Goal: Information Seeking & Learning: Learn about a topic

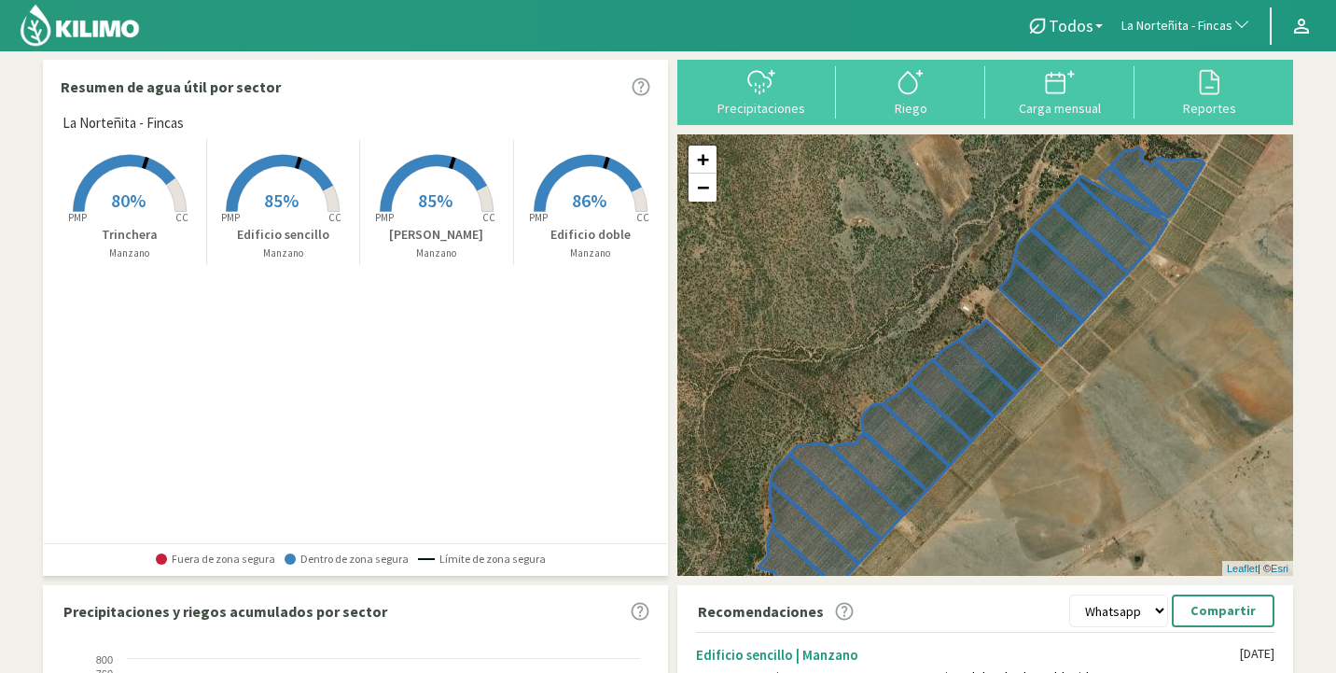
click at [1163, 26] on span "La Norteñita - Fincas" at bounding box center [1176, 26] width 111 height 19
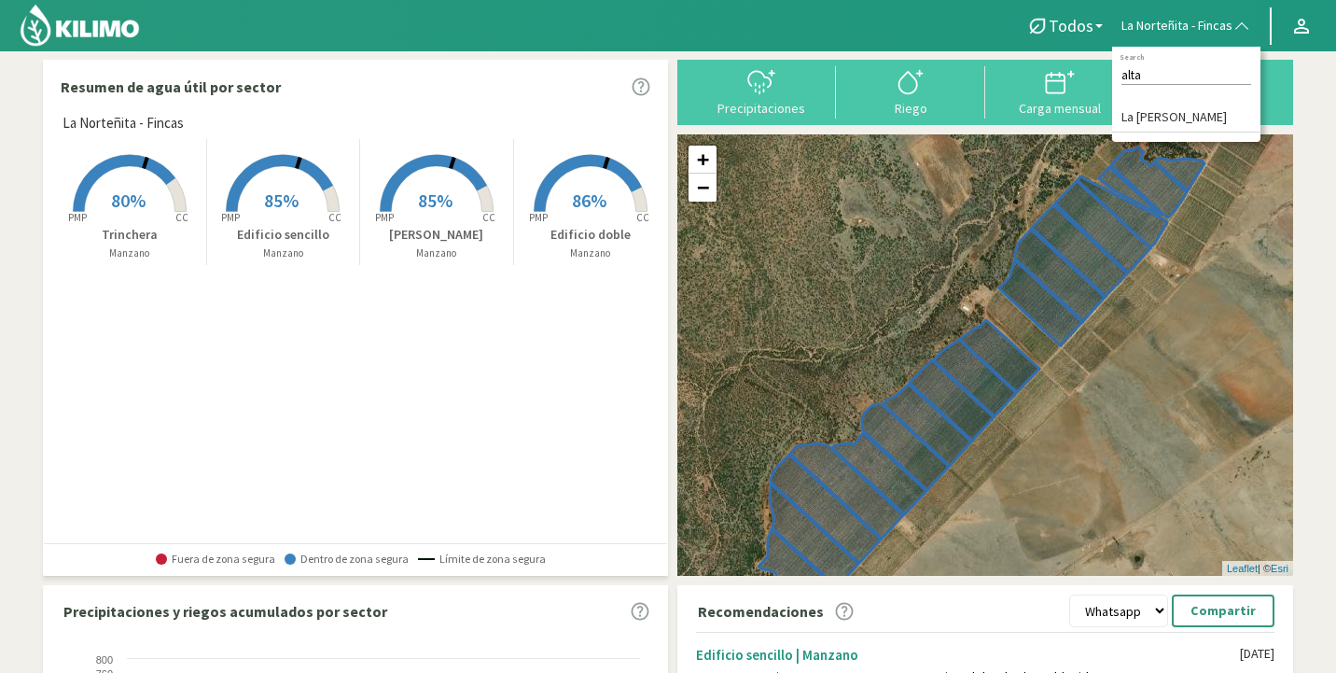
type input "alta"
click at [1213, 100] on div "alta Search La [PERSON_NAME]" at bounding box center [1186, 94] width 148 height 95
click at [1183, 98] on div "alta Search La [PERSON_NAME]" at bounding box center [1186, 94] width 148 height 95
click at [1179, 113] on li "La [PERSON_NAME]" at bounding box center [1186, 118] width 148 height 29
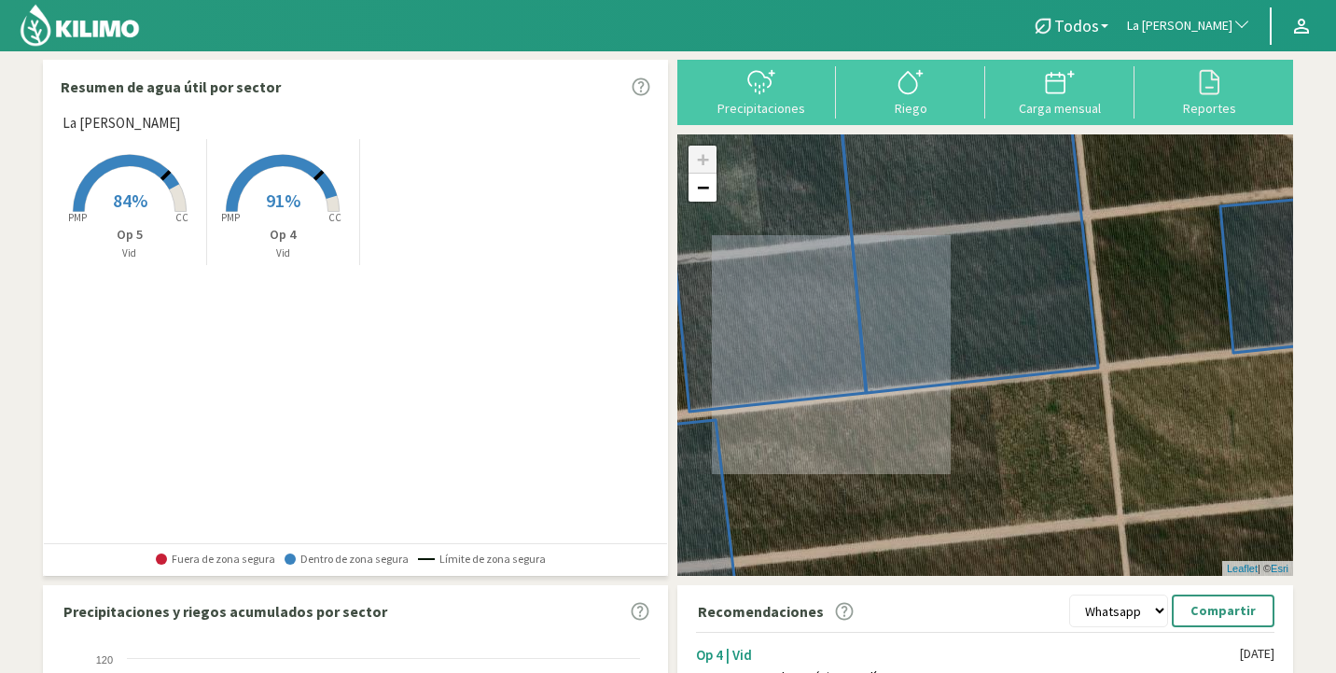
click at [335, 203] on icon at bounding box center [283, 183] width 113 height 57
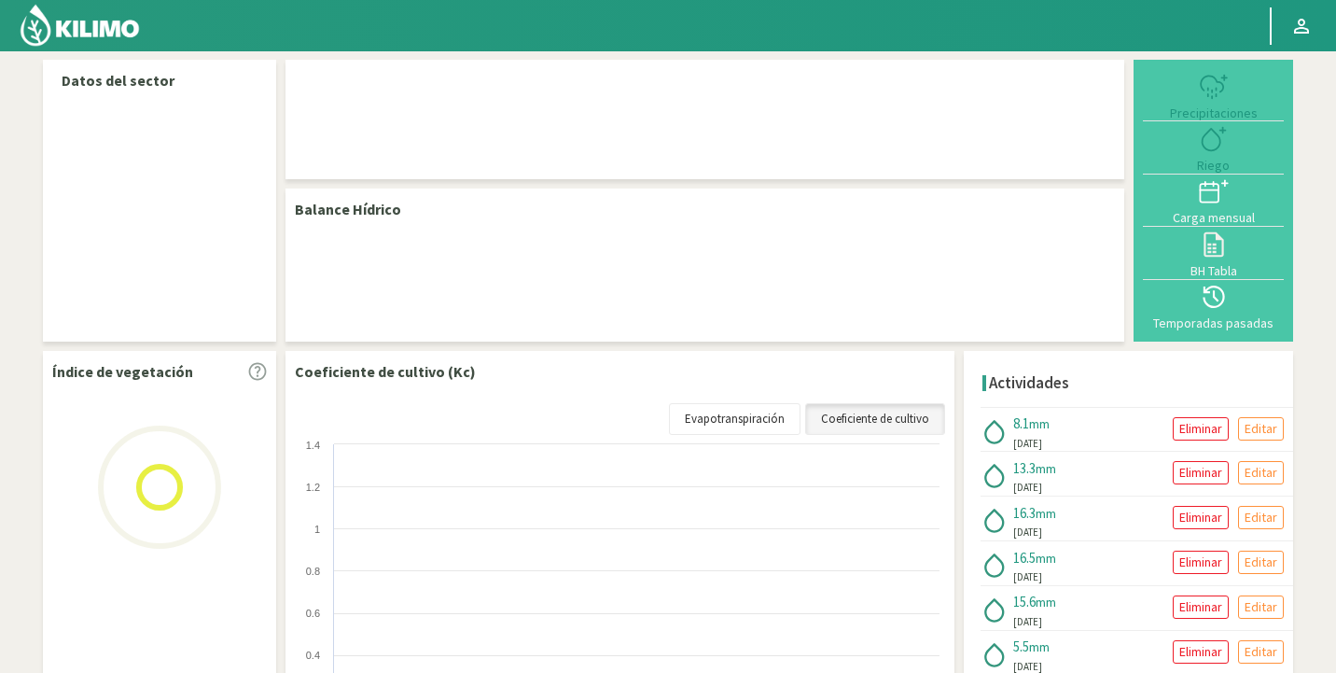
select select "143: Object"
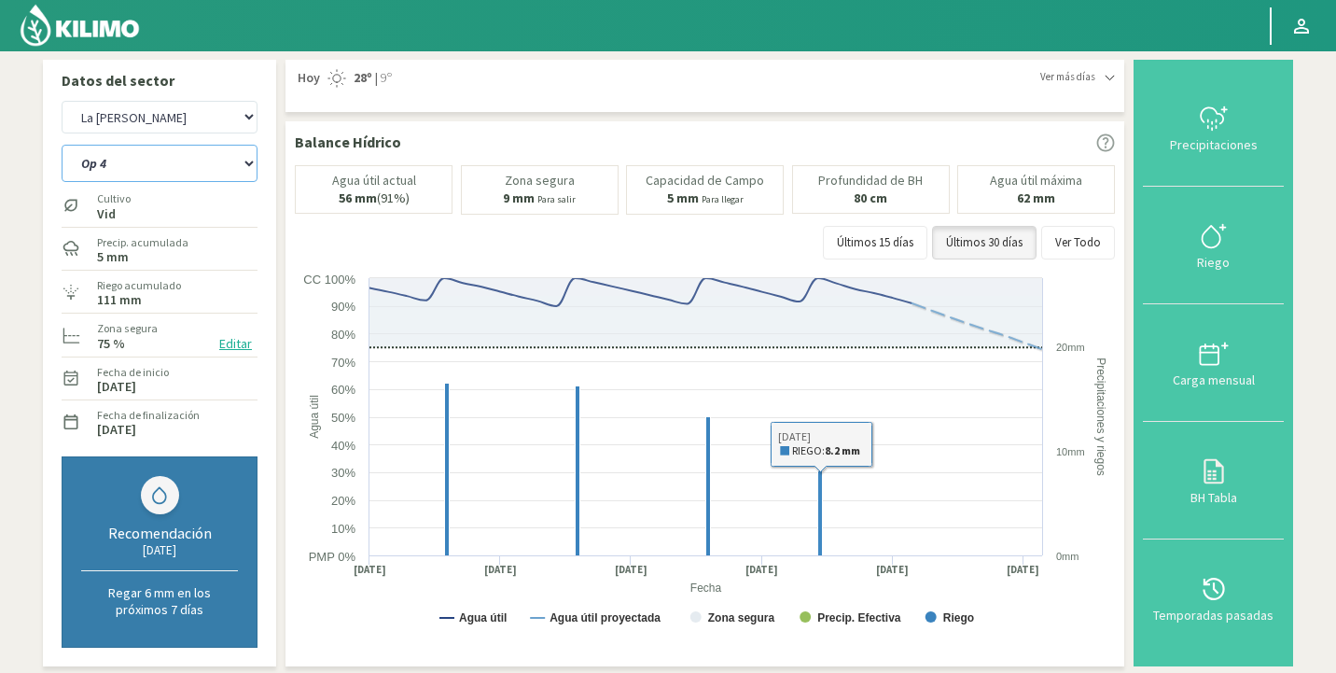
click at [147, 174] on select "Op 4 Op 5" at bounding box center [160, 163] width 196 height 37
click at [62, 145] on select "Op 4 Op 5" at bounding box center [160, 163] width 196 height 37
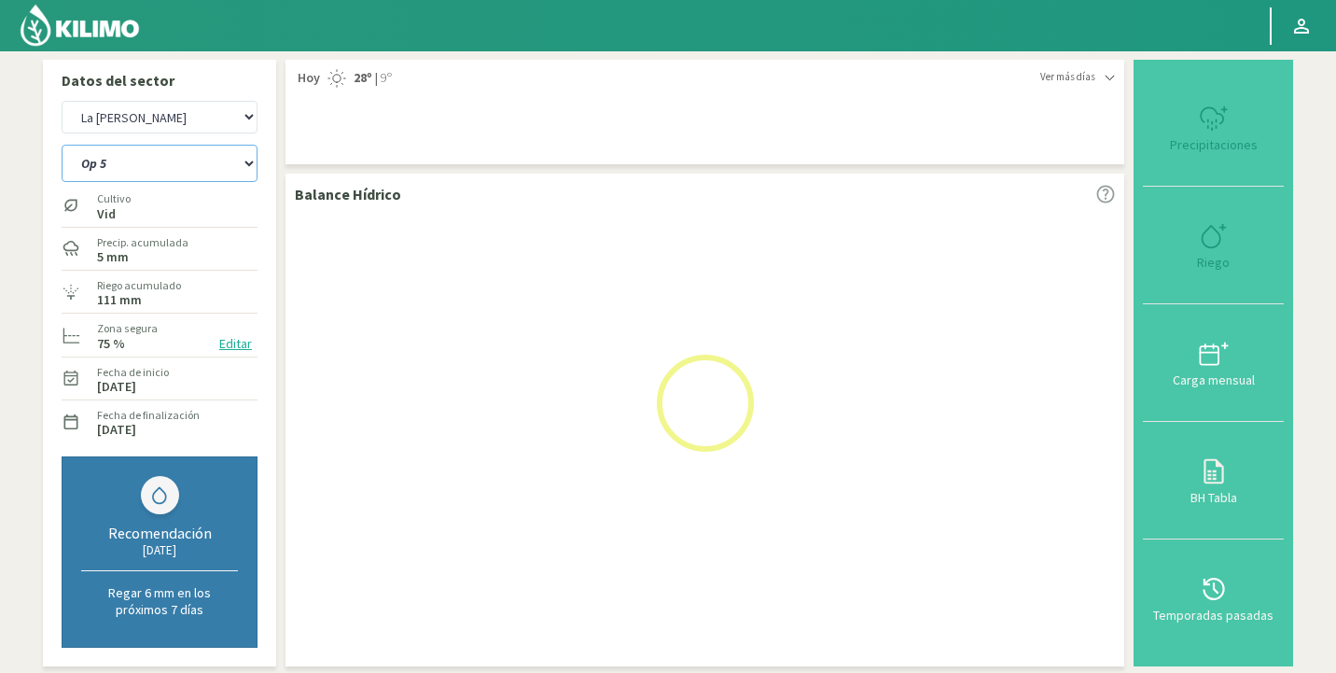
select select "0: Object"
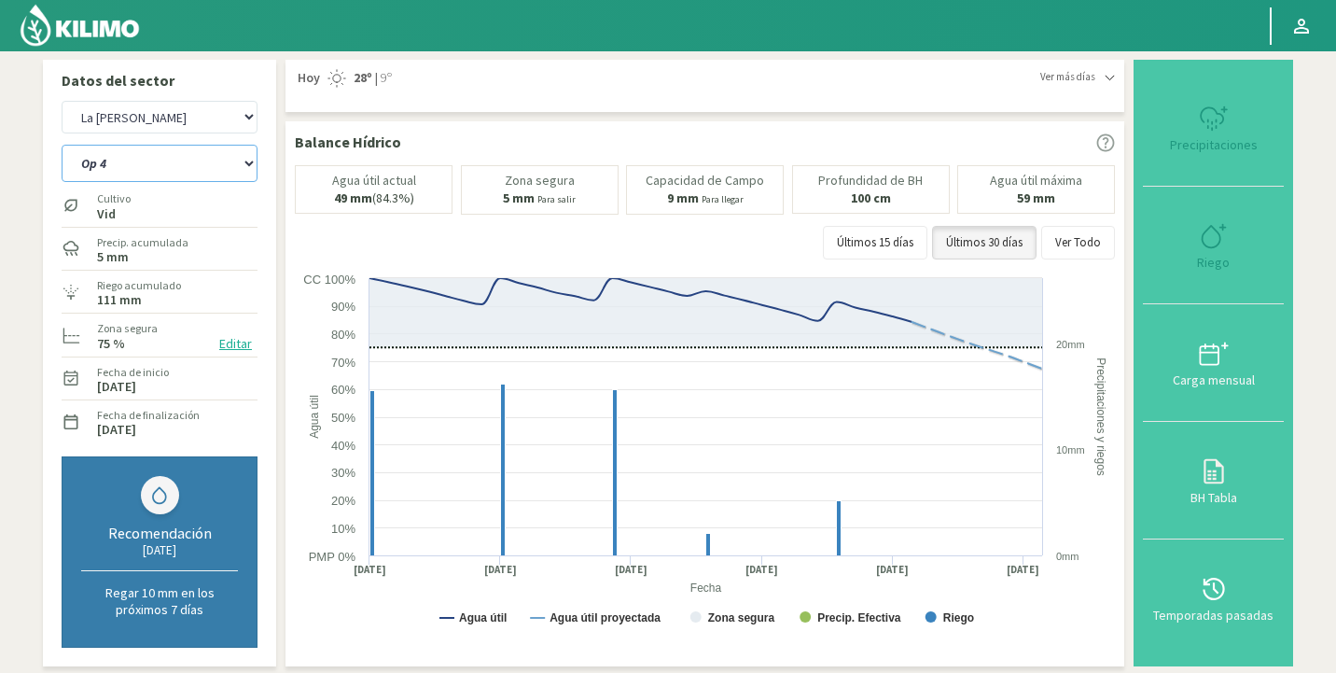
select select "437: Object"
select select "3: Object"
click at [160, 117] on select "Agr. Huertos de Chocalan Agrícola Bakia Agrícola [GEOGRAPHIC_DATA] - IC Agrícol…" at bounding box center [160, 117] width 196 height 33
click at [62, 101] on select "Agr. Huertos de Chocalan Agrícola Bakia Agrícola [GEOGRAPHIC_DATA] - IC Agrícol…" at bounding box center [160, 117] width 196 height 33
select select "734: Object"
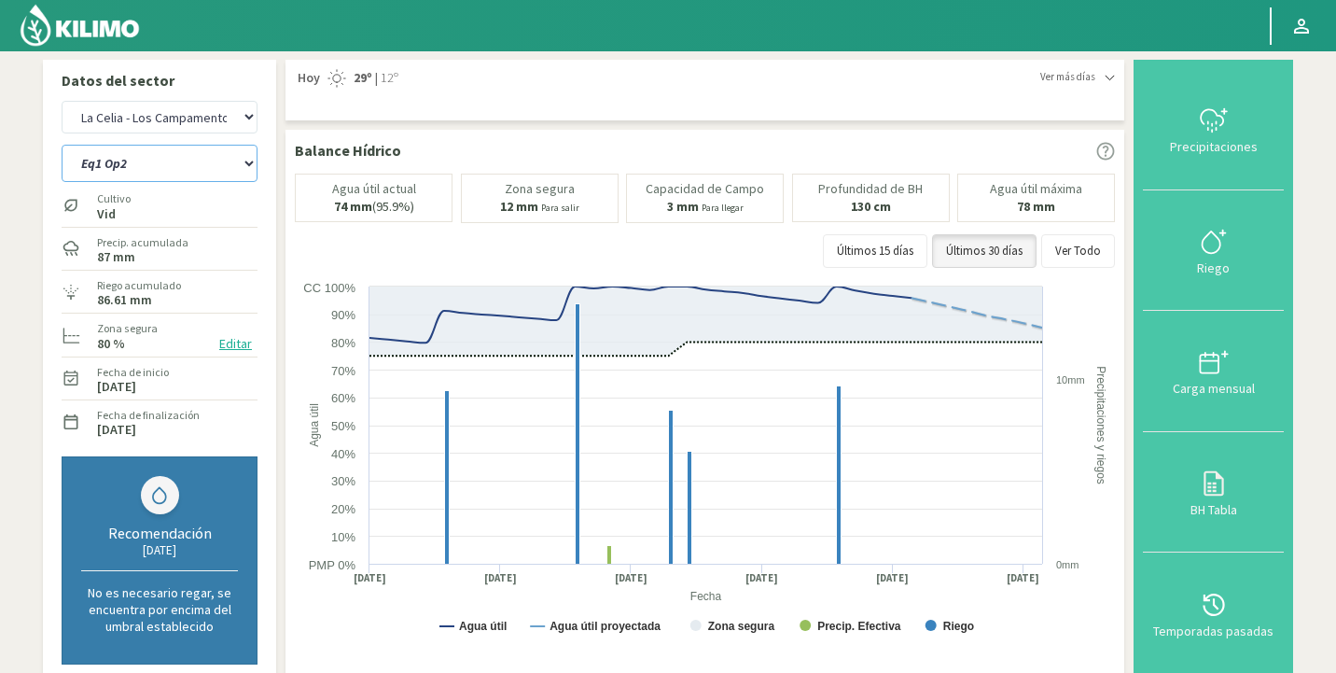
click at [162, 174] on select "Eq1 Op2 Eq2 Op1" at bounding box center [160, 163] width 196 height 37
click at [62, 145] on select "Eq1 Op2 Eq2 Op1" at bounding box center [160, 163] width 196 height 37
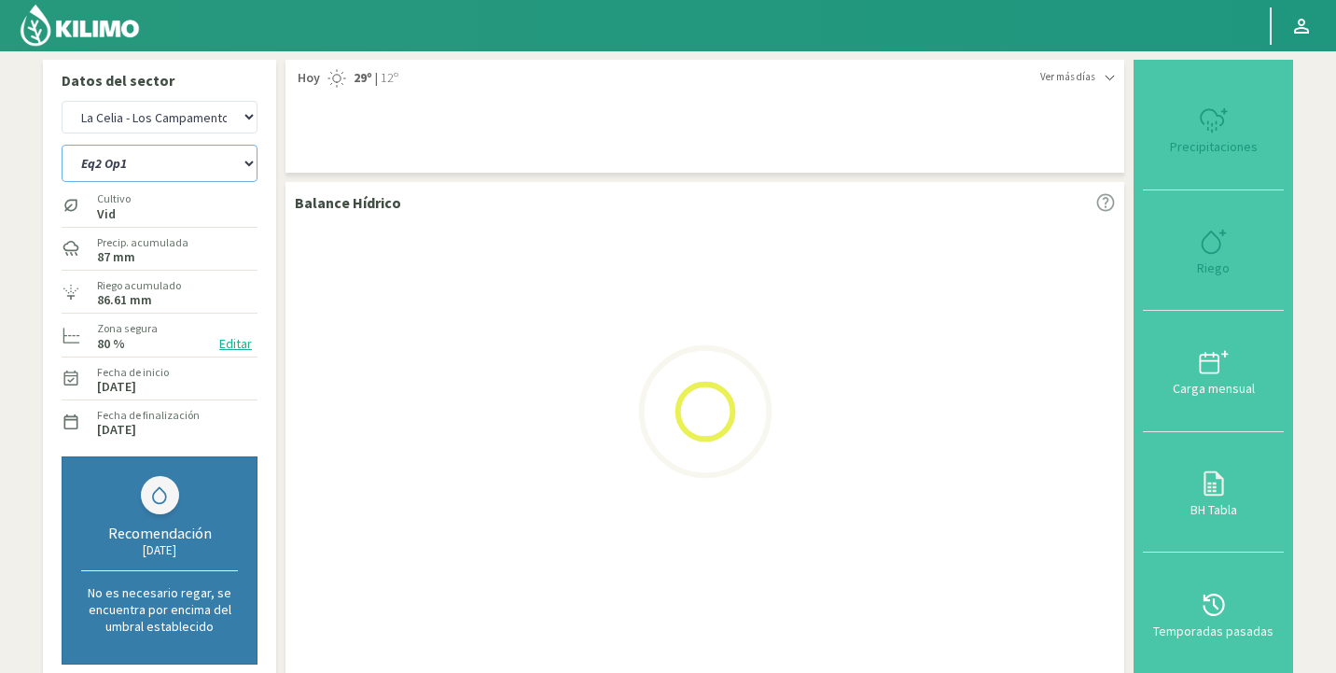
select select "4: Object"
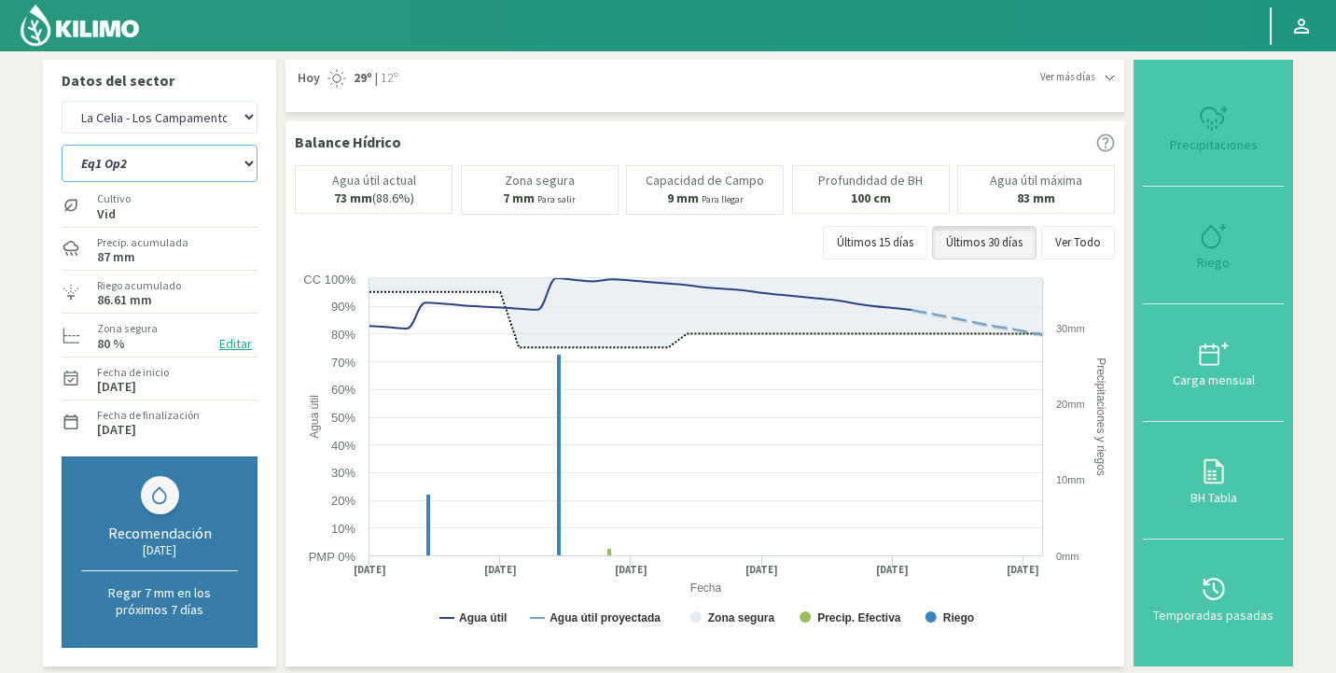
select select "1028: Object"
click at [174, 122] on select "Agr. Huertos de Chocalan Agrícola Bakia Agrícola [GEOGRAPHIC_DATA] - IC Agrícol…" at bounding box center [160, 117] width 196 height 33
click at [62, 101] on select "Agr. Huertos de Chocalan Agrícola Bakia Agrícola [GEOGRAPHIC_DATA] - IC Agrícol…" at bounding box center [160, 117] width 196 height 33
click at [113, 157] on select "Eq1 Op2 Eq2 Op1" at bounding box center [160, 163] width 196 height 37
click at [62, 145] on select "Eq1 Op2 Eq2 Op1" at bounding box center [160, 163] width 196 height 37
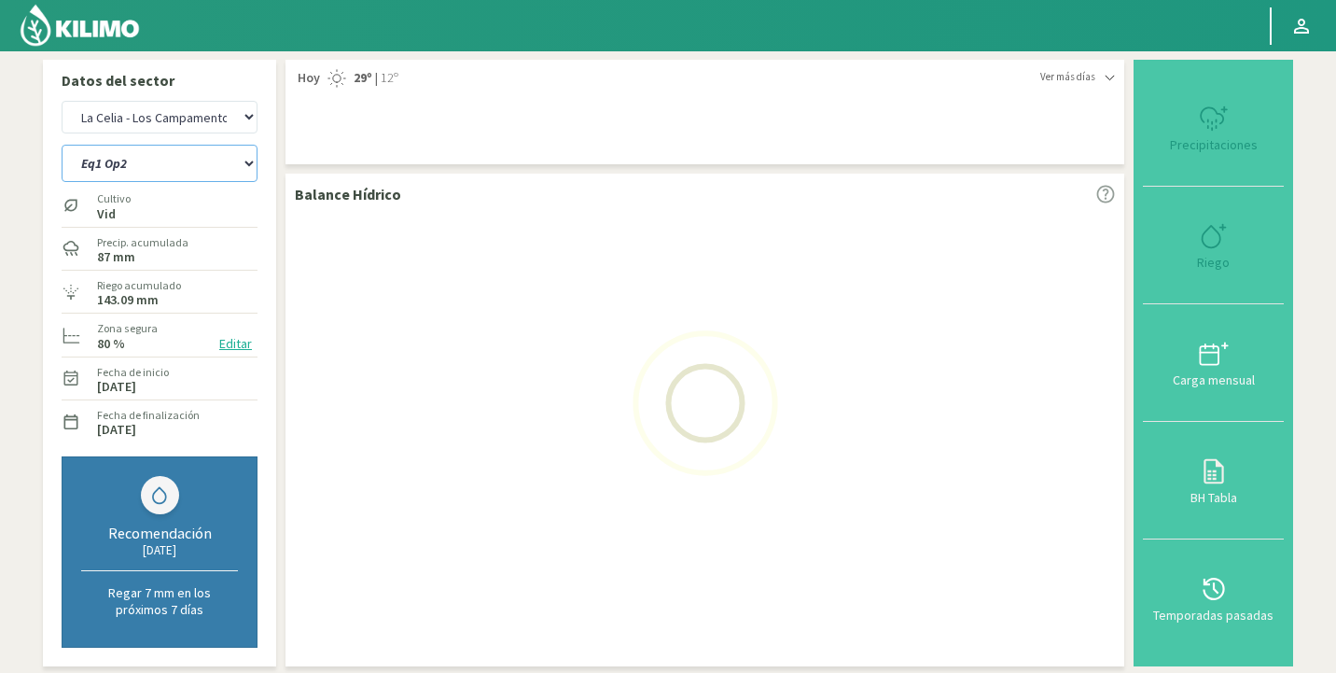
select select "7: Object"
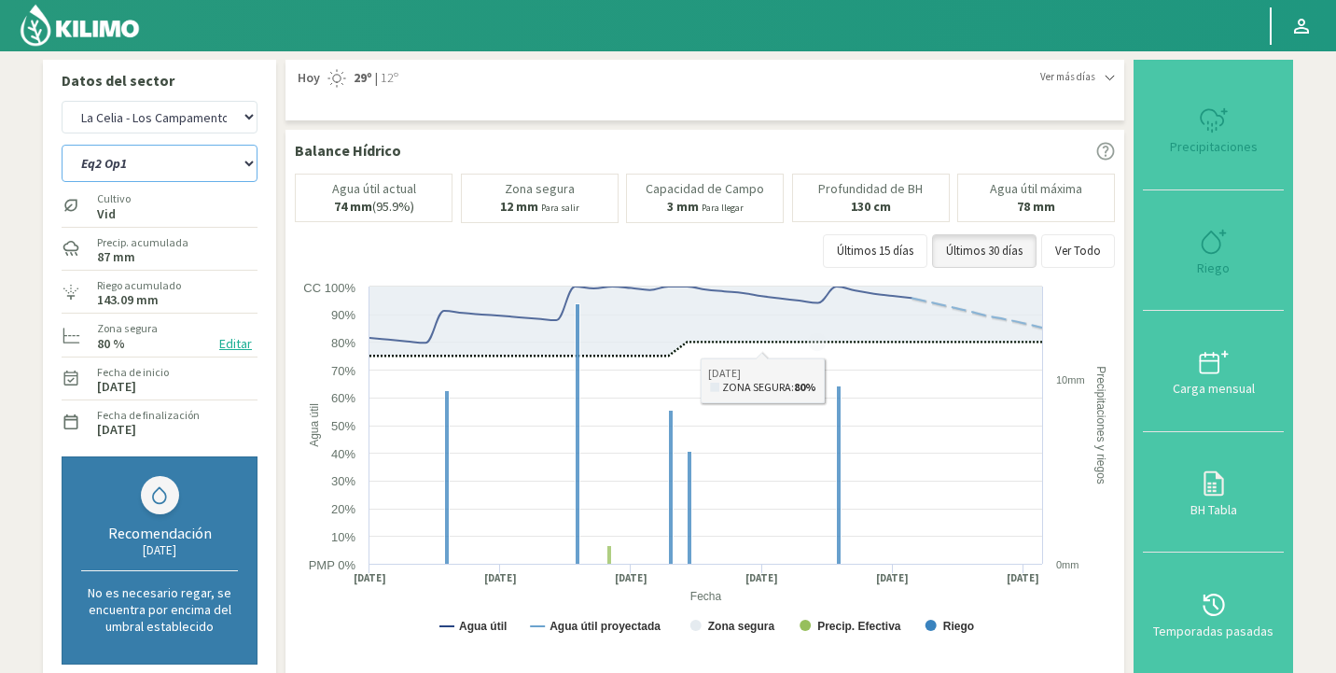
select select "1322: Object"
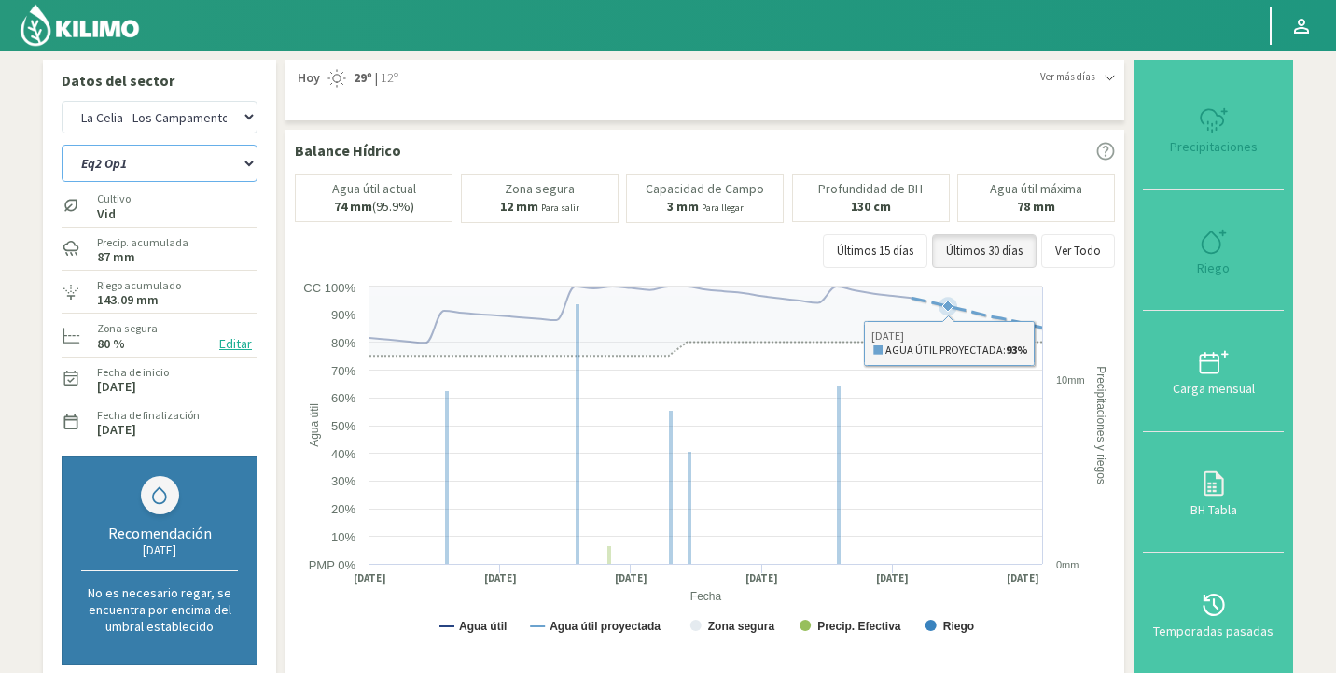
select select "8: Object"
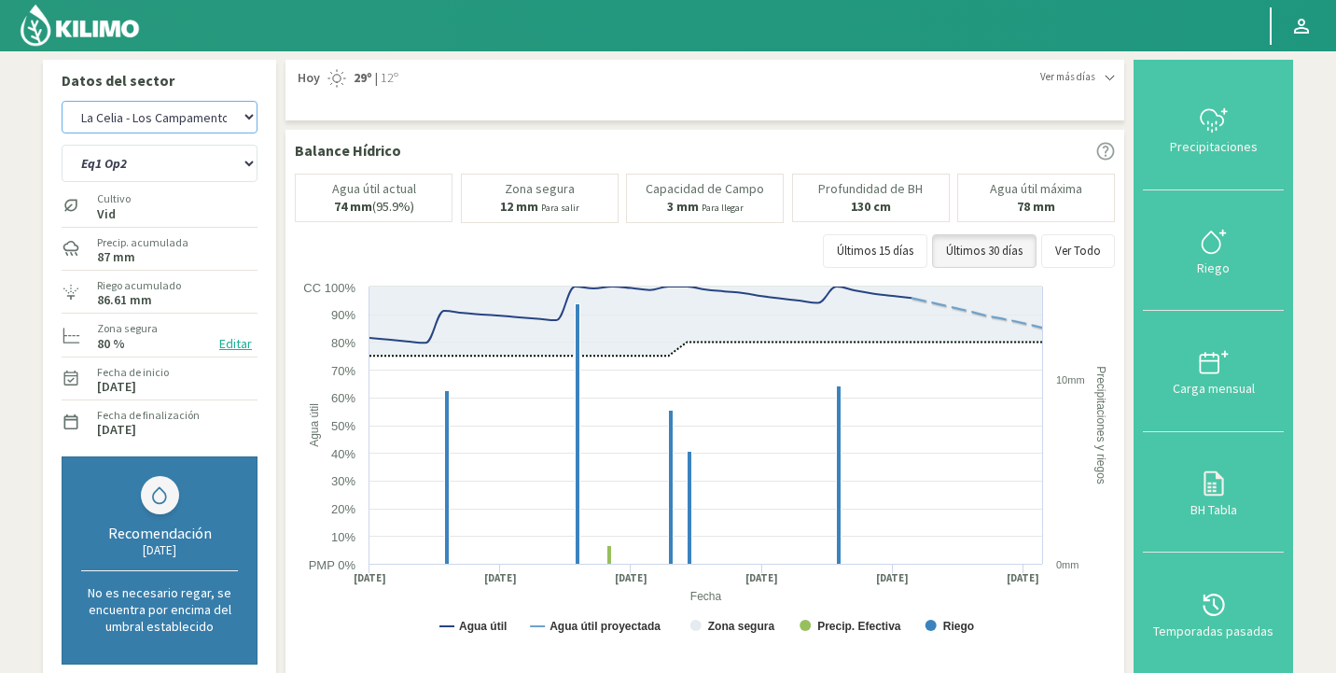
click at [146, 131] on select "Agr. Huertos de Chocalan Agrícola Bakia Agrícola [GEOGRAPHIC_DATA] - IC Agrícol…" at bounding box center [160, 117] width 196 height 33
select select "1319: Object"
click at [62, 101] on select "Agr. Huertos de Chocalan Agrícola Bakia Agrícola [GEOGRAPHIC_DATA] - IC Agrícol…" at bounding box center [160, 117] width 196 height 33
click at [197, 161] on select "Eq1 Op2 Eq2 Op1" at bounding box center [160, 163] width 196 height 37
click at [62, 145] on select "Eq1 Op2 Eq2 Op1" at bounding box center [160, 163] width 196 height 37
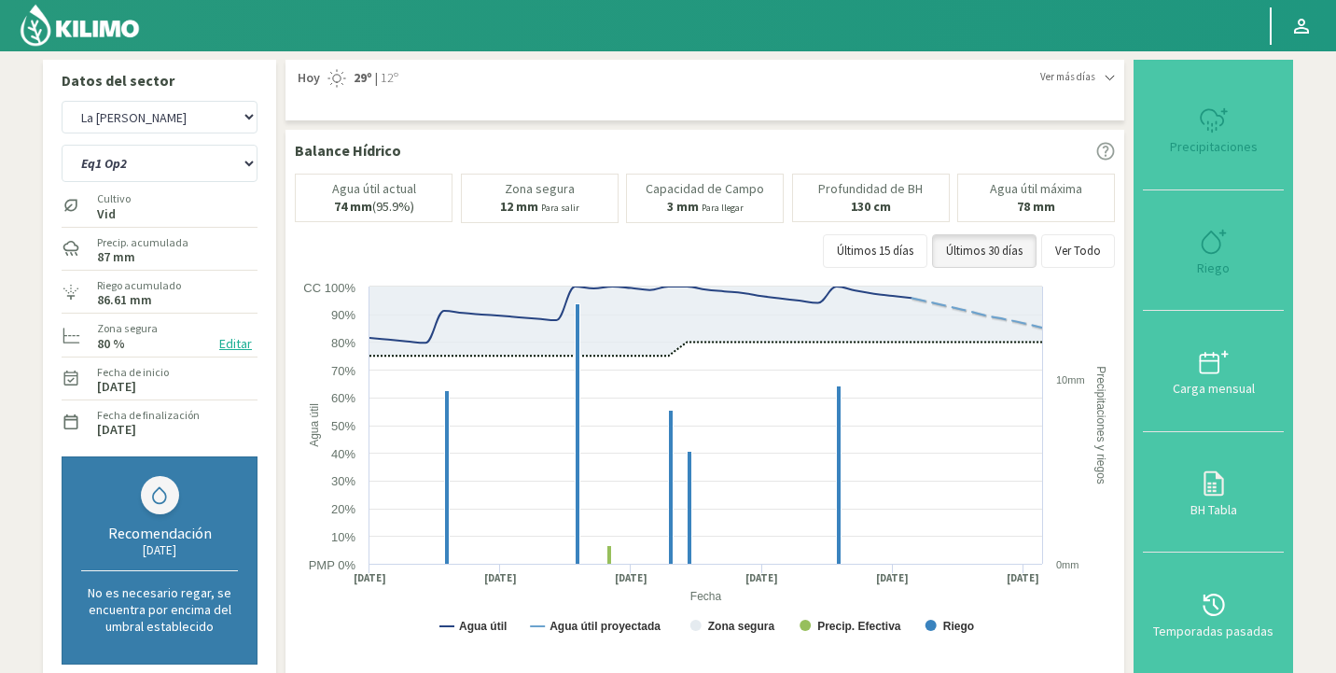
click at [117, 35] on img at bounding box center [80, 25] width 122 height 45
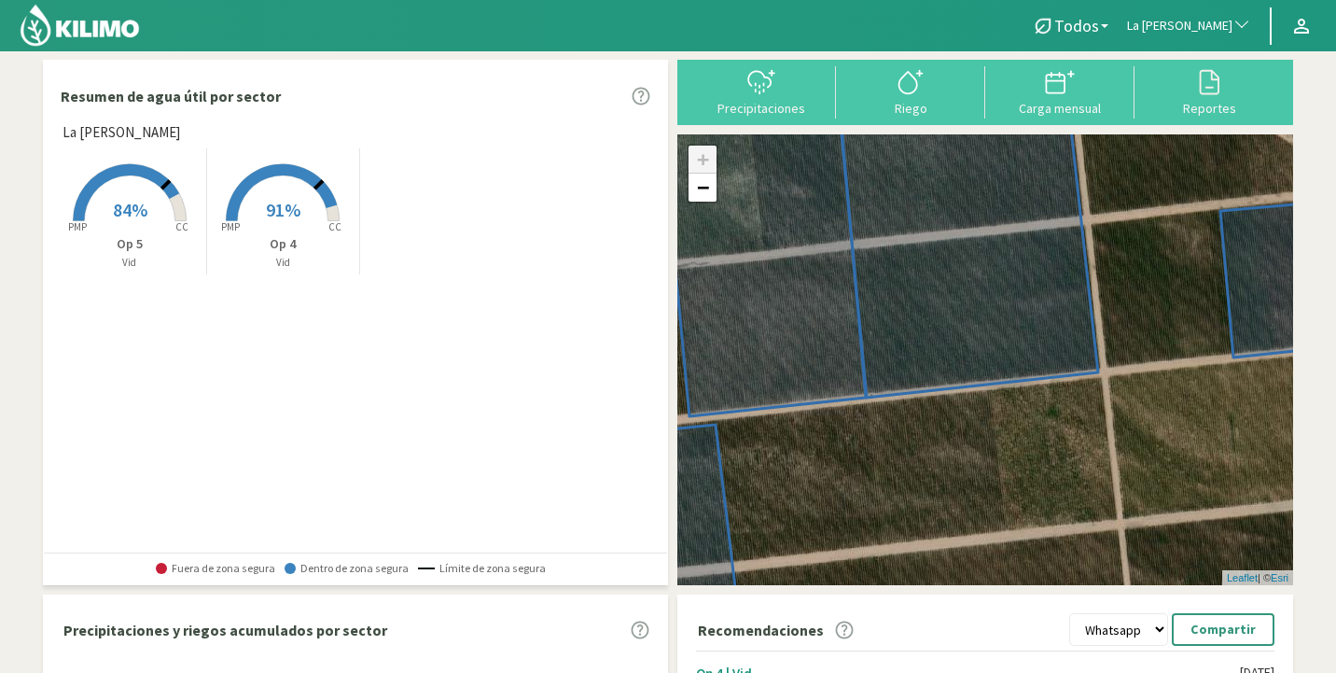
click at [276, 214] on span "91%" at bounding box center [283, 209] width 35 height 23
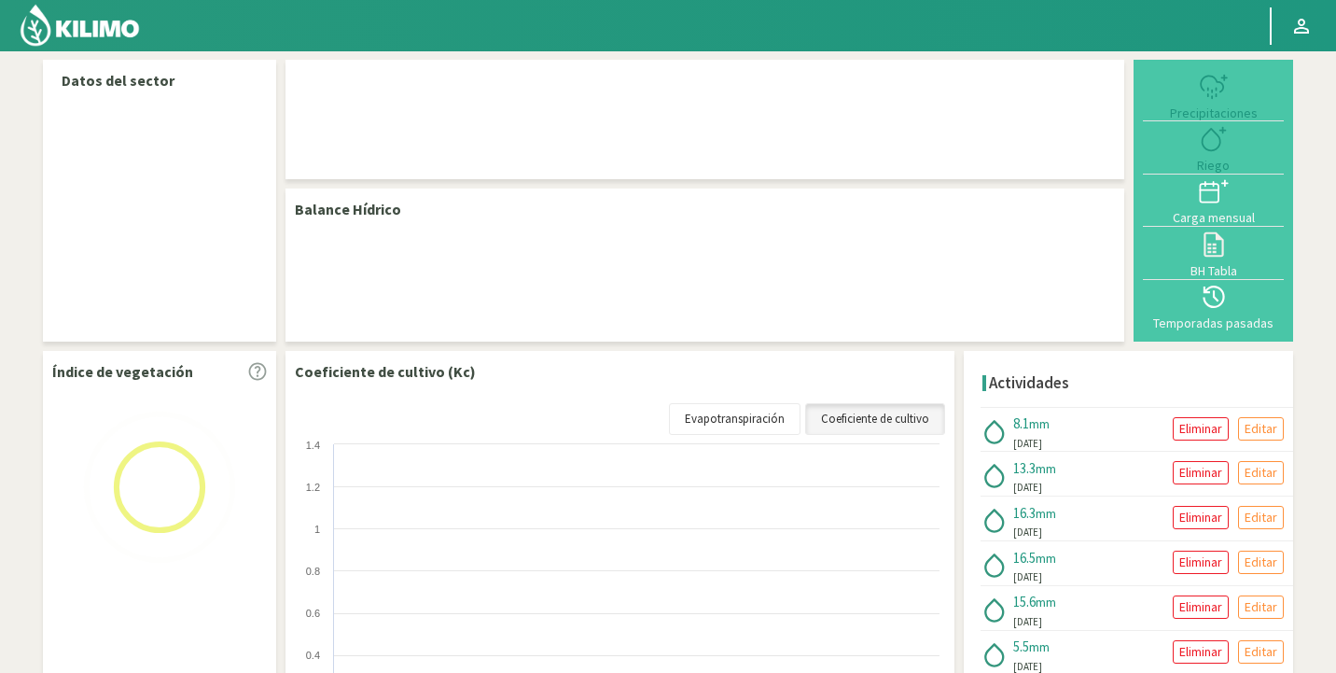
select select "144: Object"
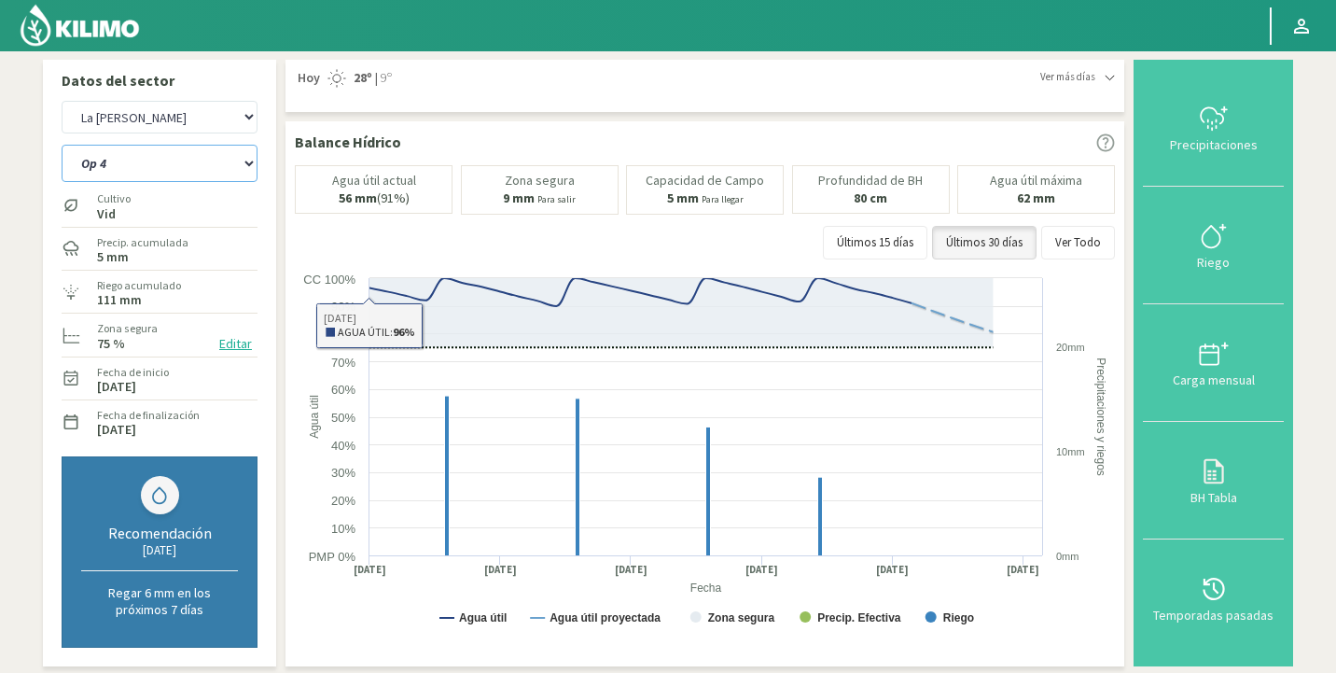
click at [188, 167] on select "Op 4 Op 5" at bounding box center [160, 163] width 196 height 37
click at [62, 145] on select "Op 4 Op 5" at bounding box center [160, 163] width 196 height 37
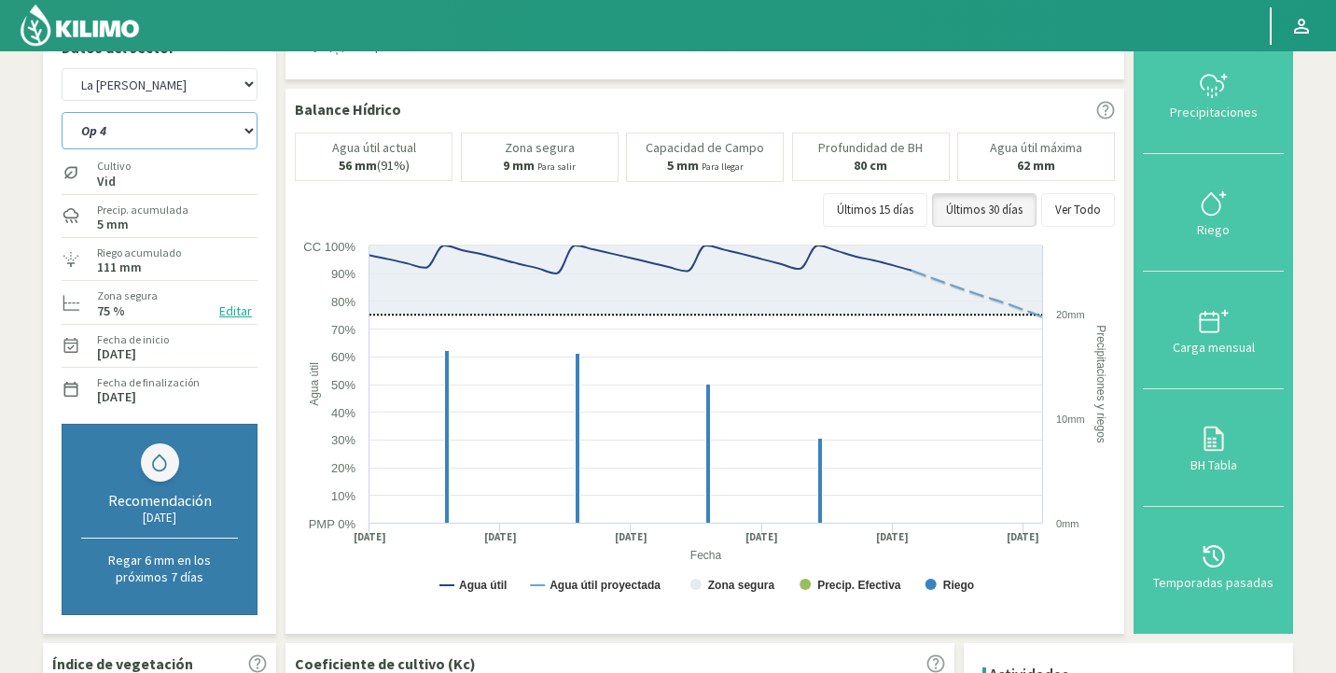
scroll to position [28, 0]
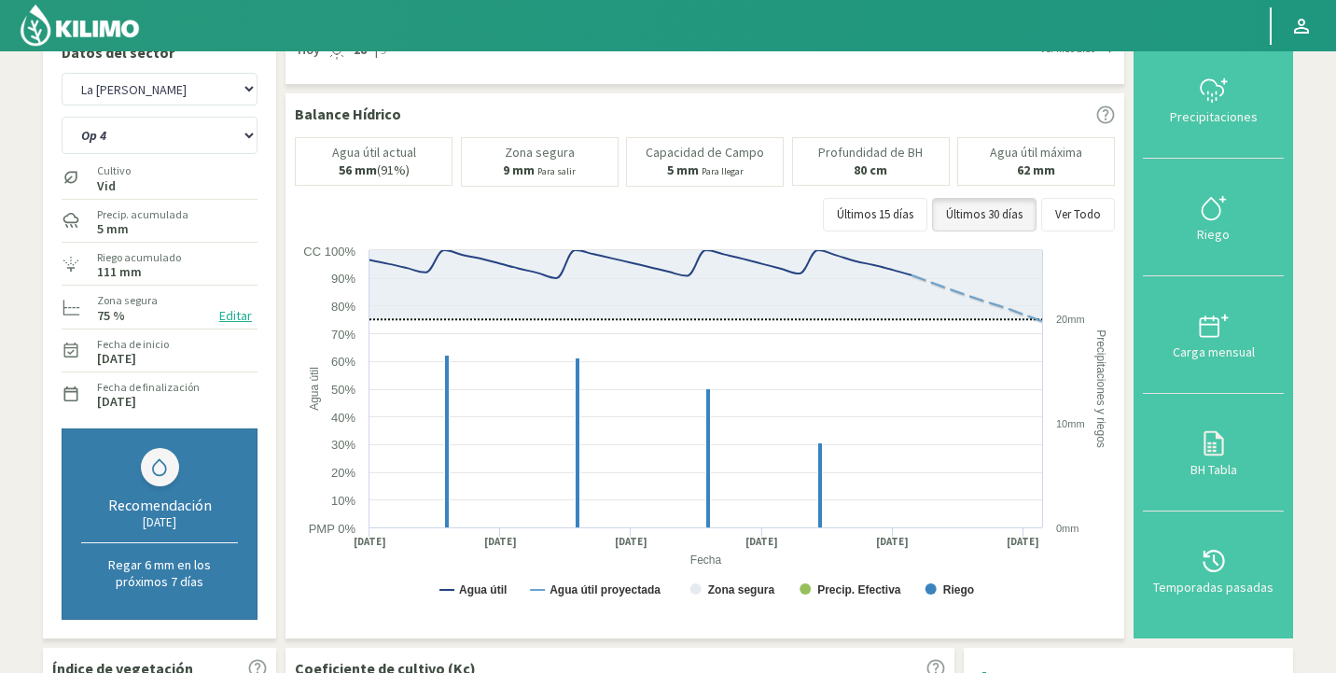
click at [97, 11] on img at bounding box center [80, 25] width 122 height 45
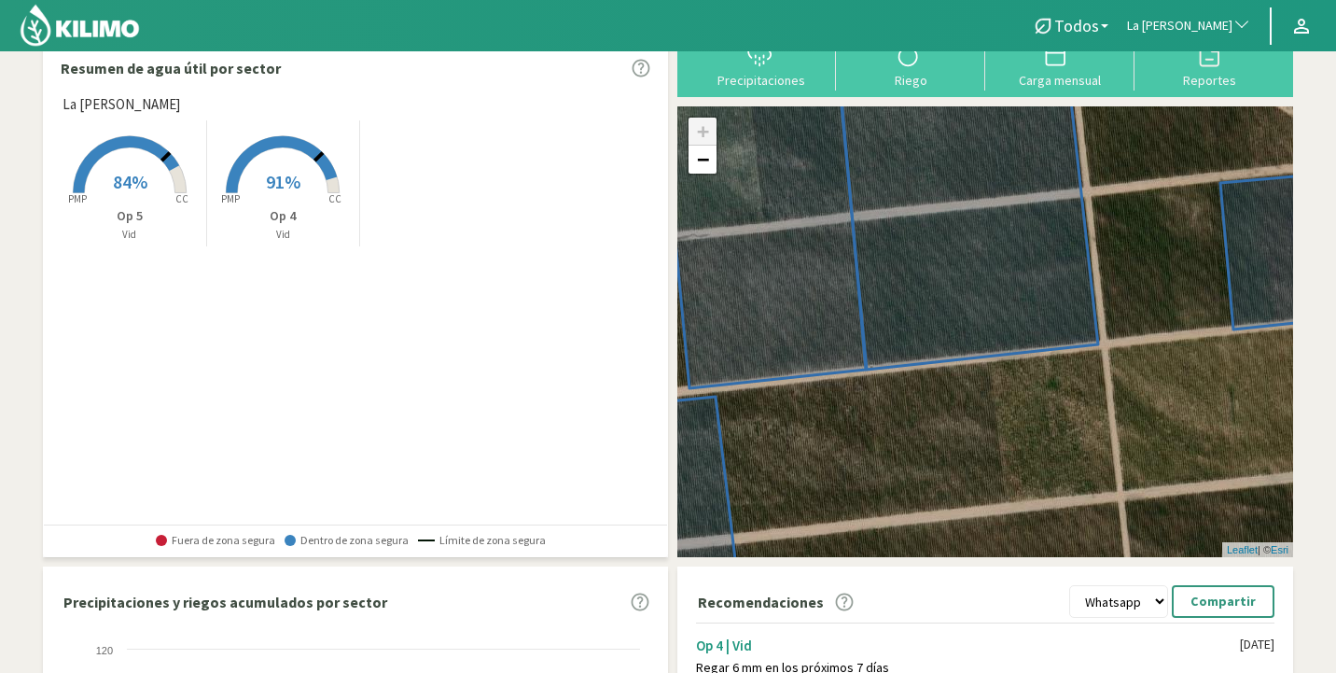
click at [284, 196] on rect at bounding box center [282, 194] width 149 height 149
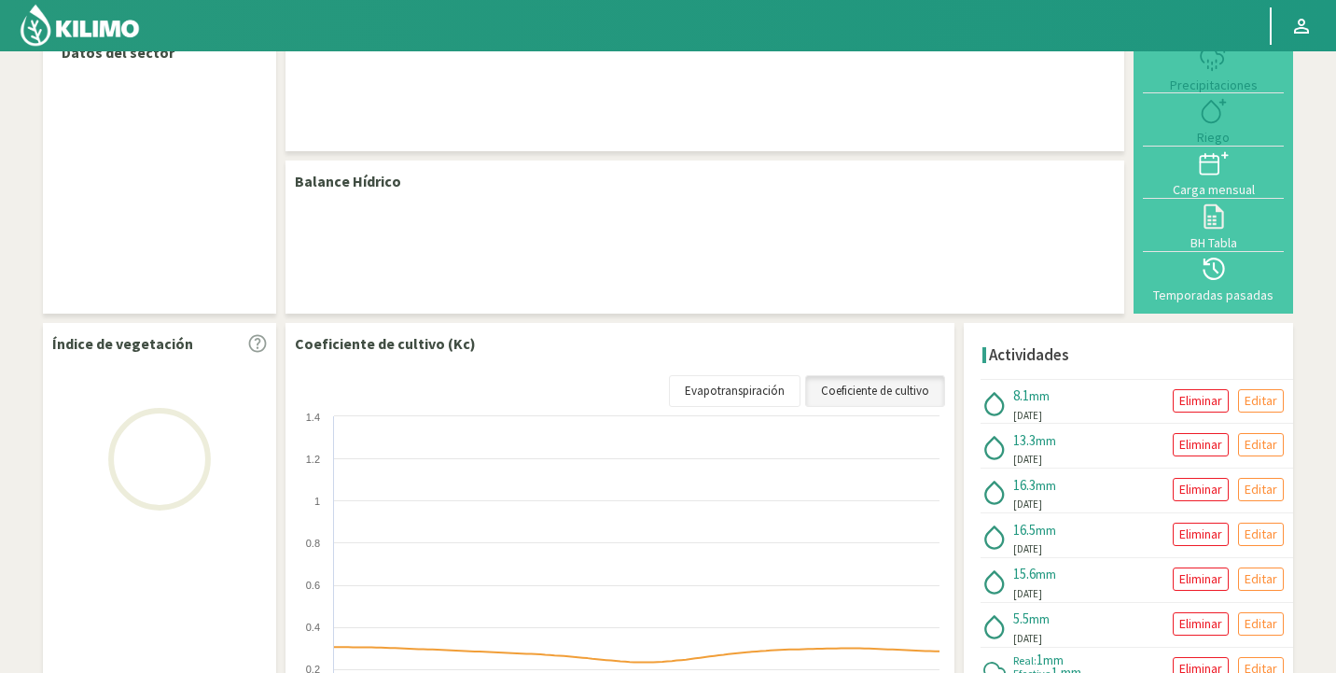
select select "144: Object"
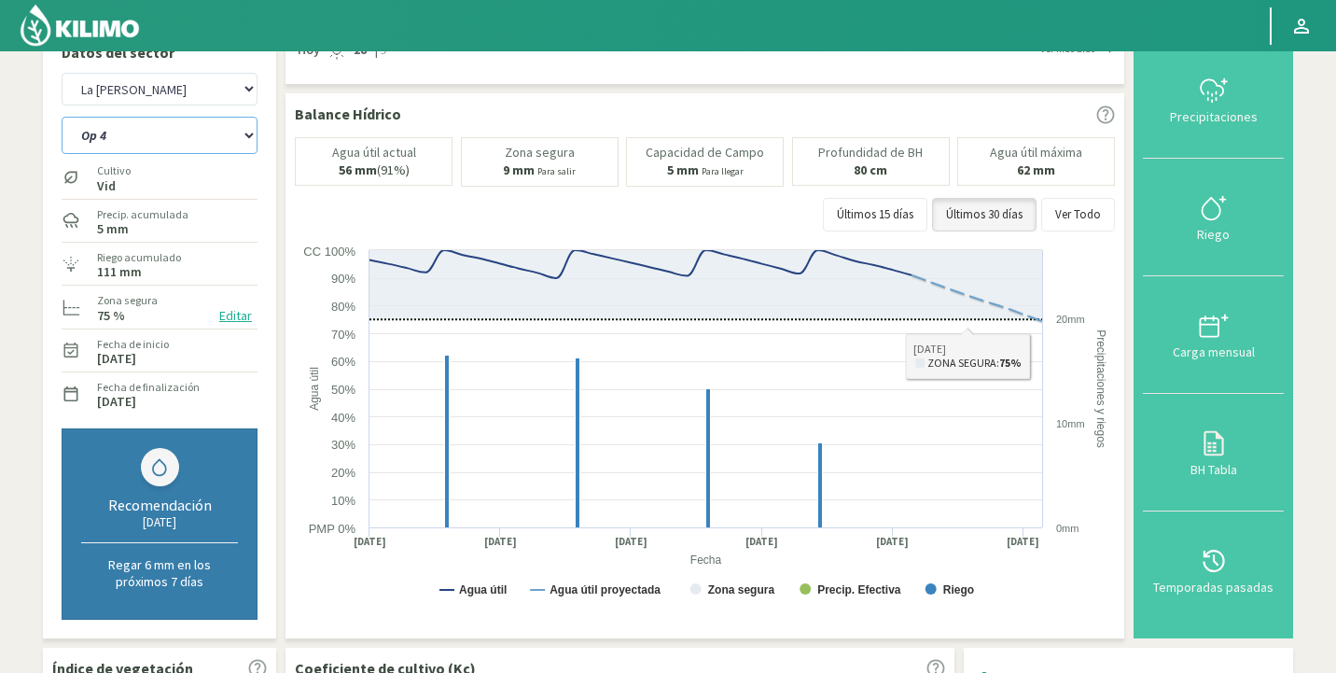
click at [204, 132] on select "Op 4 Op 5" at bounding box center [160, 135] width 196 height 37
click at [62, 117] on select "Op 4 Op 5" at bounding box center [160, 135] width 196 height 37
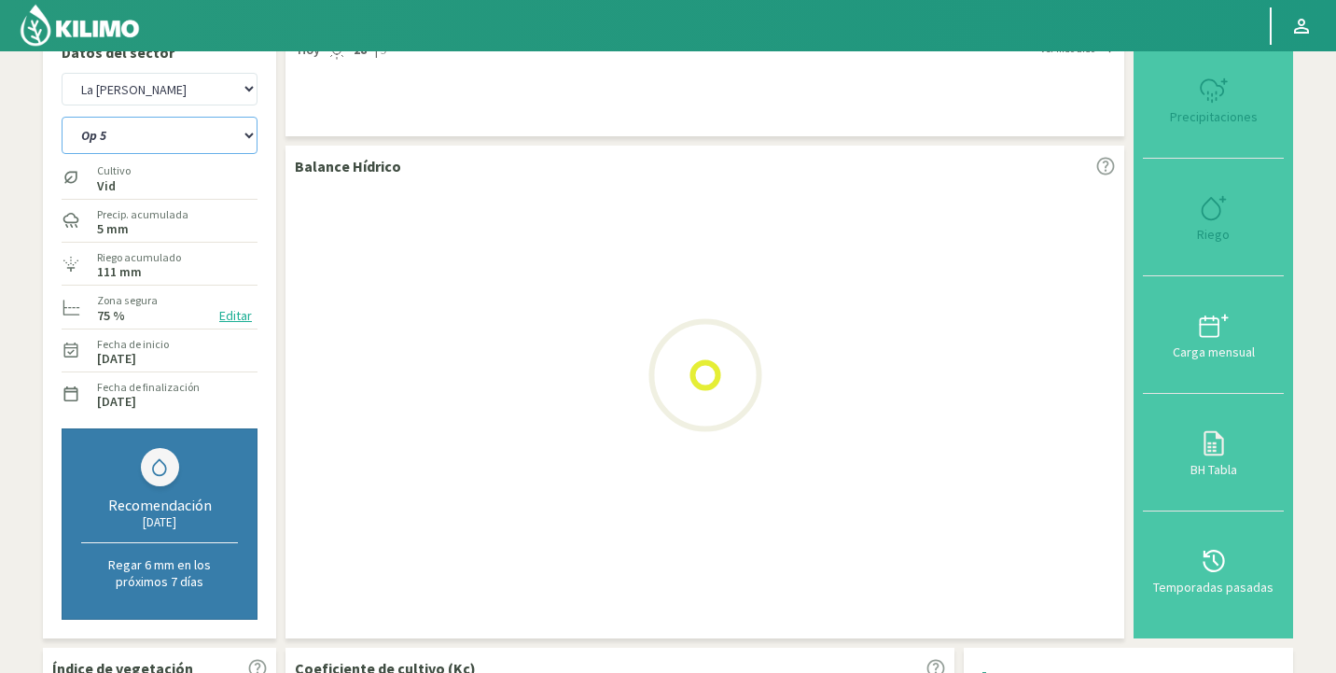
select select "0: Object"
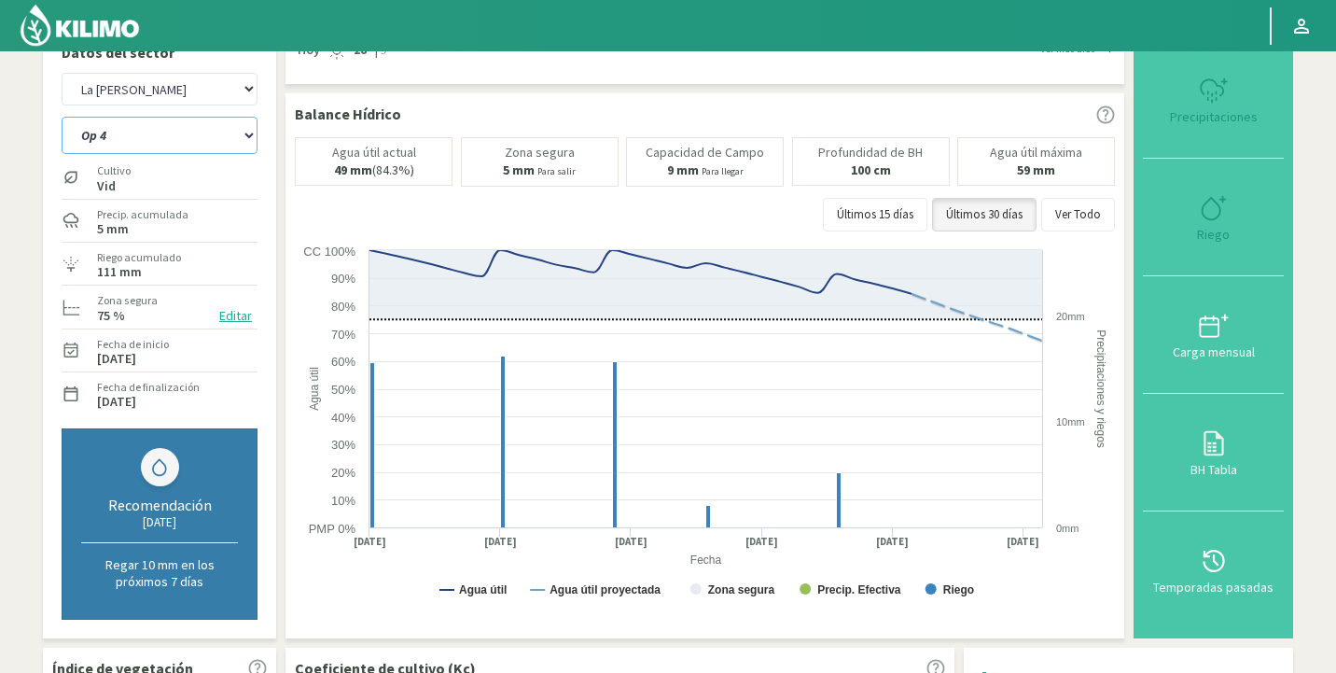
select select "439: Object"
click at [168, 152] on select "Op 4 Op 5" at bounding box center [160, 135] width 196 height 37
click at [62, 117] on select "Op 4 Op 5" at bounding box center [160, 135] width 196 height 37
click at [161, 74] on select "Agr. Huertos de Chocalan Agrícola Bakia Agrícola [GEOGRAPHIC_DATA] - IC Agrícol…" at bounding box center [160, 89] width 196 height 33
click at [155, 141] on select "Op 4 Op 5" at bounding box center [160, 135] width 196 height 37
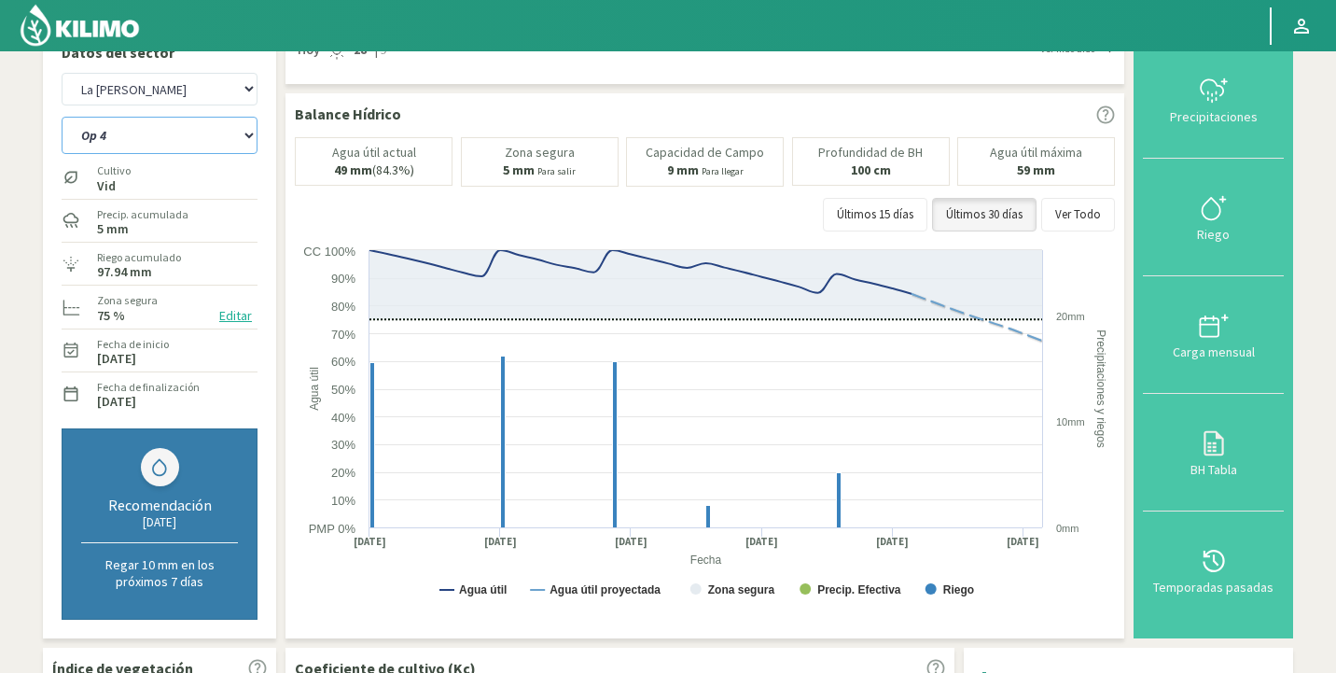
click at [62, 117] on select "Op 4 Op 5" at bounding box center [160, 135] width 196 height 37
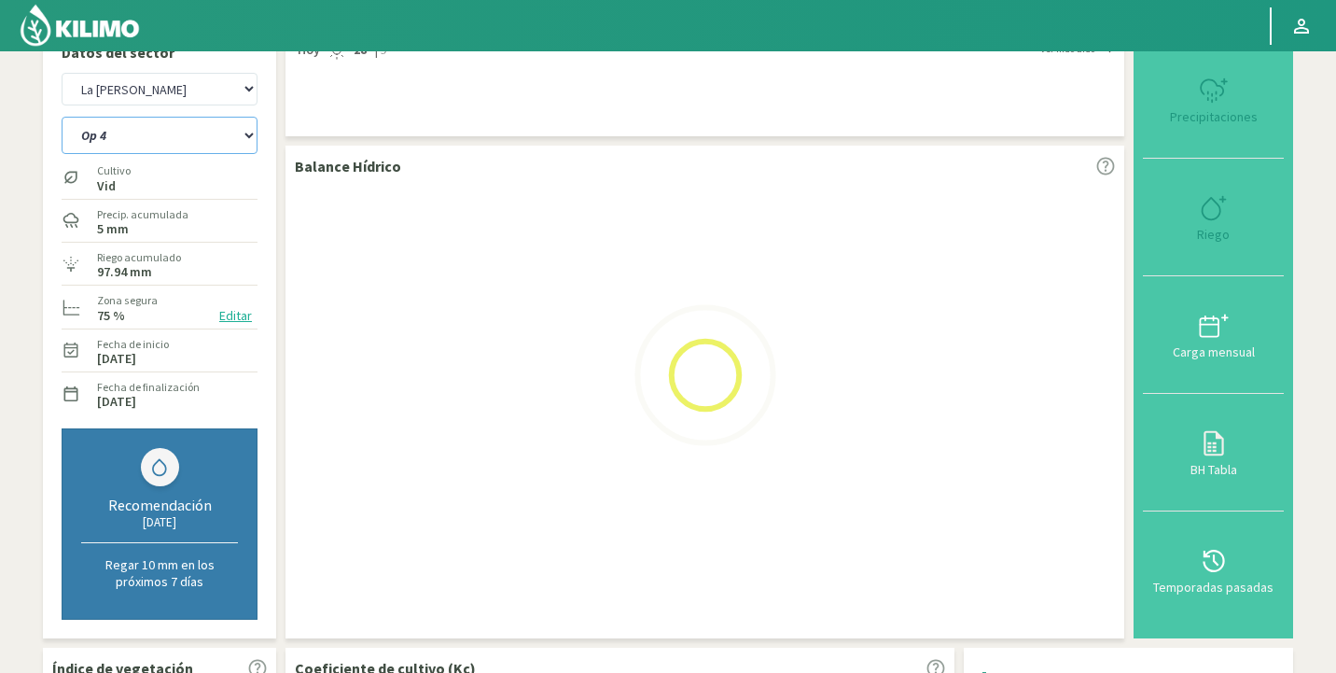
select select "3: Object"
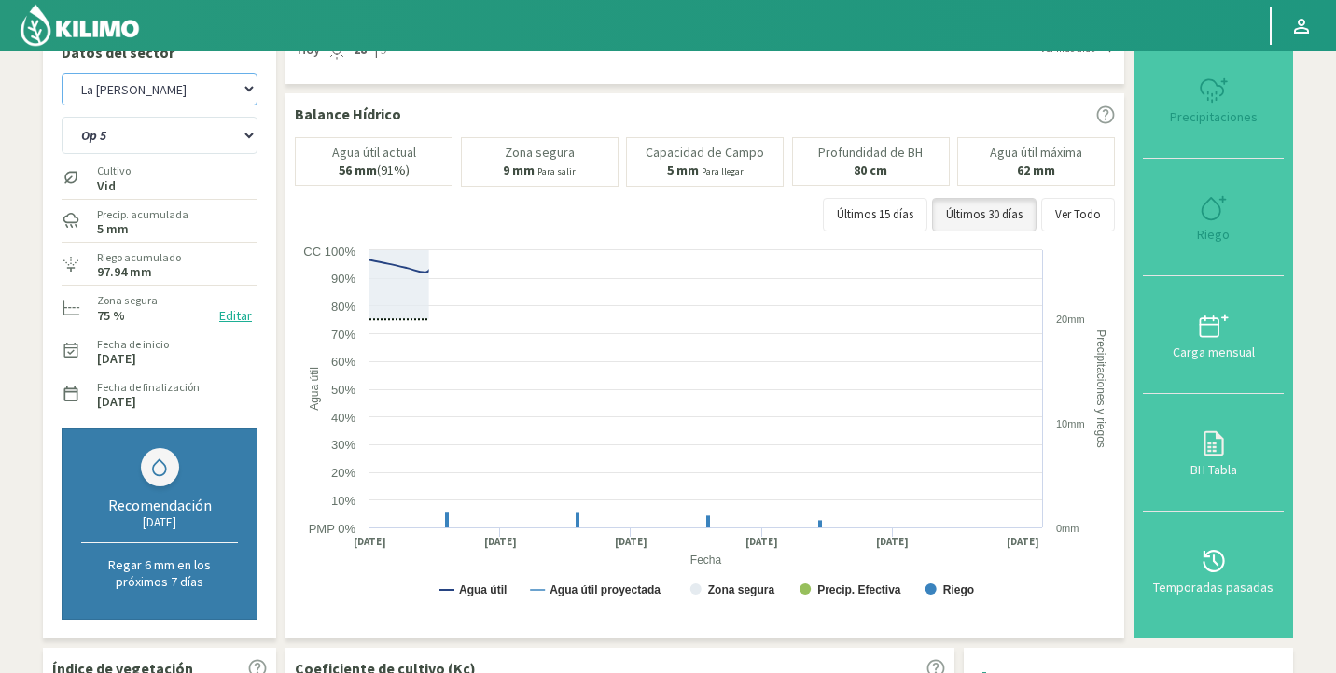
click at [141, 95] on select "Agr. Huertos de Chocalan Agrícola Bakia Agrícola [GEOGRAPHIC_DATA] - IC Agrícol…" at bounding box center [160, 89] width 196 height 33
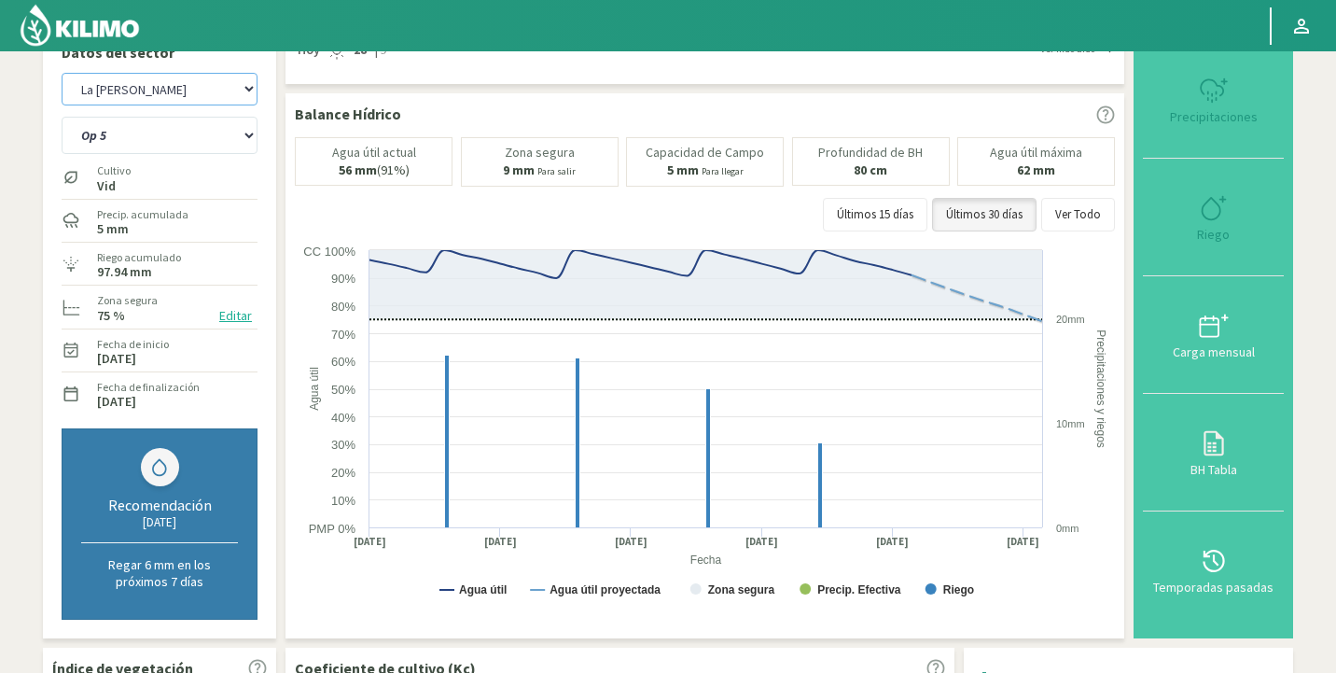
select select "734: Object"
select select "4: Object"
click at [62, 73] on select "Agr. Huertos de Chocalan Agrícola Bakia Agrícola [GEOGRAPHIC_DATA] - IC Agrícol…" at bounding box center [160, 89] width 196 height 33
select select "1032: Object"
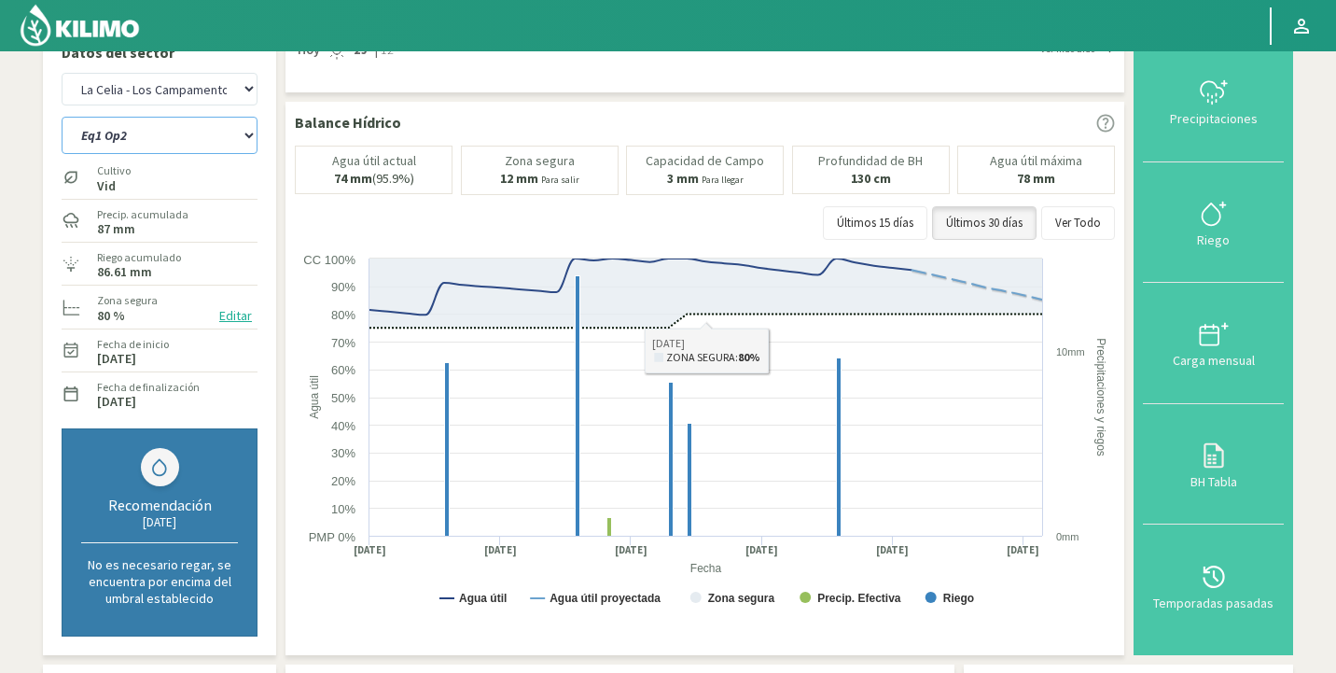
click at [156, 137] on select "Eq1 Op2 Eq2 Op1" at bounding box center [160, 135] width 196 height 37
click at [62, 117] on select "Eq1 Op2 Eq2 Op1" at bounding box center [160, 135] width 196 height 37
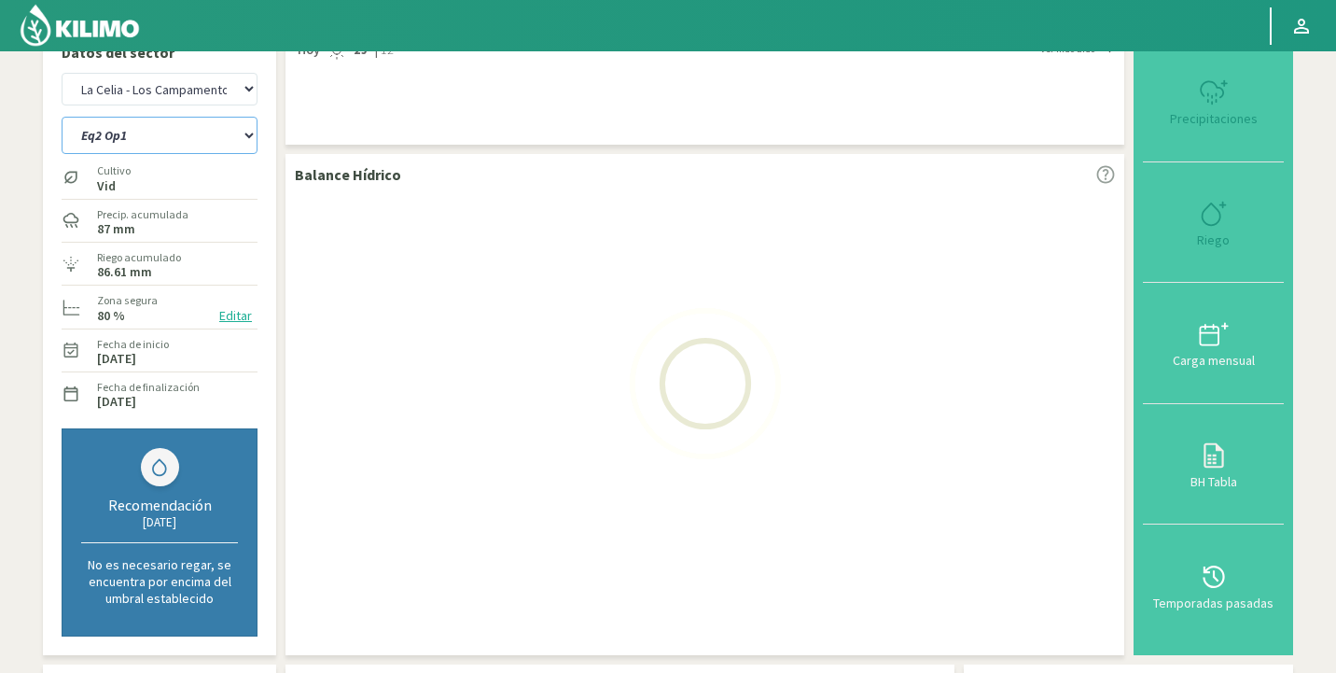
select select "6: Object"
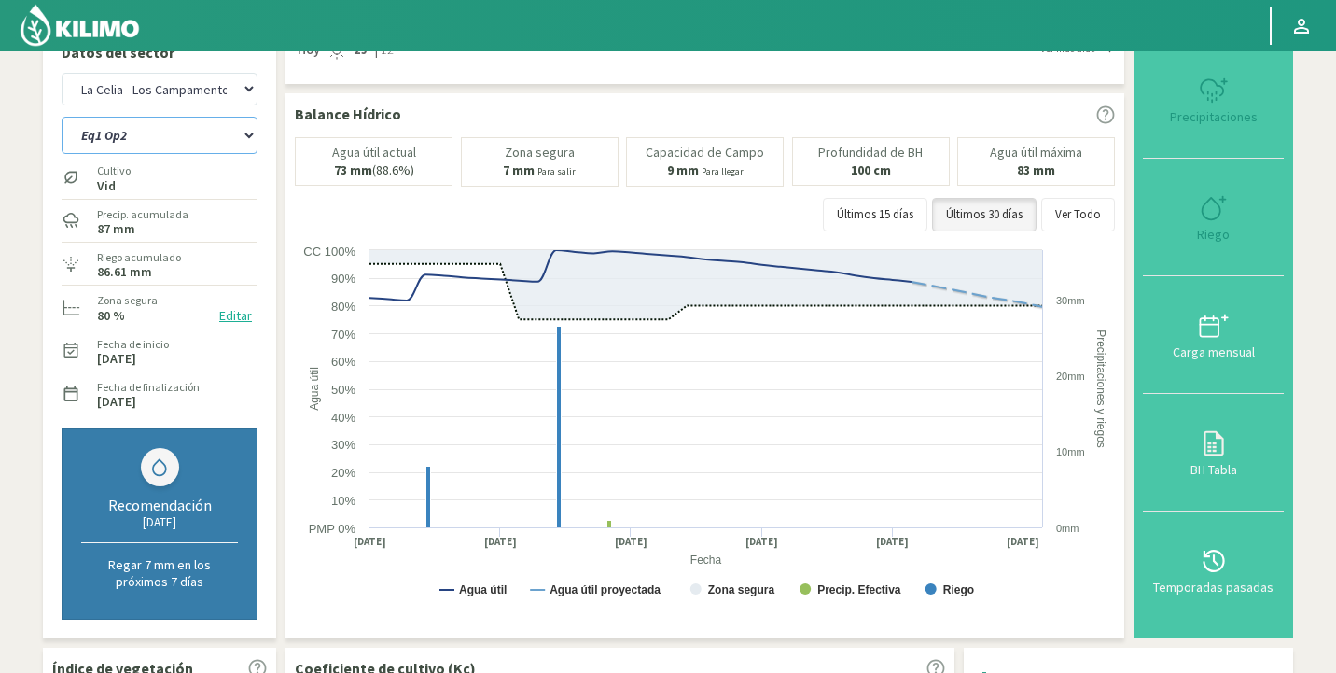
select select "1327: Object"
click at [229, 320] on button "Editar" at bounding box center [236, 315] width 44 height 21
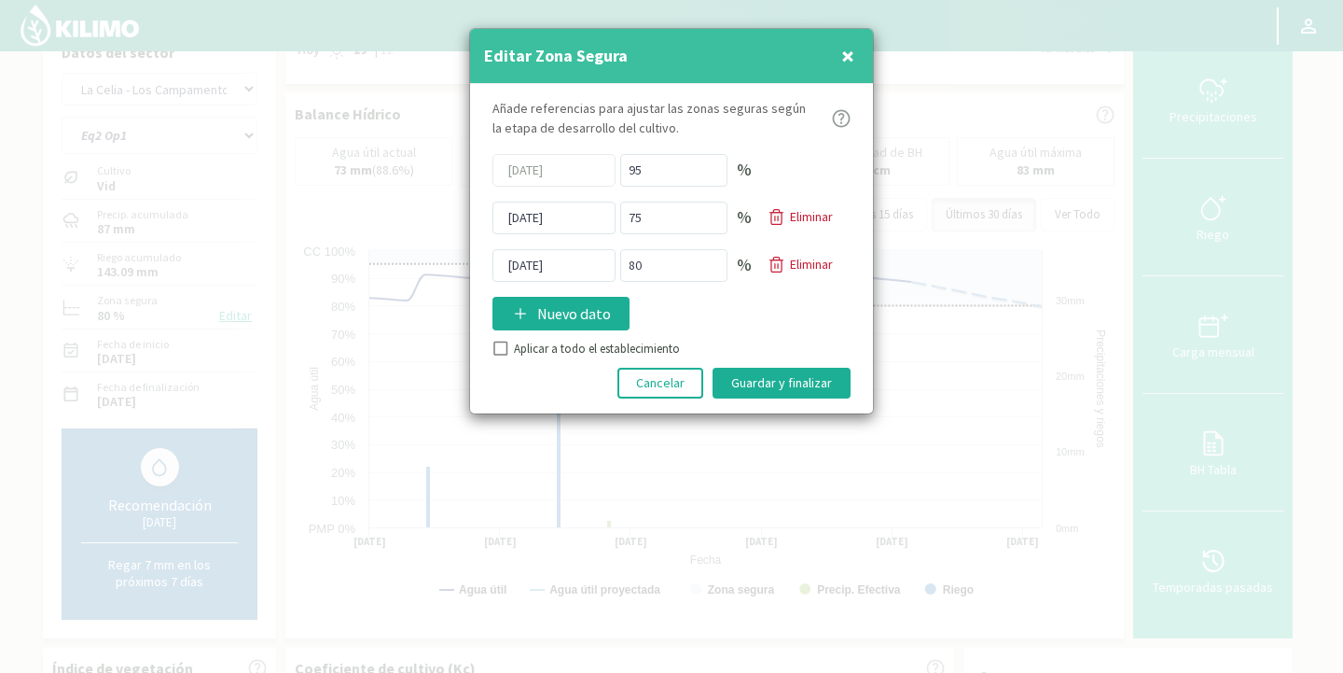
click at [908, 433] on div at bounding box center [671, 336] width 1343 height 673
click at [852, 56] on span "×" at bounding box center [847, 55] width 13 height 31
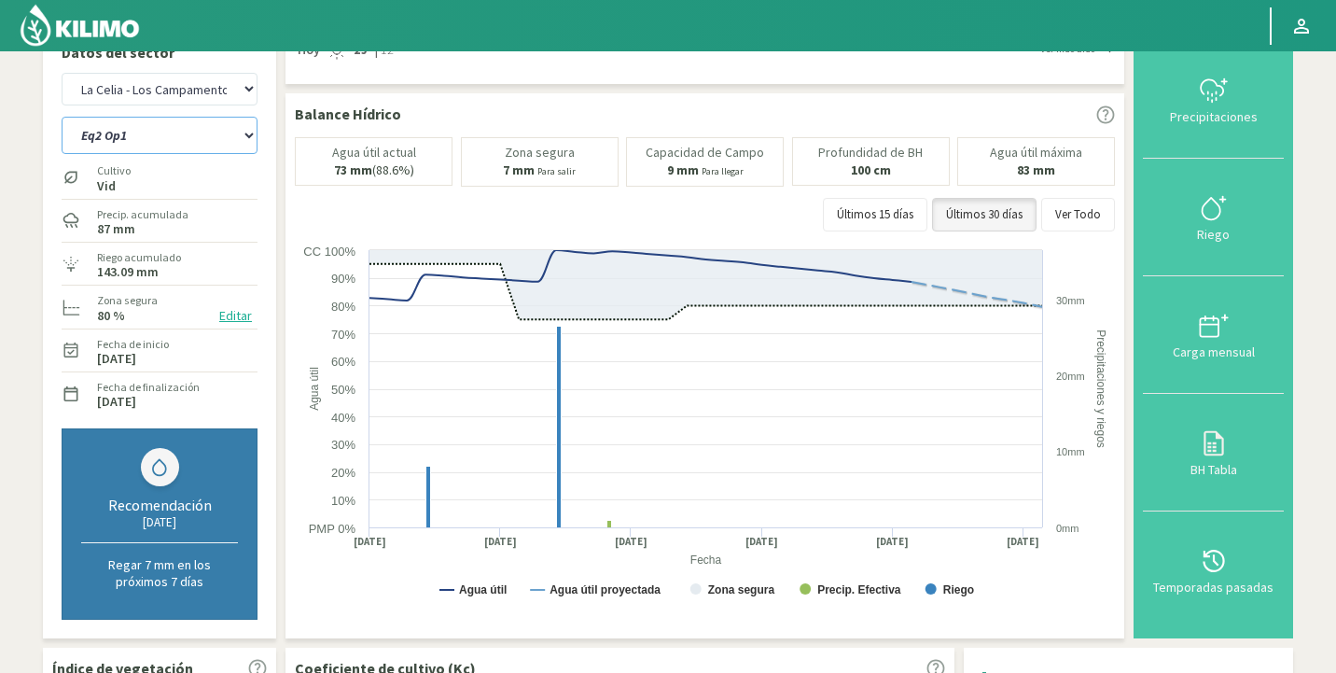
click at [143, 143] on select "Eq1 Op2 Eq2 Op1" at bounding box center [160, 135] width 196 height 37
click at [62, 117] on select "Eq1 Op2 Eq2 Op1" at bounding box center [160, 135] width 196 height 37
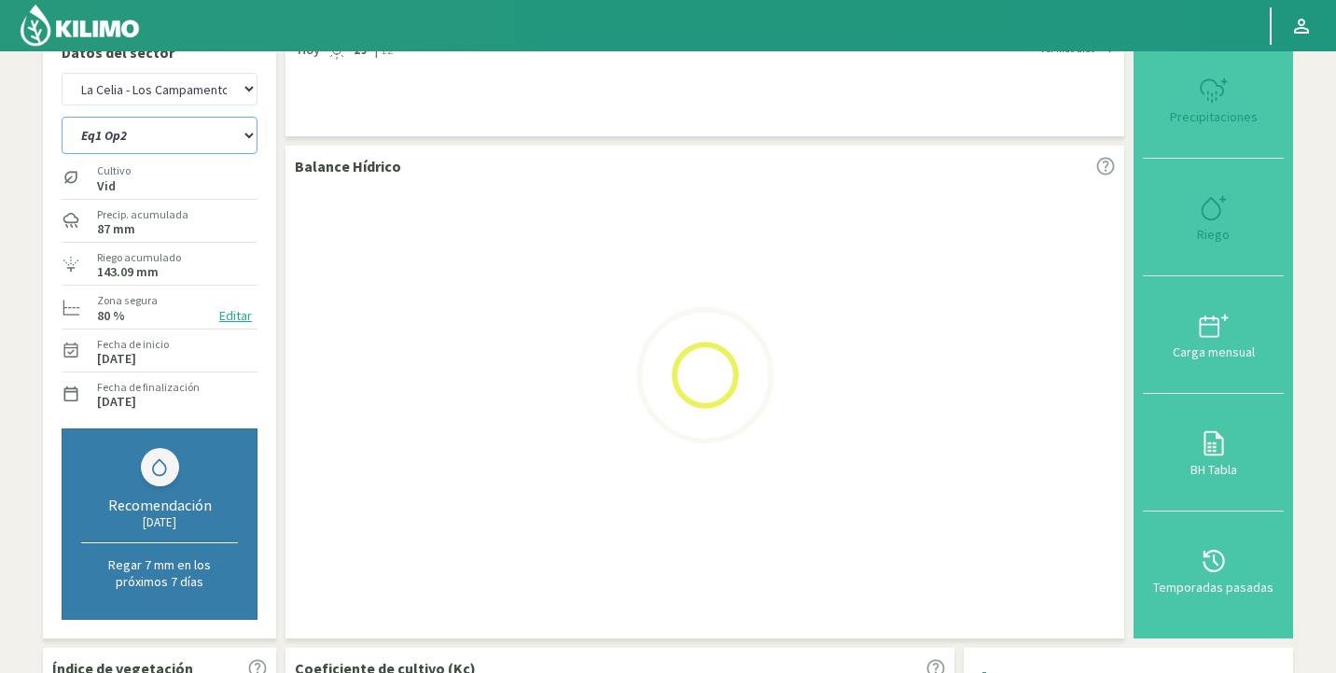
select select "9: Object"
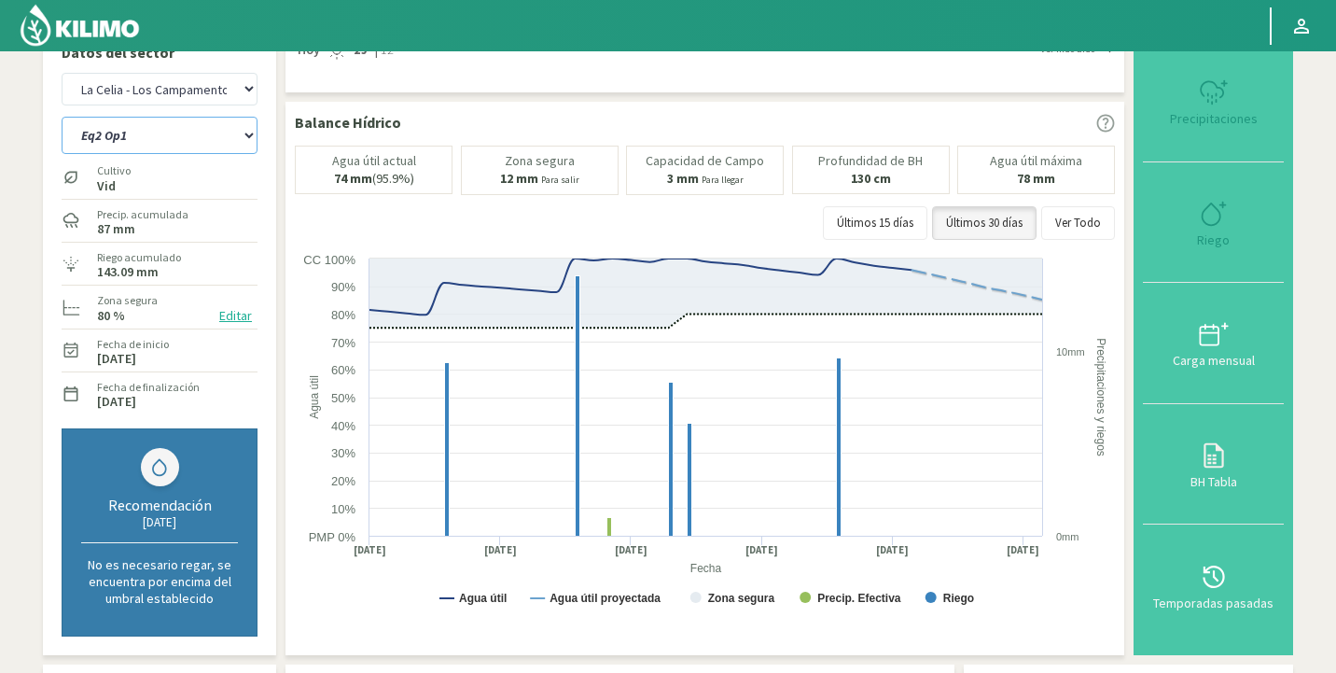
select select "1622: Object"
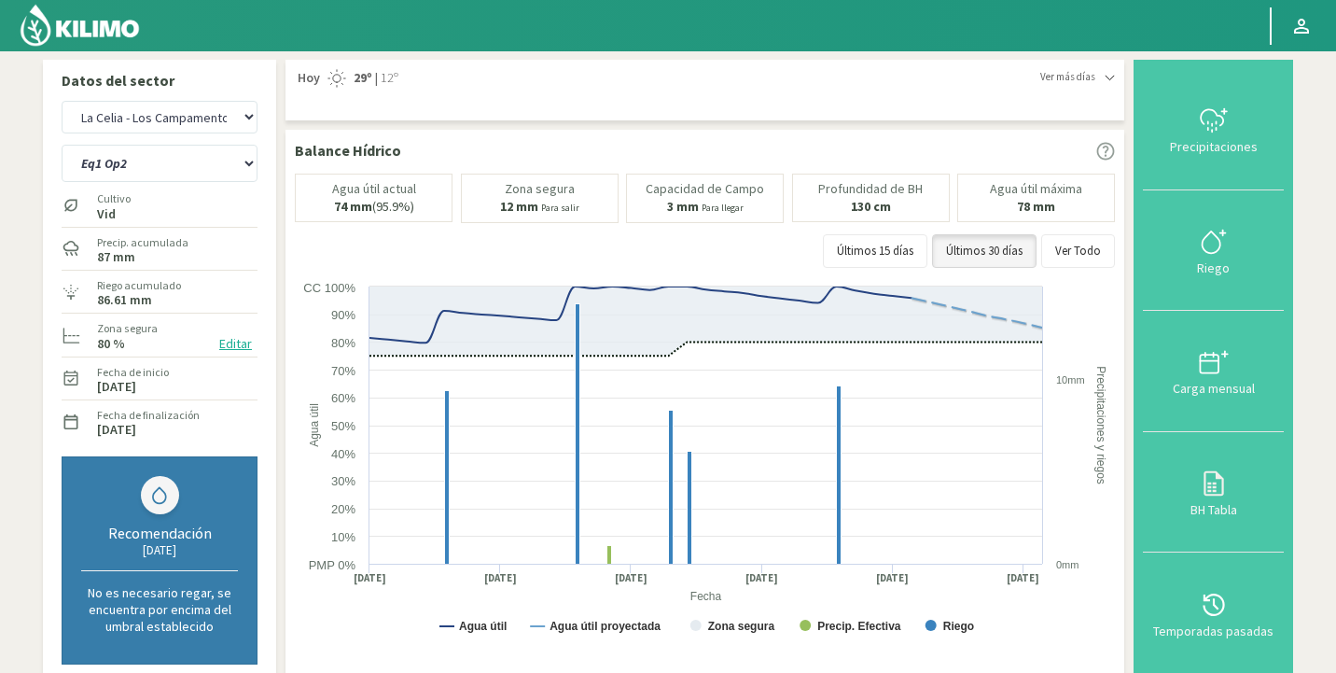
click at [237, 343] on button "Editar" at bounding box center [236, 343] width 44 height 21
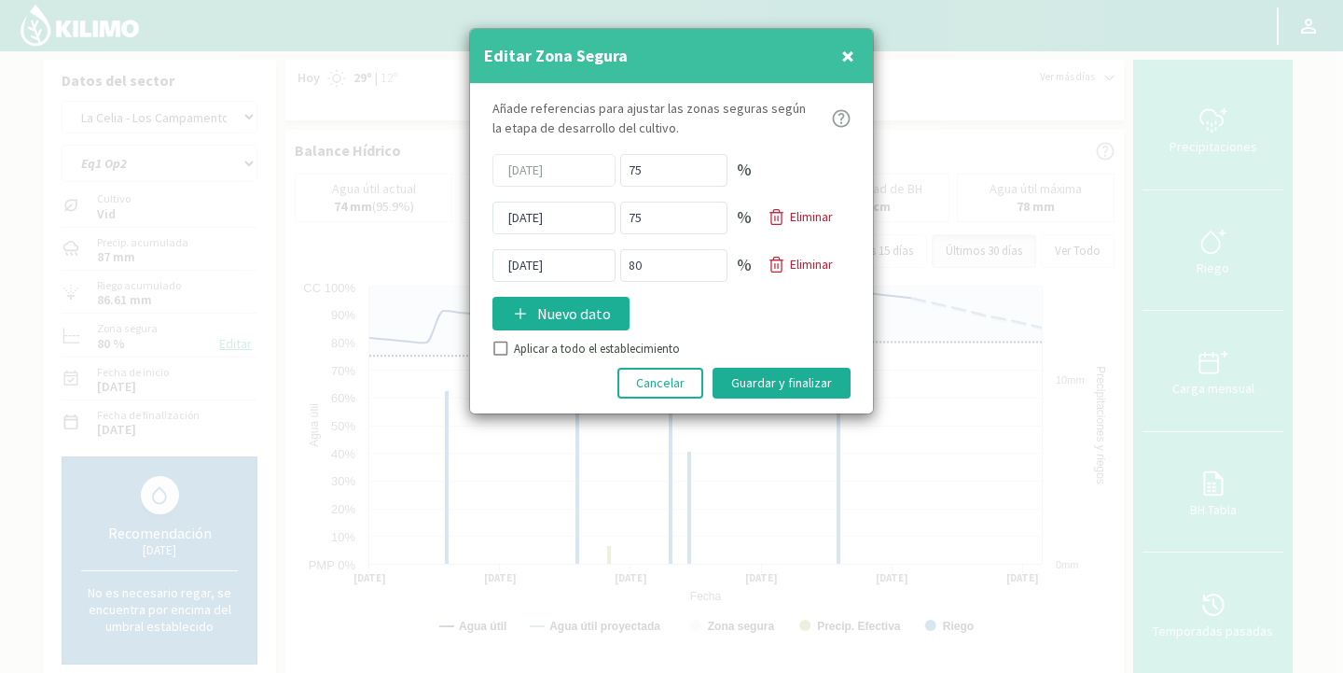
click at [844, 57] on span "×" at bounding box center [847, 55] width 13 height 31
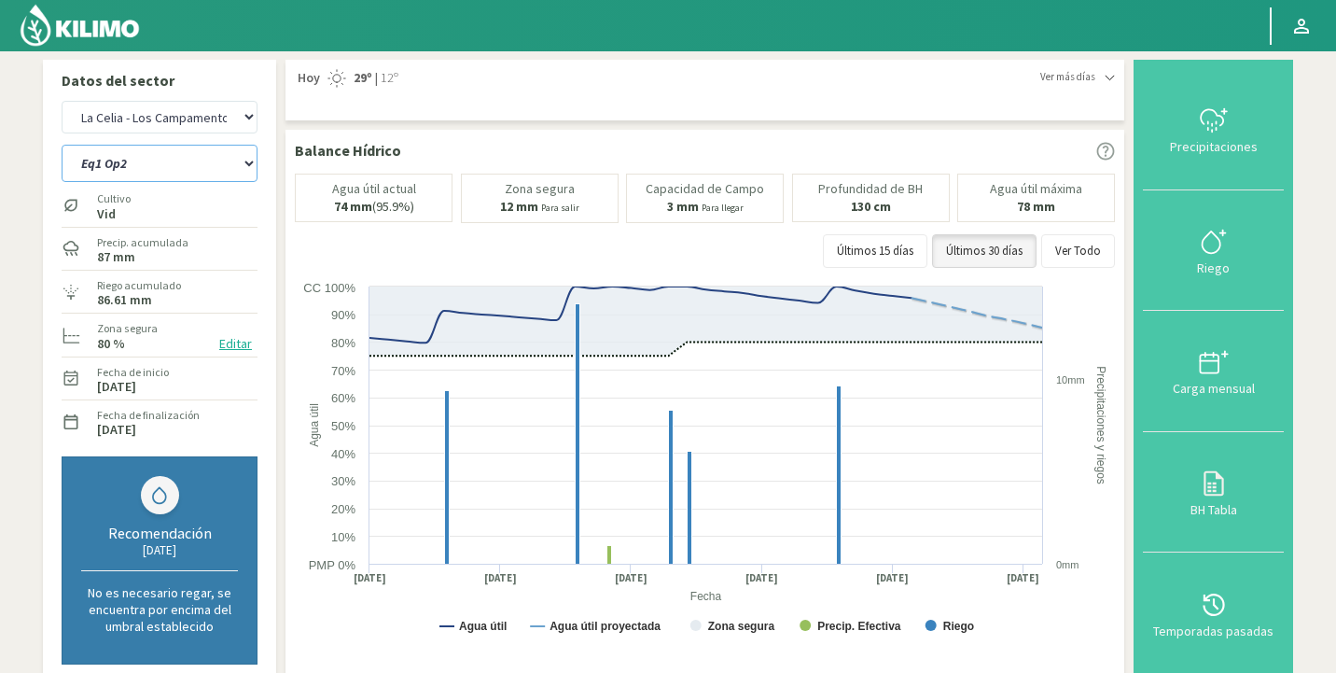
click at [125, 168] on select "Eq1 Op2 Eq2 Op1" at bounding box center [160, 163] width 196 height 37
click at [62, 145] on select "Eq1 Op2 Eq2 Op1" at bounding box center [160, 163] width 196 height 37
click at [125, 168] on select "Eq1 Op2 Eq2 Op1" at bounding box center [160, 163] width 196 height 37
click at [62, 145] on select "Eq1 Op2 Eq2 Op1" at bounding box center [160, 163] width 196 height 37
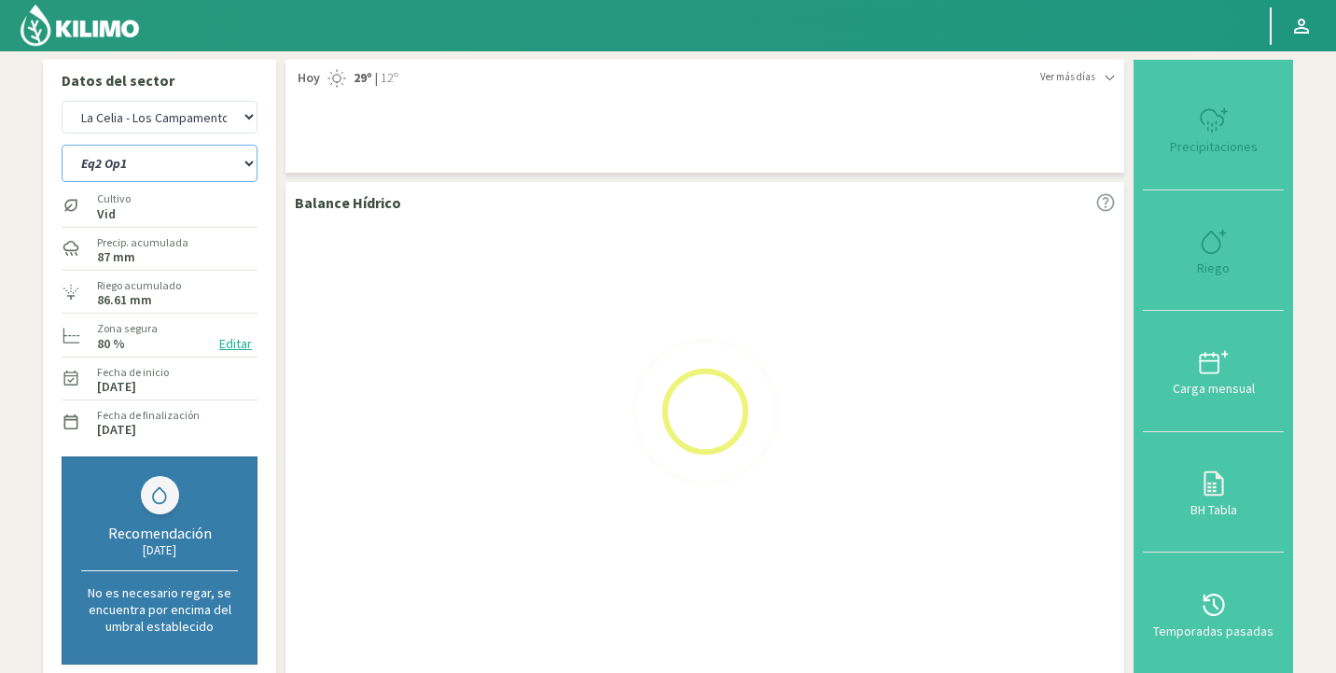
select select "10: Object"
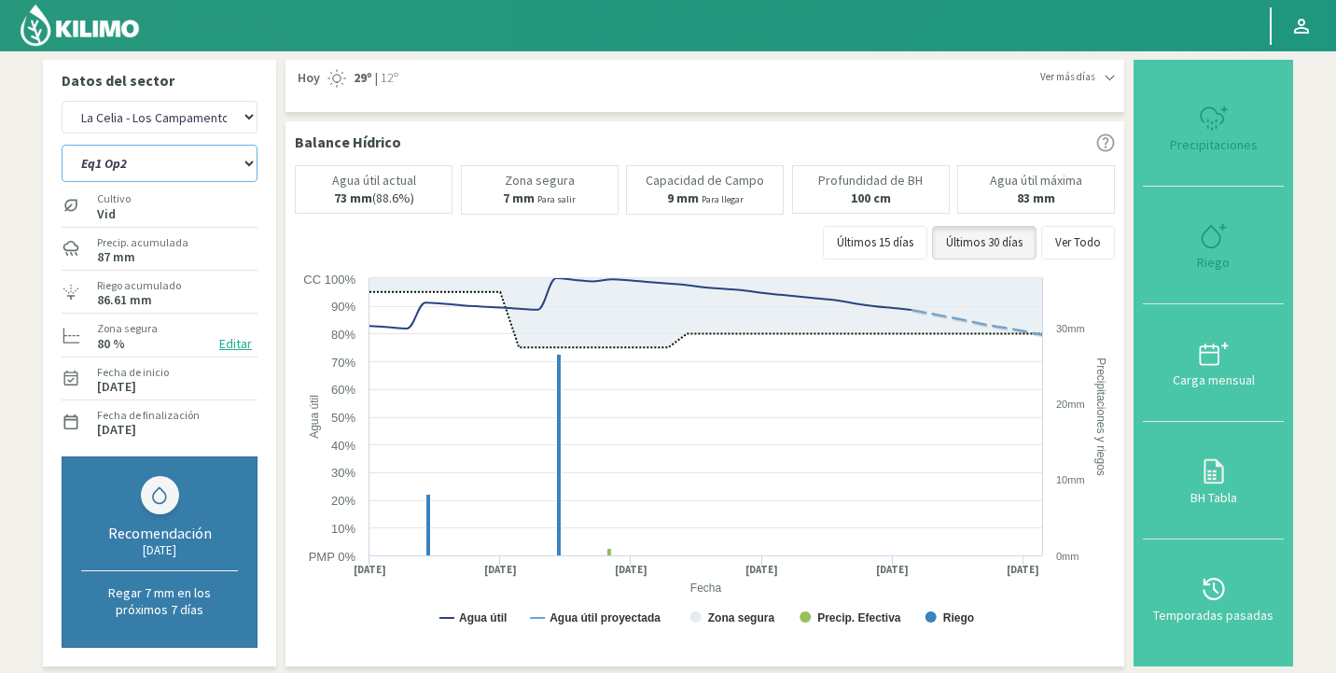
select select "1917: Object"
click at [911, 310] on icon at bounding box center [976, 322] width 131 height 25
click at [911, 311] on icon at bounding box center [976, 322] width 131 height 25
drag, startPoint x: 122, startPoint y: 182, endPoint x: 237, endPoint y: 345, distance: 199.5
click at [237, 345] on button "Editar" at bounding box center [236, 343] width 44 height 21
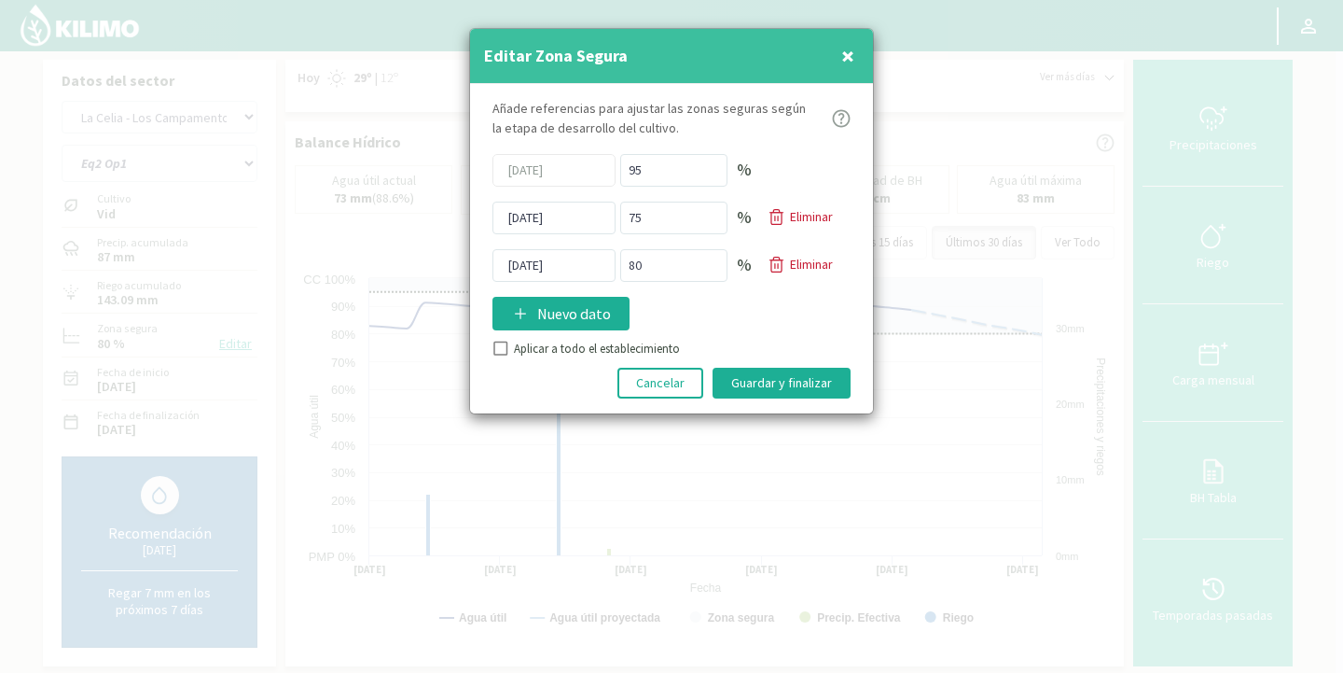
click at [786, 260] on div "Eliminar" at bounding box center [800, 265] width 65 height 20
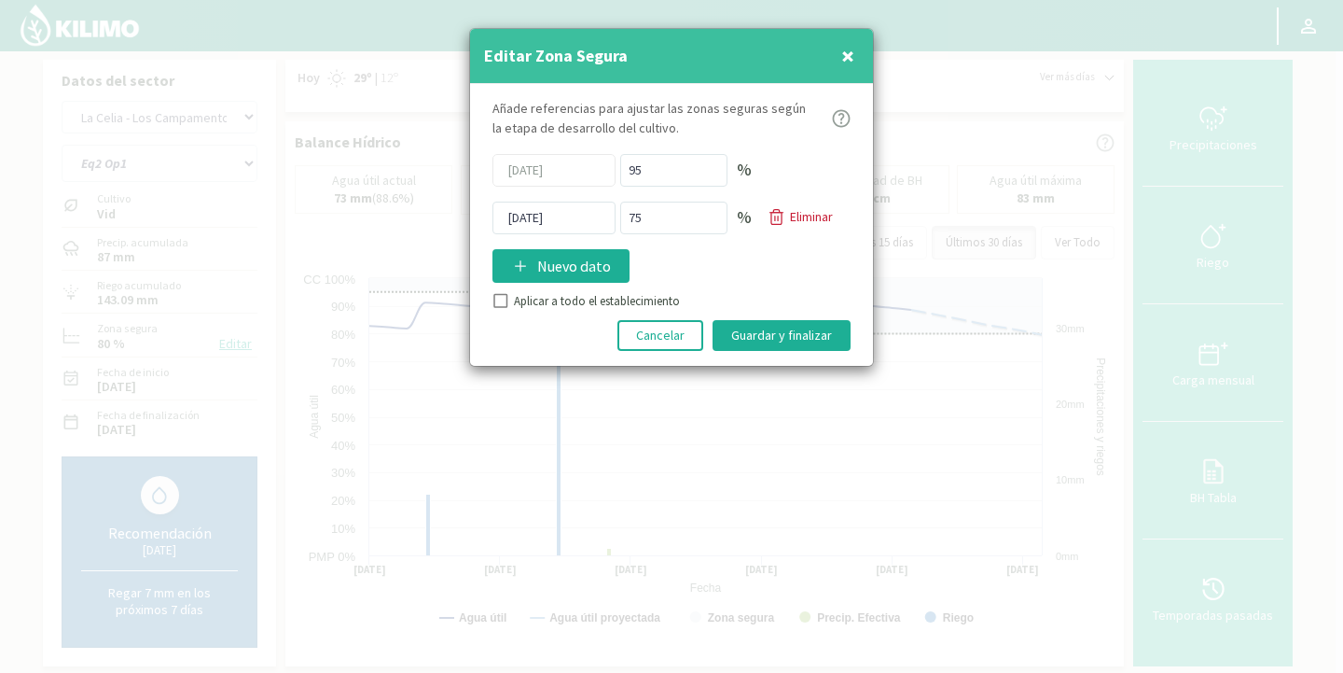
click at [774, 335] on button "Guardar y finalizar" at bounding box center [782, 335] width 138 height 31
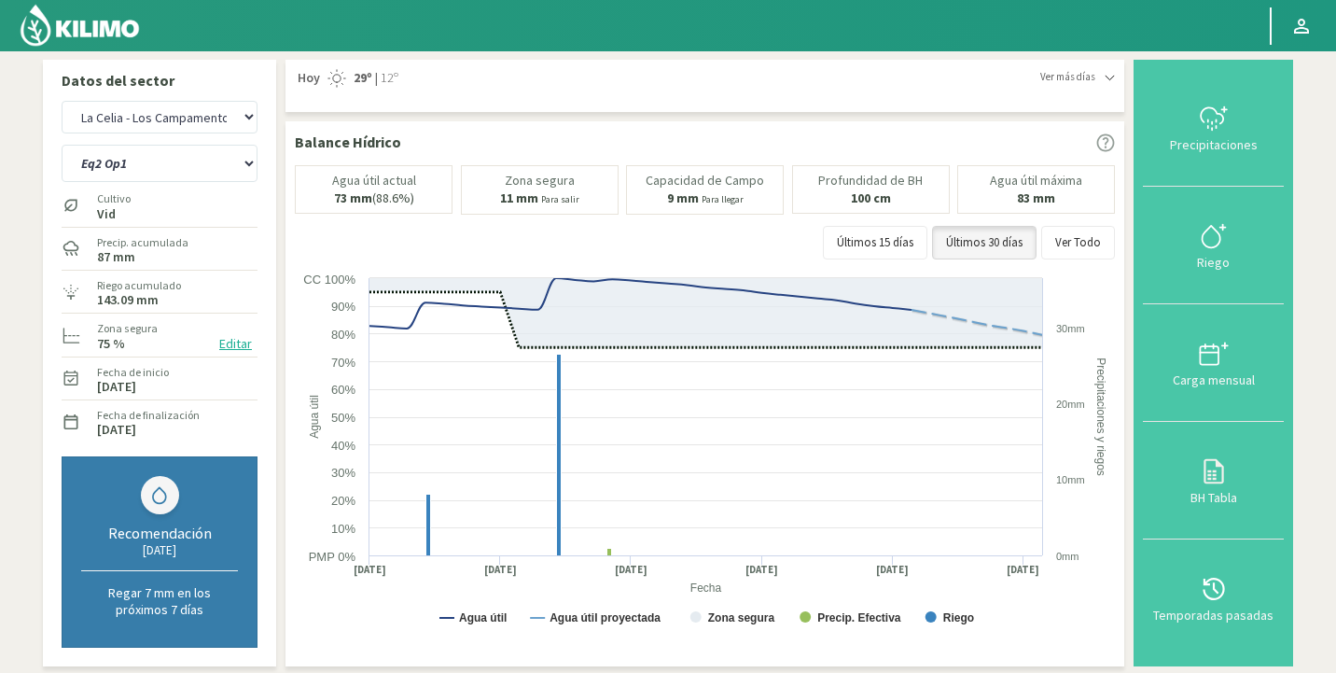
click at [840, 346] on icon at bounding box center [705, 318] width 673 height 55
click at [911, 313] on icon at bounding box center [976, 322] width 131 height 25
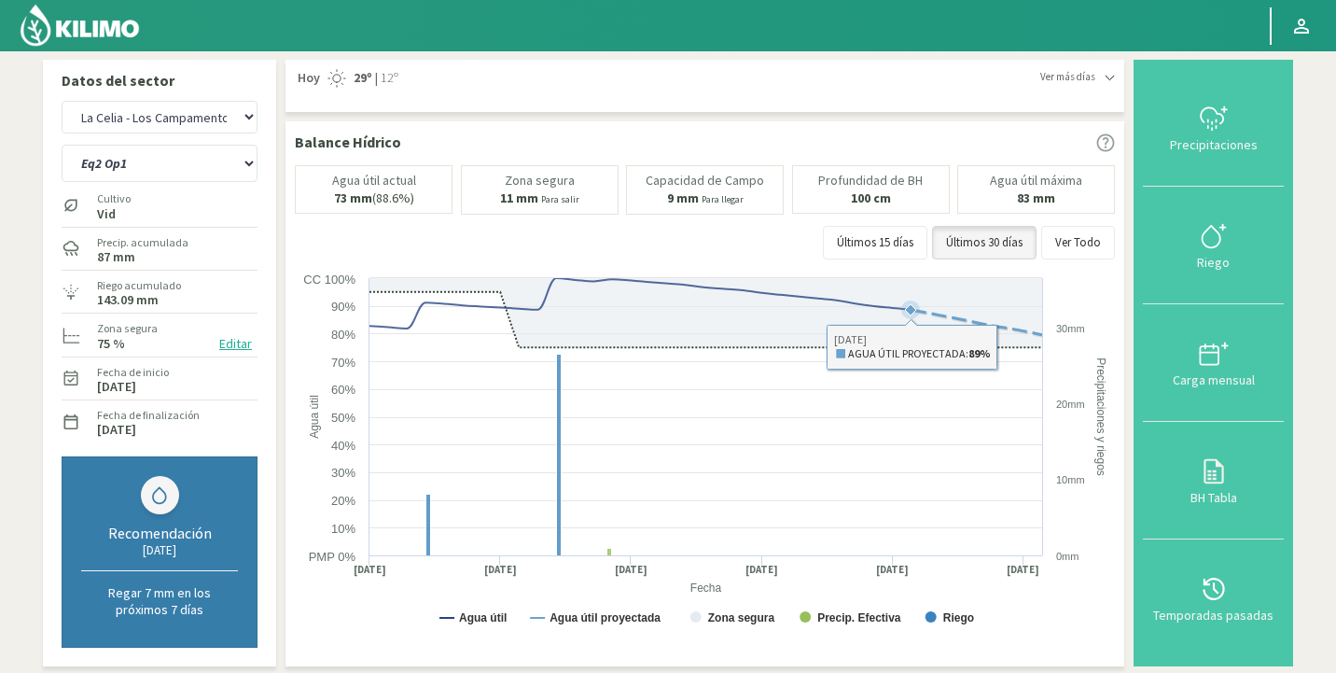
drag, startPoint x: 237, startPoint y: 345, endPoint x: 914, endPoint y: 311, distance: 678.1
click at [914, 311] on g at bounding box center [706, 417] width 674 height 278
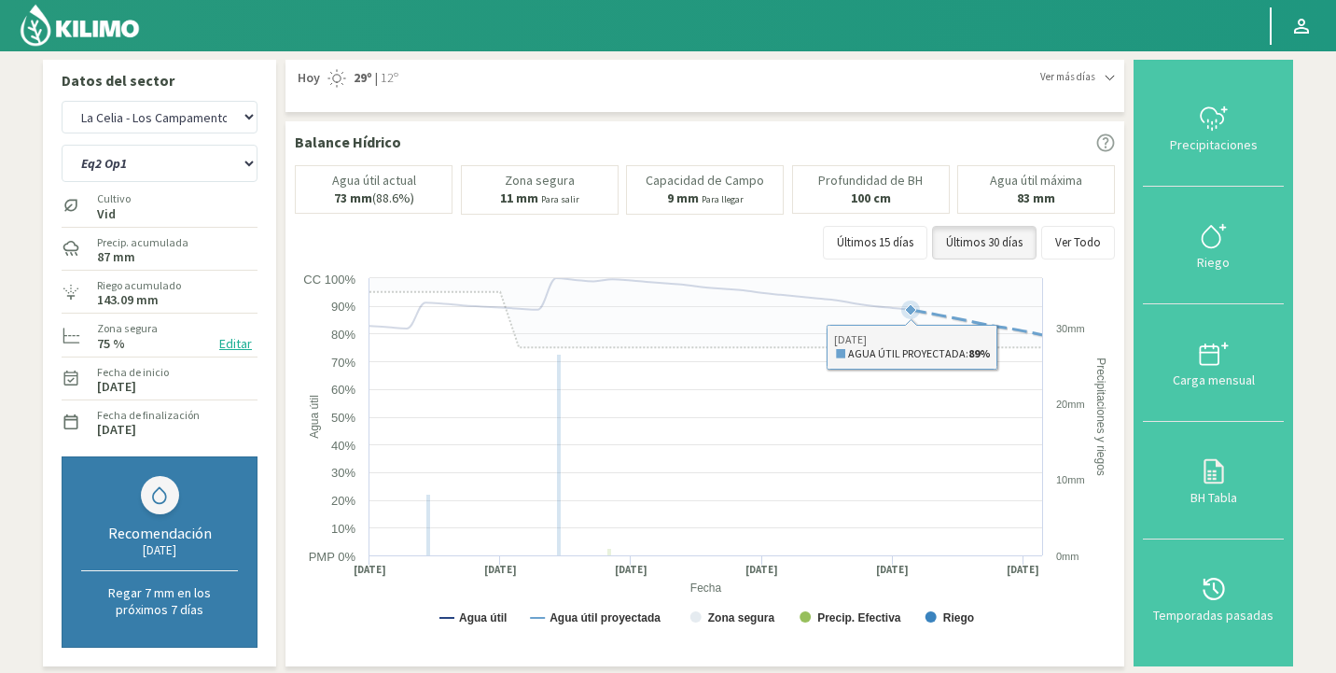
click at [1039, 334] on icon at bounding box center [976, 322] width 131 height 25
click at [1041, 334] on icon at bounding box center [976, 322] width 131 height 25
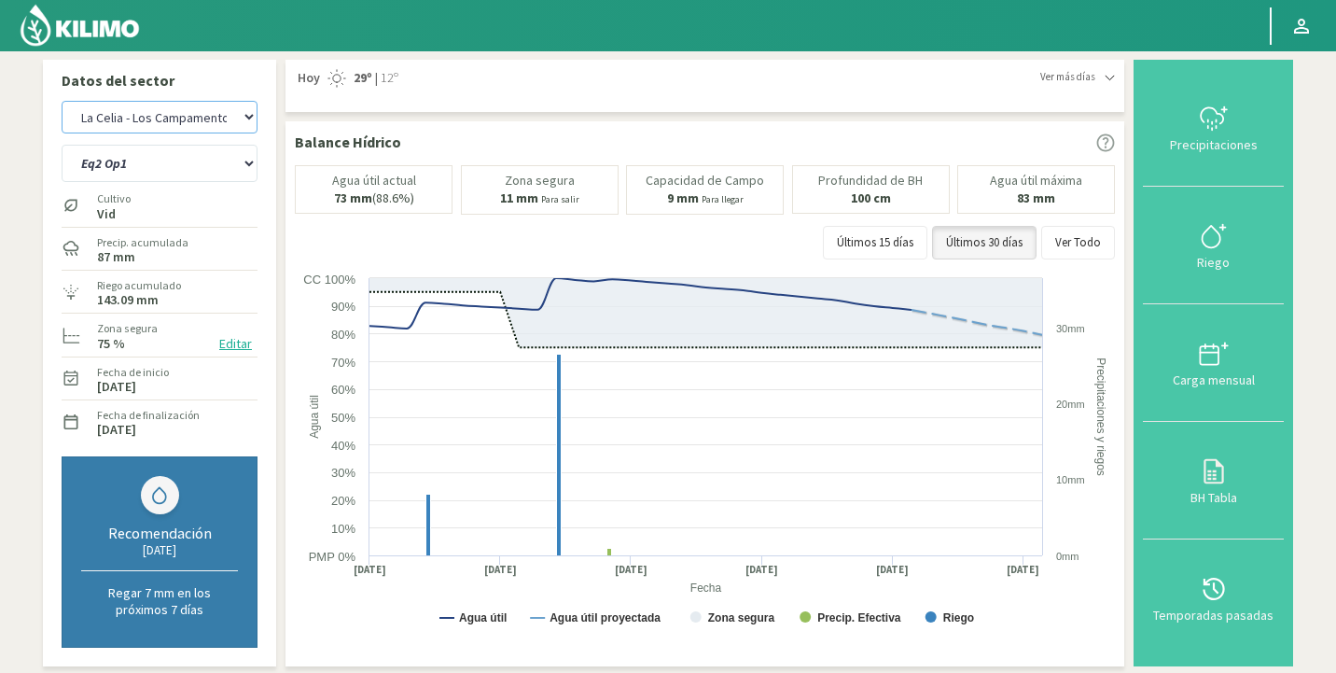
click at [116, 122] on select "Agr. Huertos de Chocalan Agrícola Bakia Agrícola [GEOGRAPHIC_DATA] - IC Agrícol…" at bounding box center [160, 117] width 196 height 33
click at [62, 101] on select "Agr. Huertos de Chocalan Agrícola Bakia Agrícola [GEOGRAPHIC_DATA] - IC Agrícol…" at bounding box center [160, 117] width 196 height 33
click at [126, 159] on select "Eq1 Op2 Eq2 Op1" at bounding box center [160, 163] width 196 height 37
click at [62, 145] on select "Eq1 Op2 Eq2 Op1" at bounding box center [160, 163] width 196 height 37
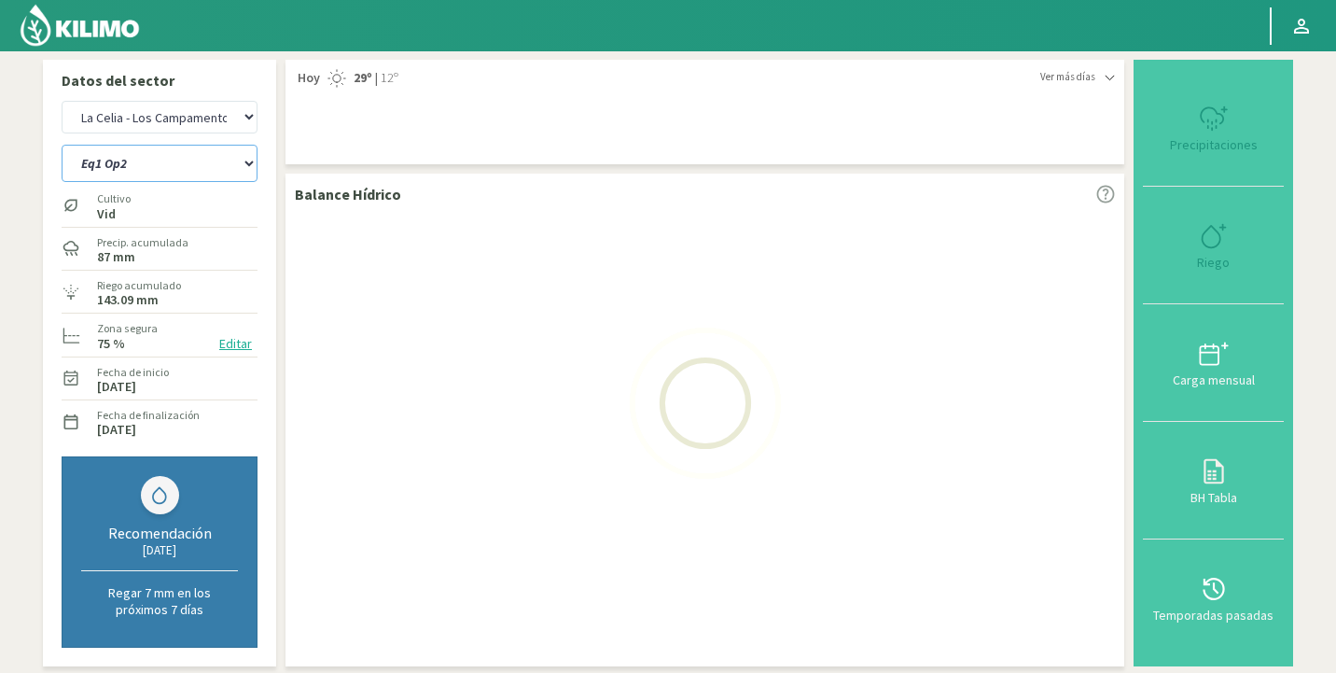
select select "13: Object"
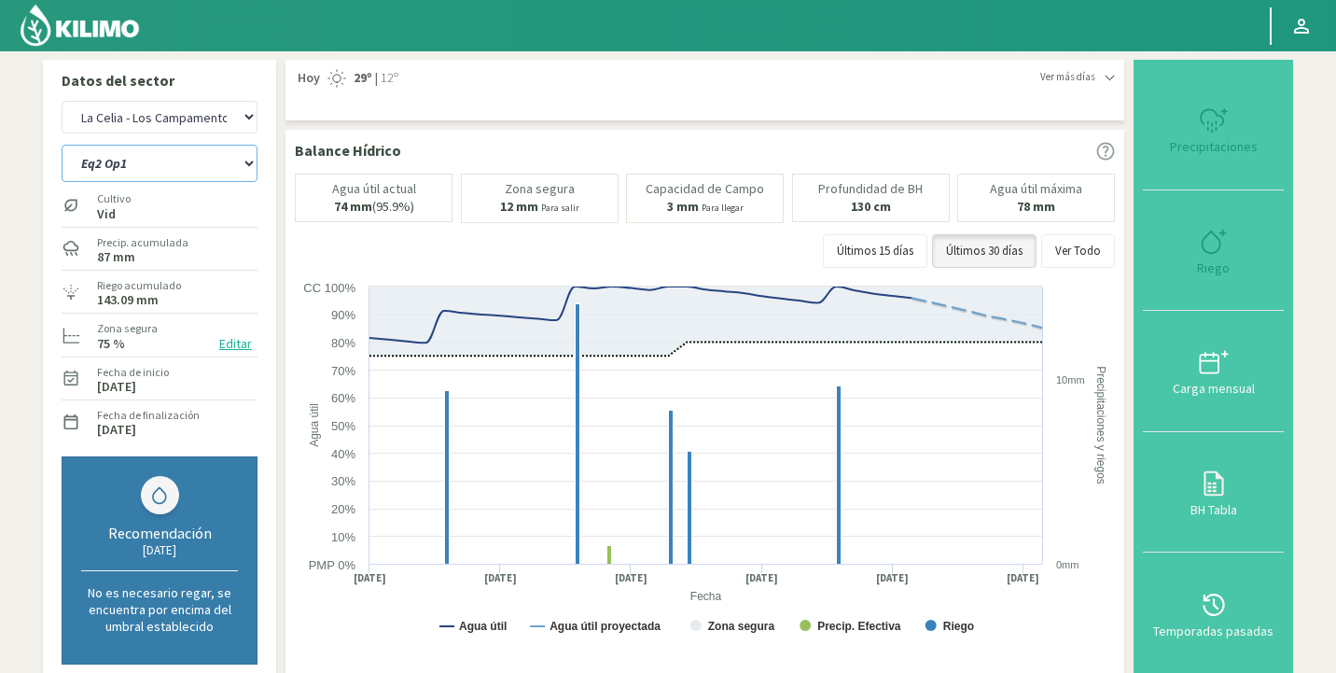
select select "2212: Object"
click at [233, 340] on button "Editar" at bounding box center [236, 343] width 44 height 21
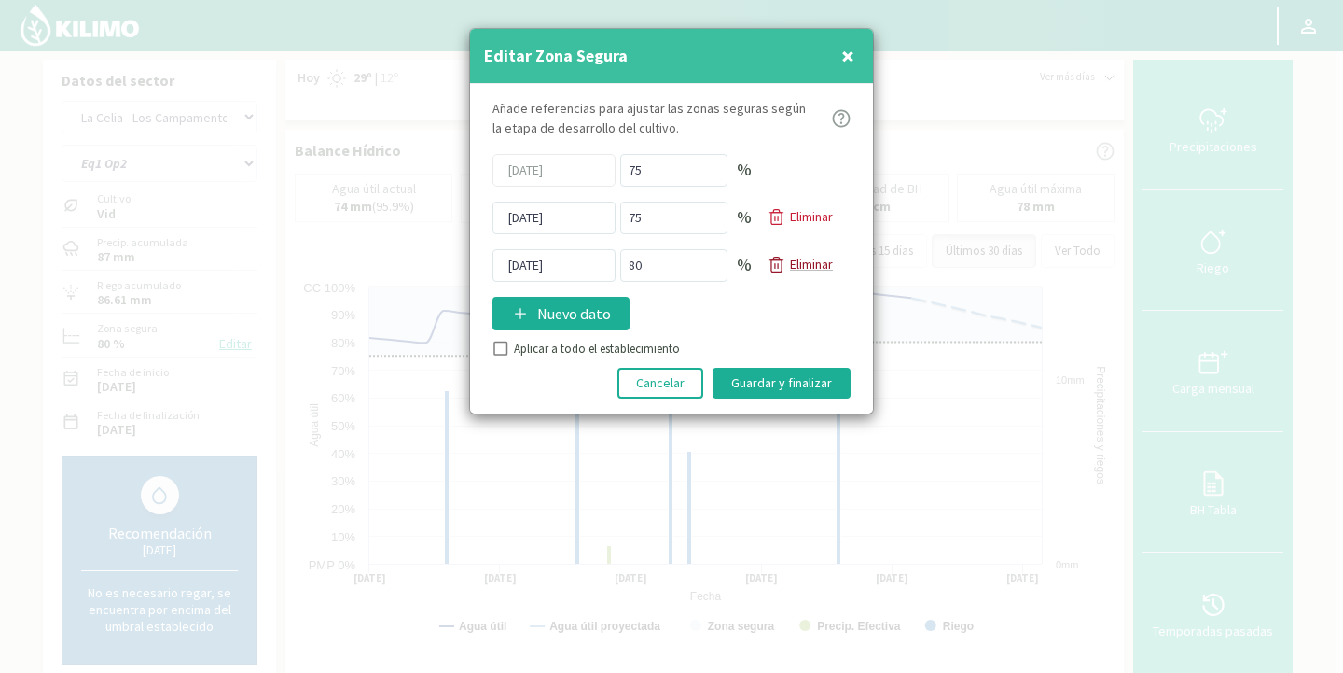
click at [805, 266] on p "Eliminar" at bounding box center [811, 265] width 43 height 20
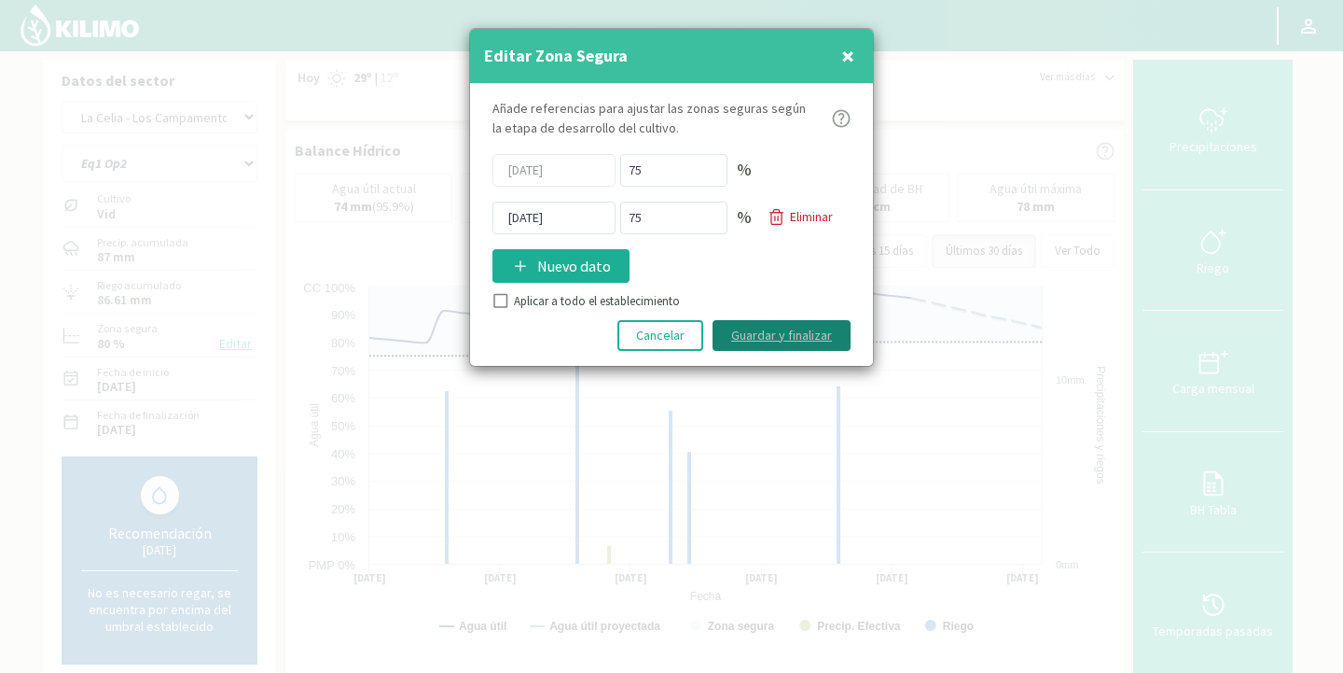
click at [787, 336] on button "Guardar y finalizar" at bounding box center [782, 335] width 138 height 31
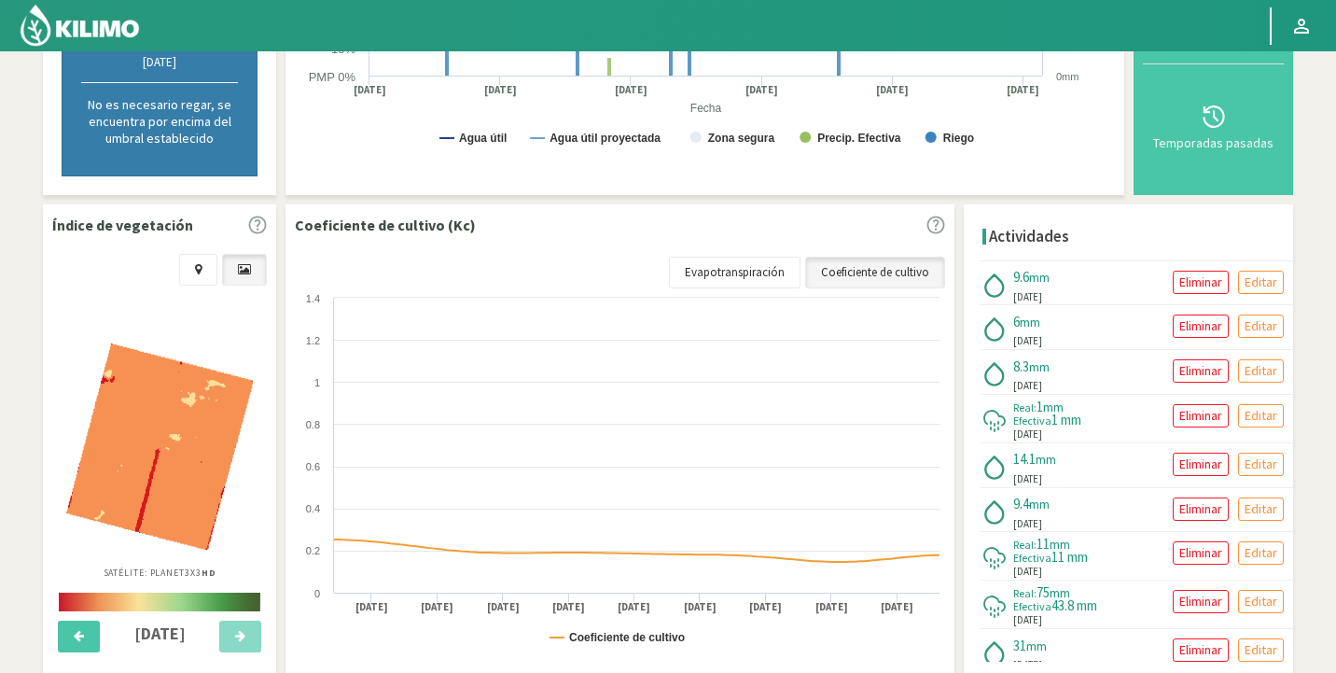
scroll to position [584, 0]
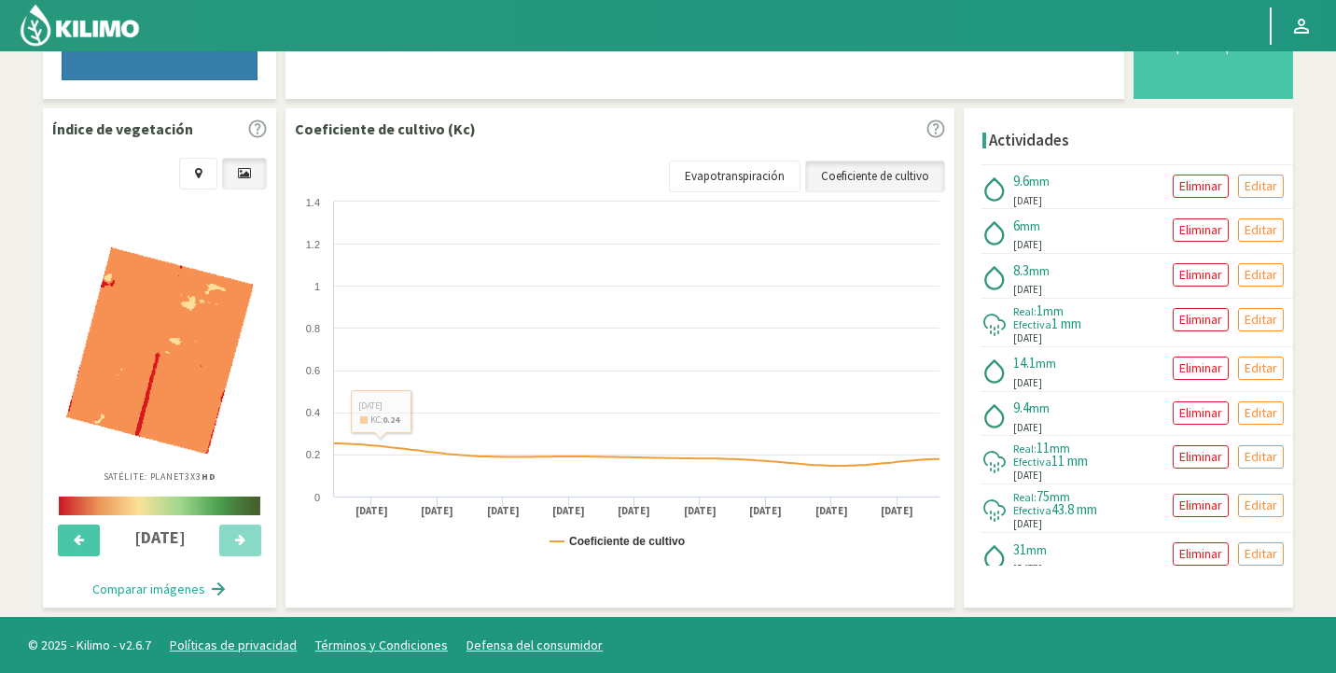
click at [107, 320] on img at bounding box center [159, 350] width 187 height 206
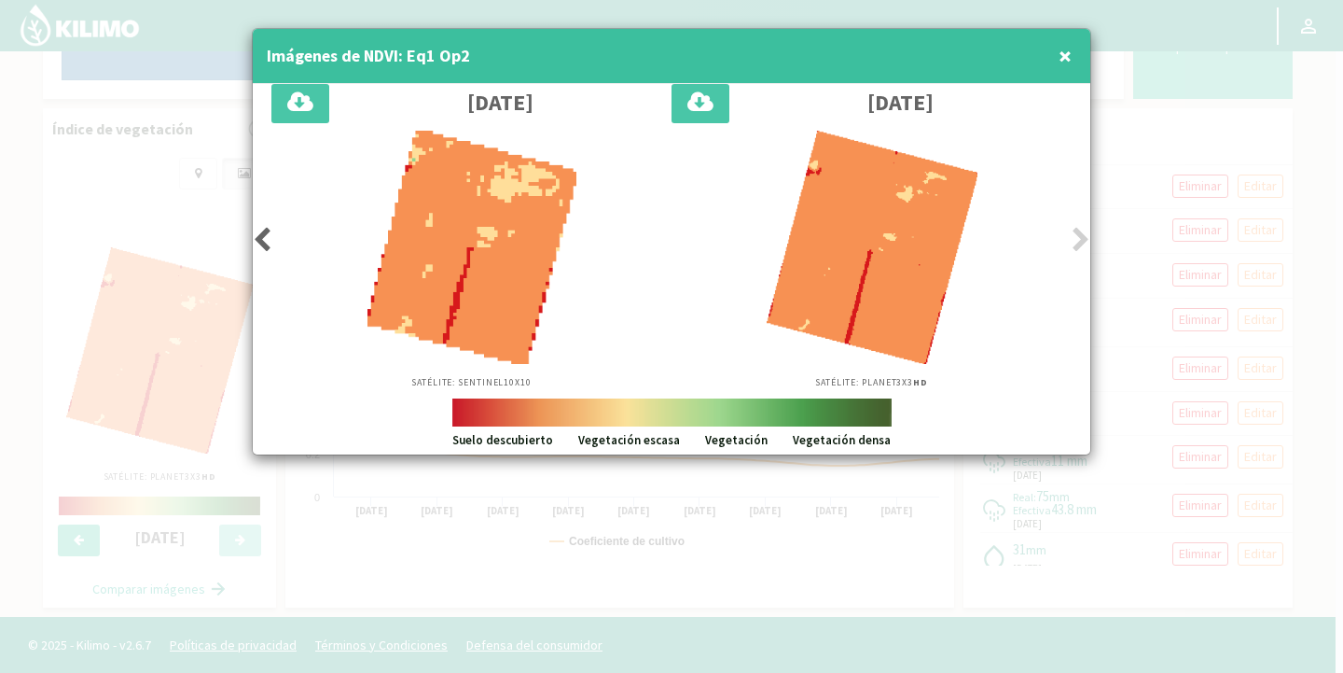
click at [257, 229] on icon at bounding box center [262, 240] width 19 height 26
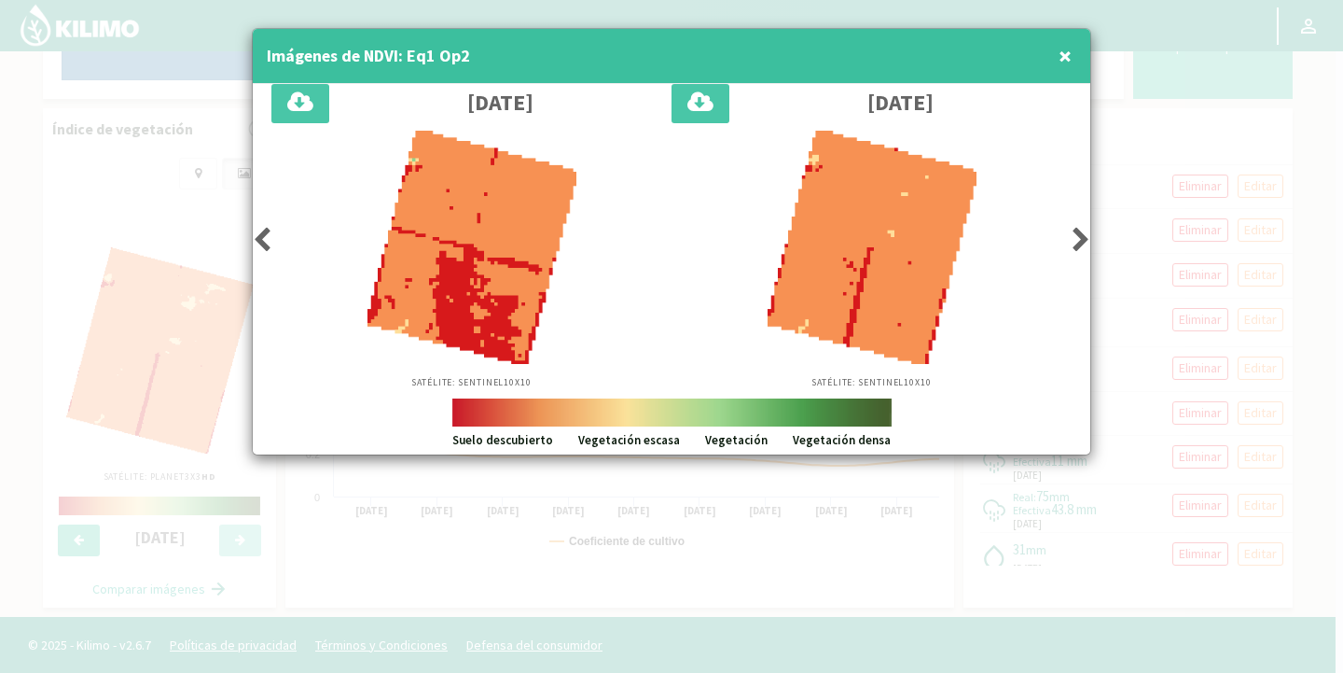
click at [257, 229] on icon at bounding box center [262, 240] width 19 height 26
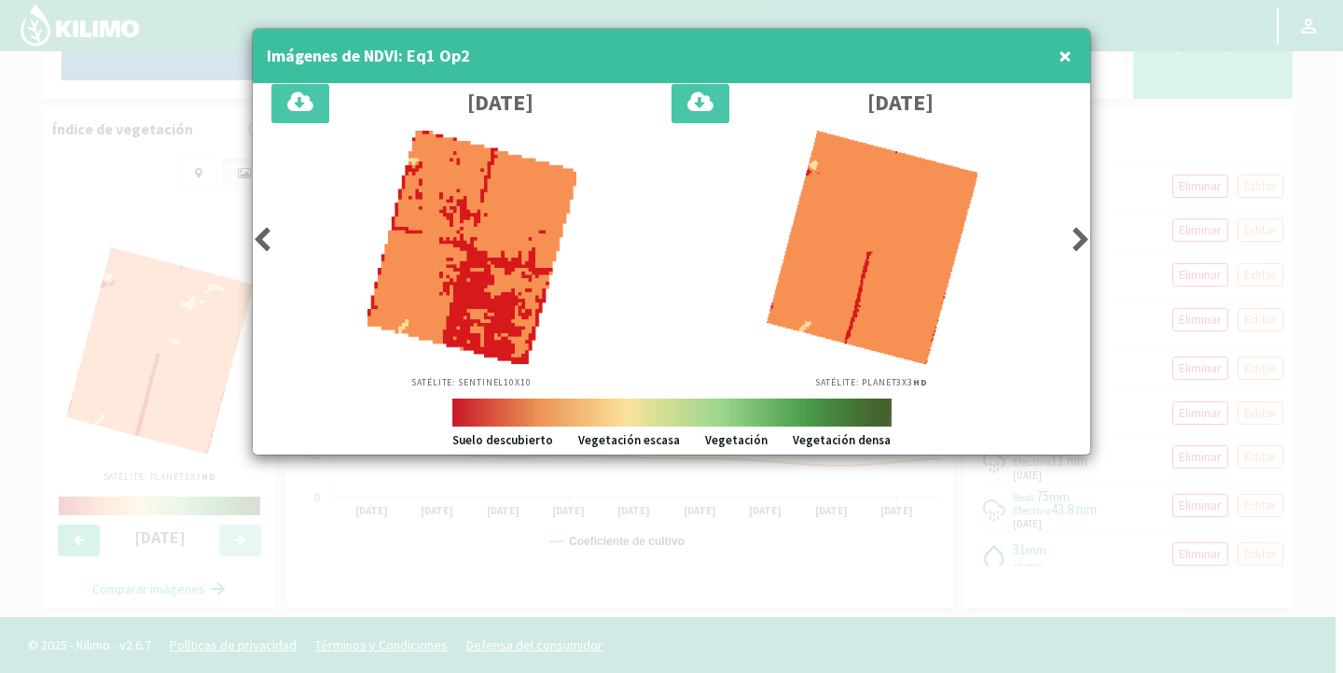
click at [1085, 240] on icon at bounding box center [1081, 240] width 19 height 26
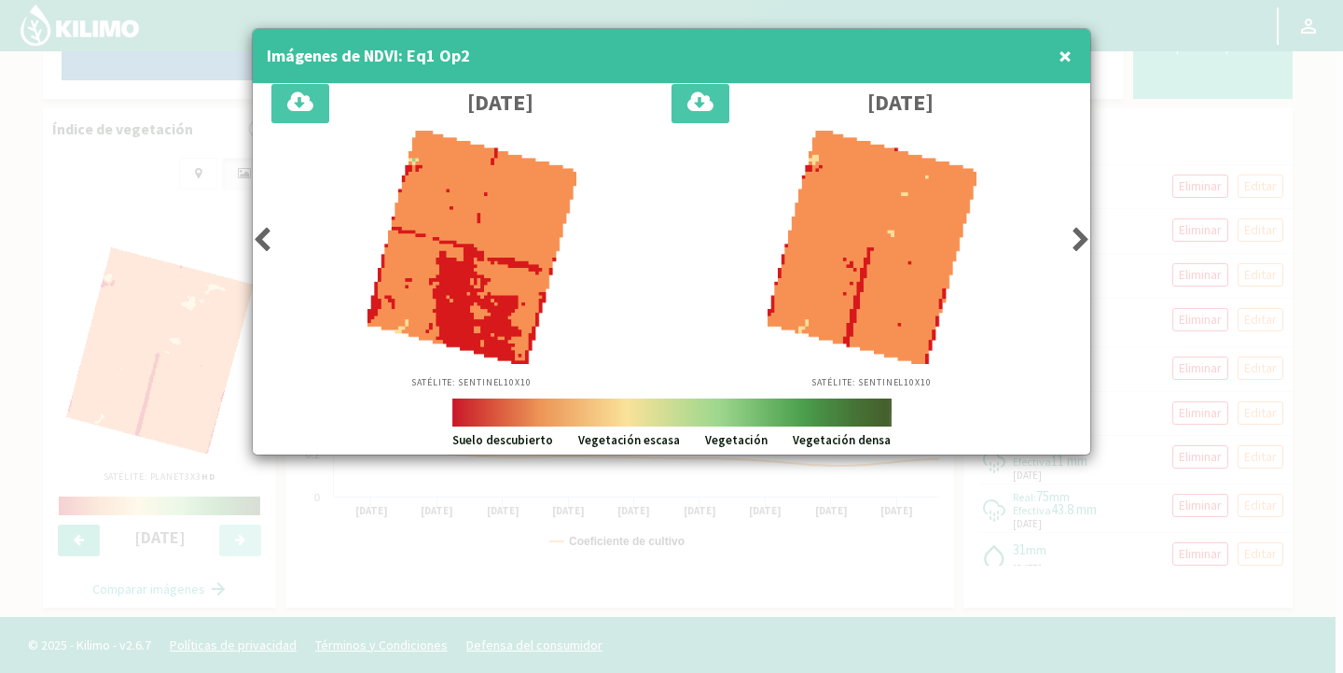
click at [1054, 63] on button "×" at bounding box center [1065, 55] width 22 height 37
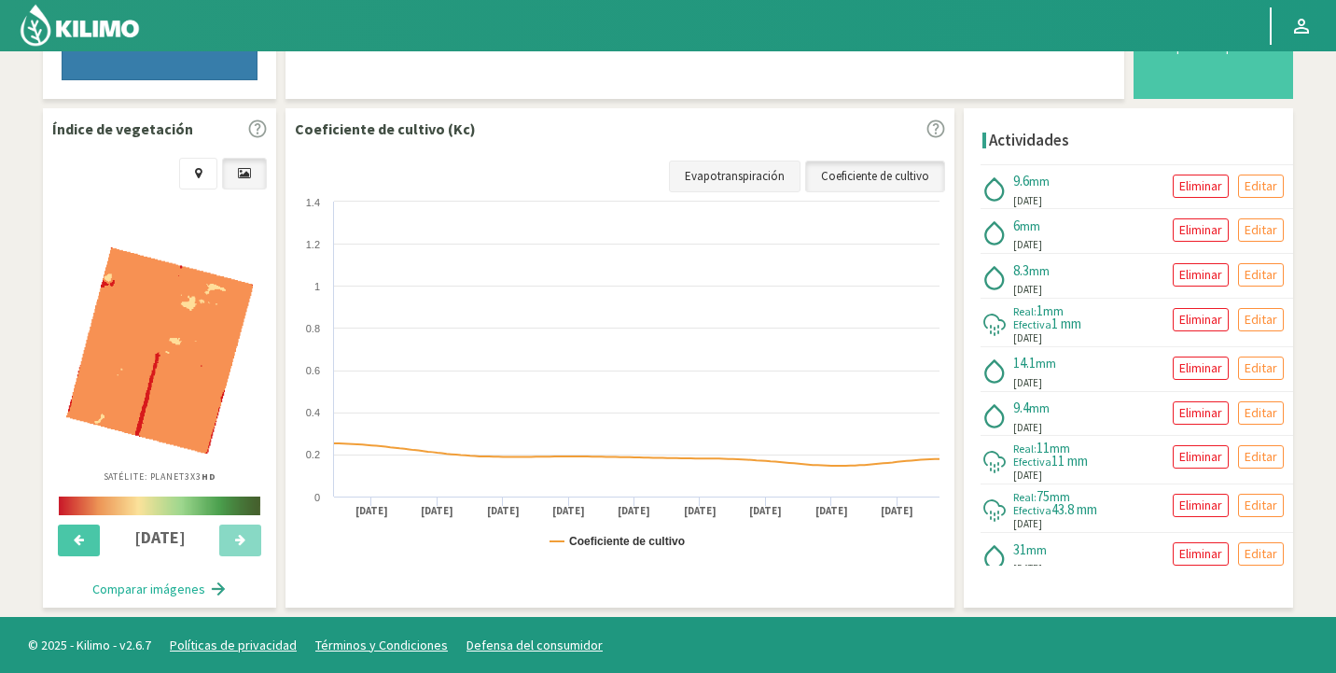
click at [742, 182] on link "Evapotranspiración" at bounding box center [735, 176] width 132 height 32
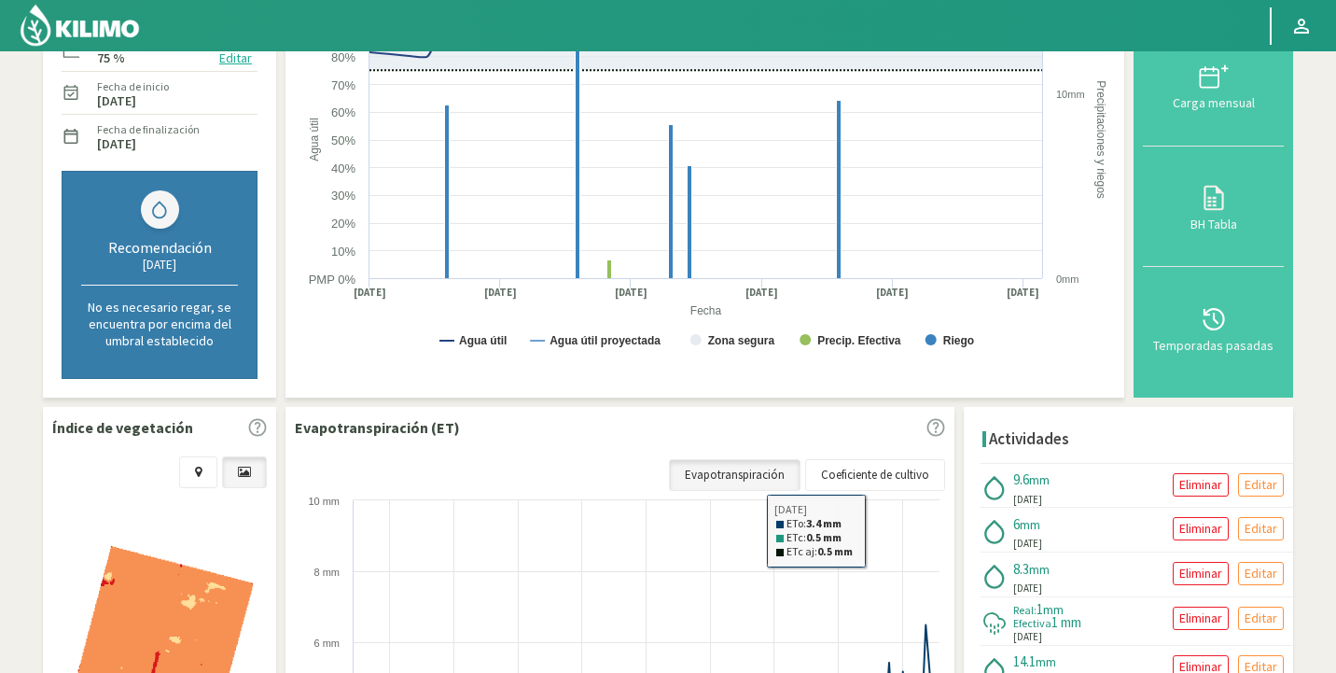
scroll to position [0, 0]
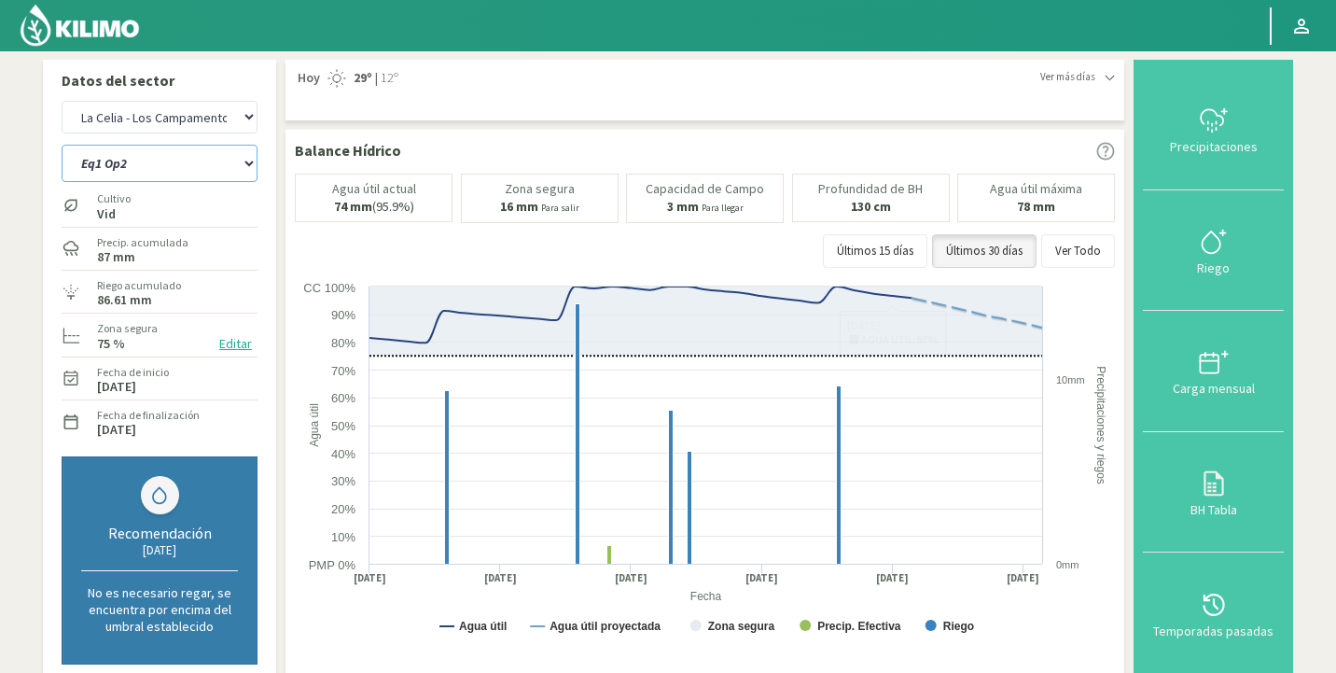
click at [180, 160] on select "Eq1 Op2 Eq2 Op1" at bounding box center [160, 163] width 196 height 37
click at [62, 145] on select "Eq1 Op2 Eq2 Op1" at bounding box center [160, 163] width 196 height 37
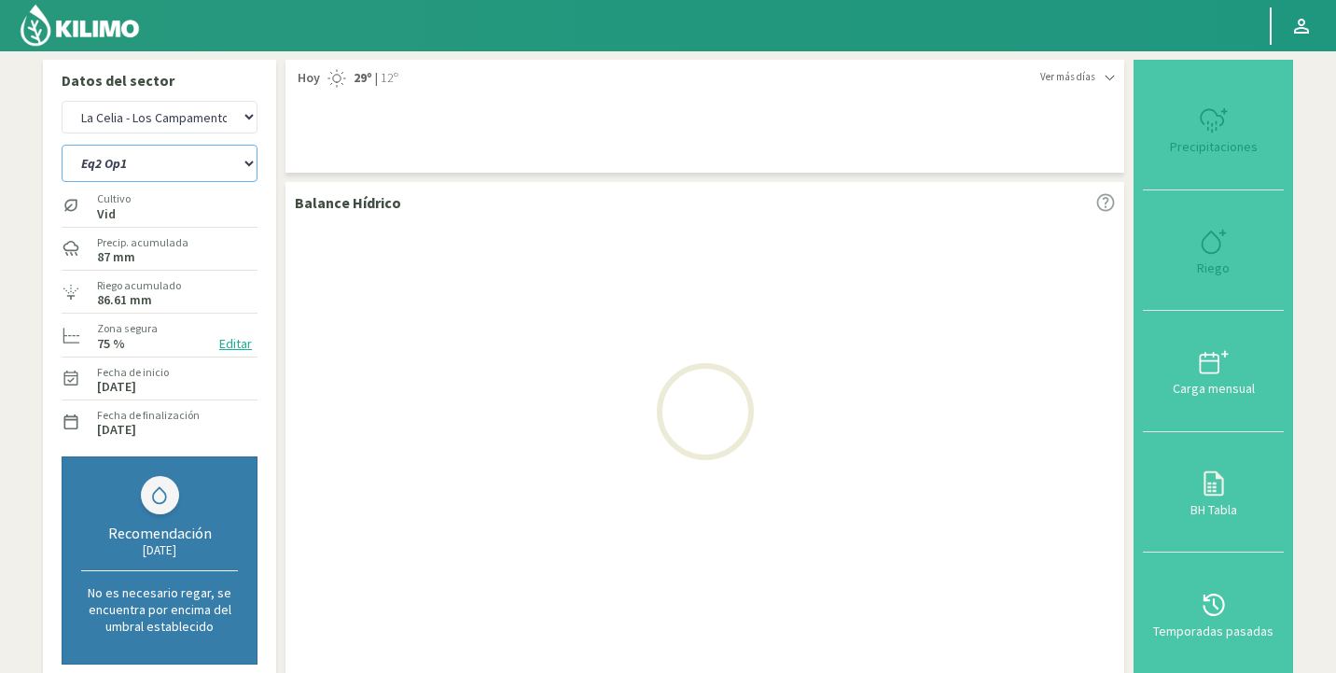
select select "14: Object"
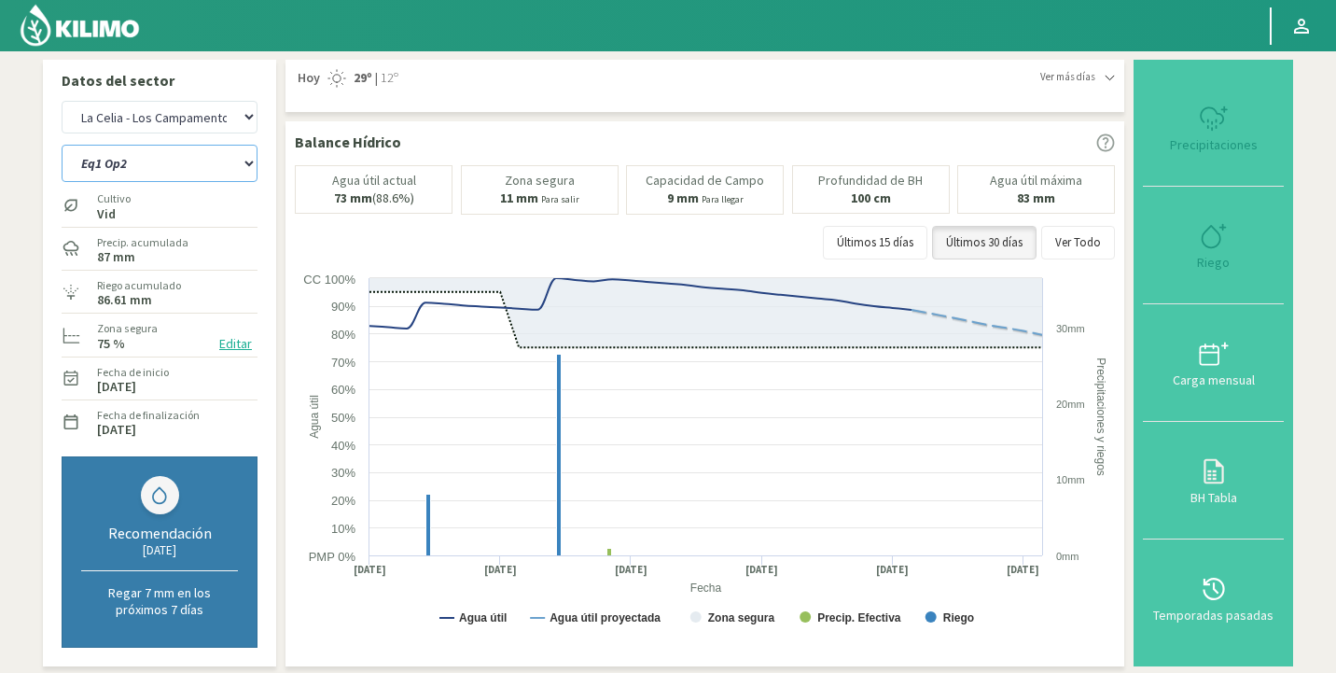
select select "2507: Object"
click at [160, 178] on select "Eq1 Op2 Eq2 Op1" at bounding box center [160, 163] width 196 height 37
select select "17: Object"
click at [181, 160] on select "Eq1 Op2 Eq2 Op1" at bounding box center [160, 163] width 196 height 37
click at [152, 118] on select "Agr. Huertos de Chocalan Agrícola Bakia Agrícola [GEOGRAPHIC_DATA] - IC Agrícol…" at bounding box center [160, 117] width 196 height 33
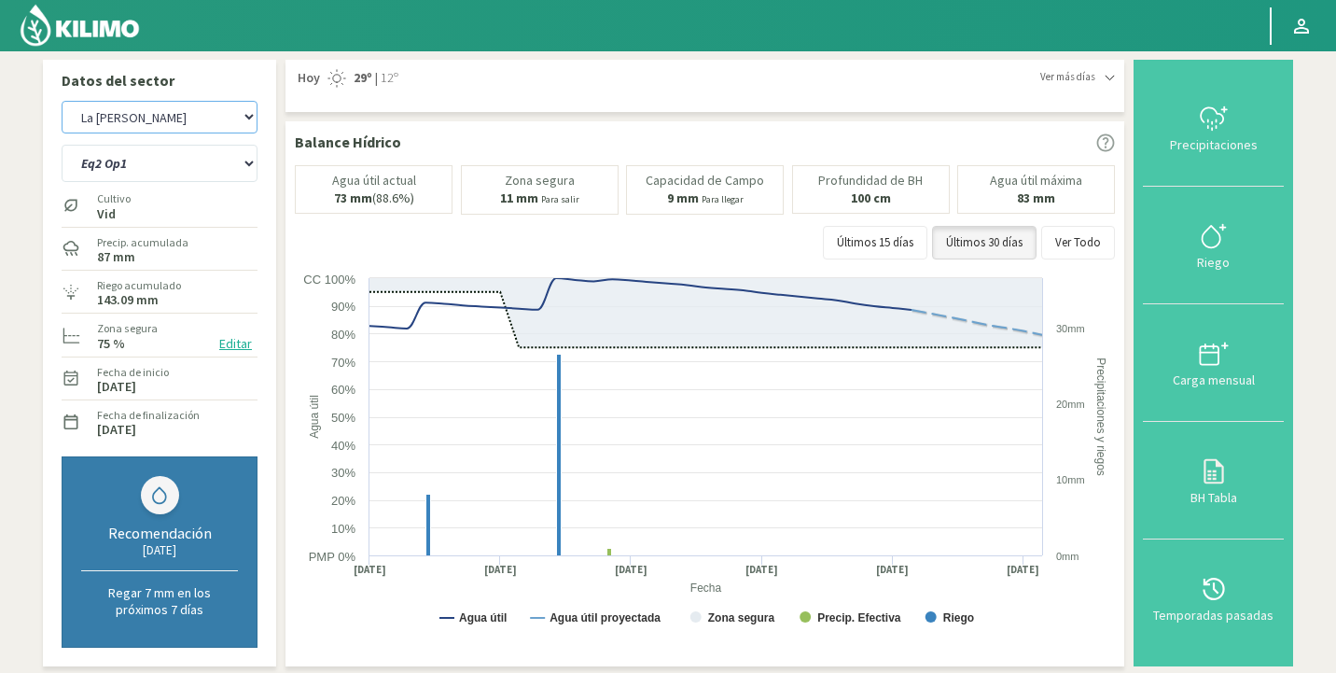
click at [62, 101] on select "Agr. Huertos de Chocalan Agrícola Bakia Agrícola [GEOGRAPHIC_DATA] - IC Agrícol…" at bounding box center [160, 117] width 196 height 33
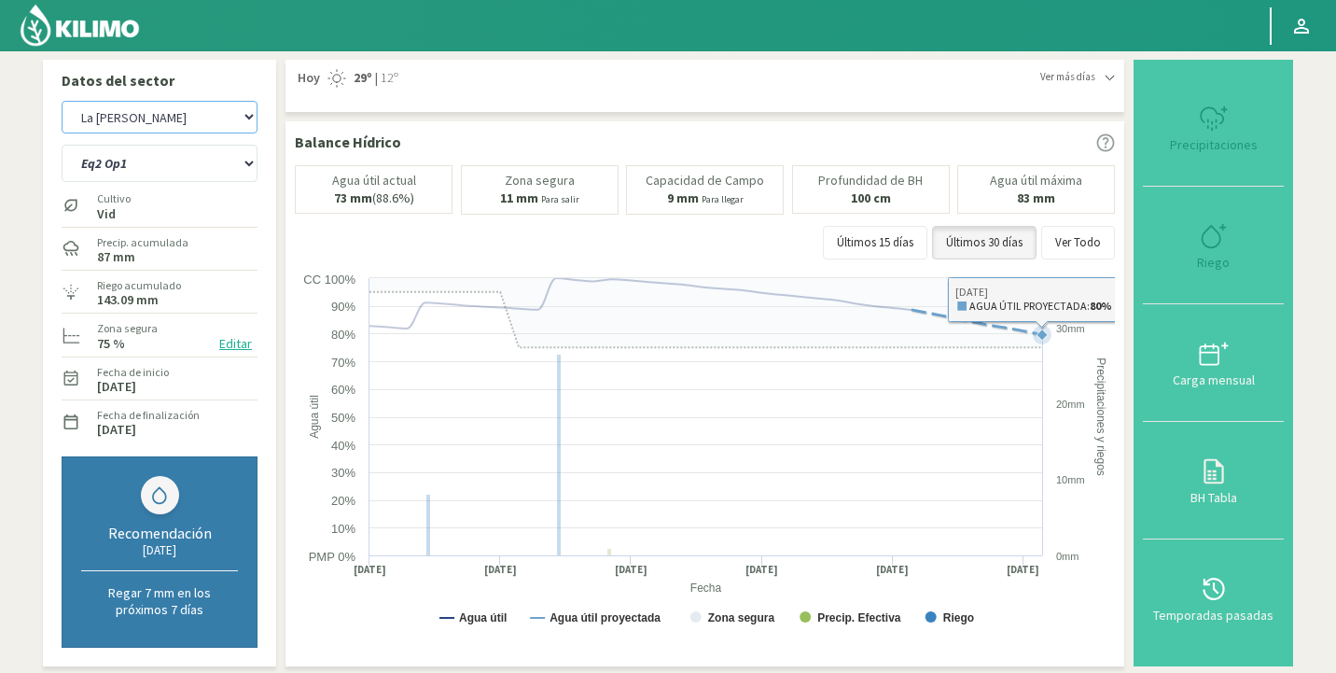
select select "2799: Object"
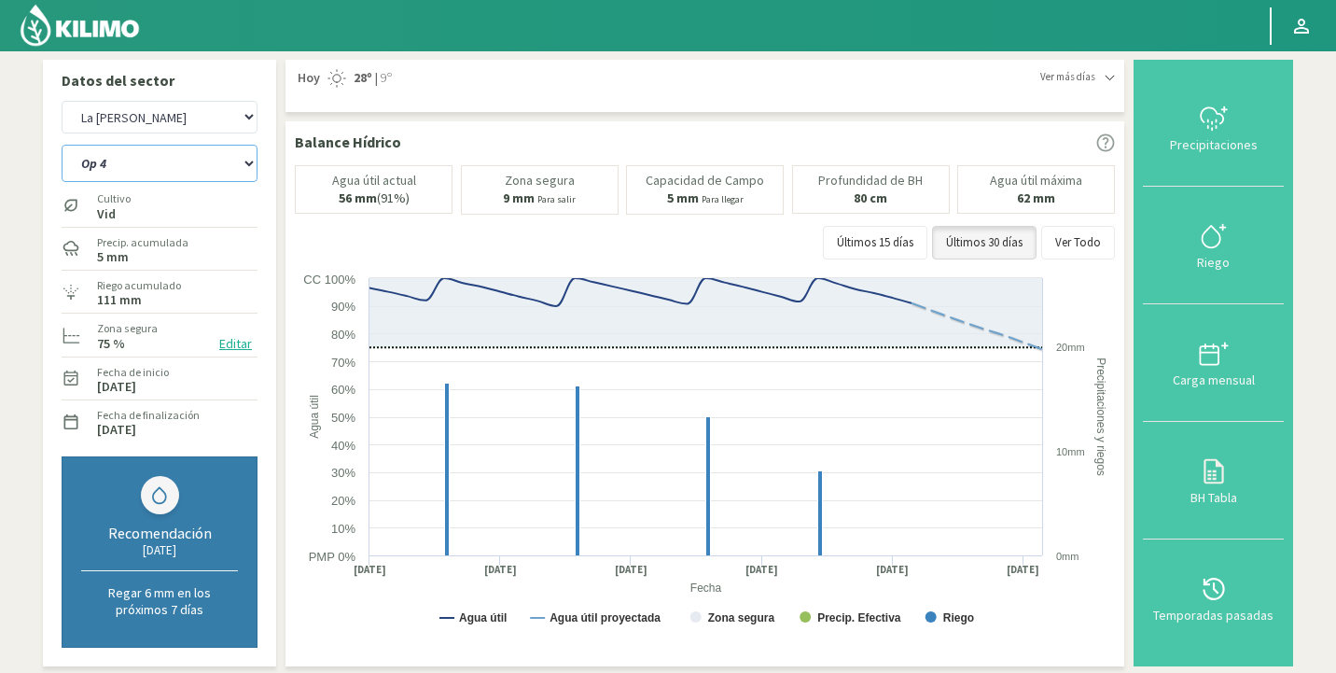
click at [175, 180] on select "Op 4 Op 5" at bounding box center [160, 163] width 196 height 37
click at [62, 145] on select "Op 4 Op 5" at bounding box center [160, 163] width 196 height 37
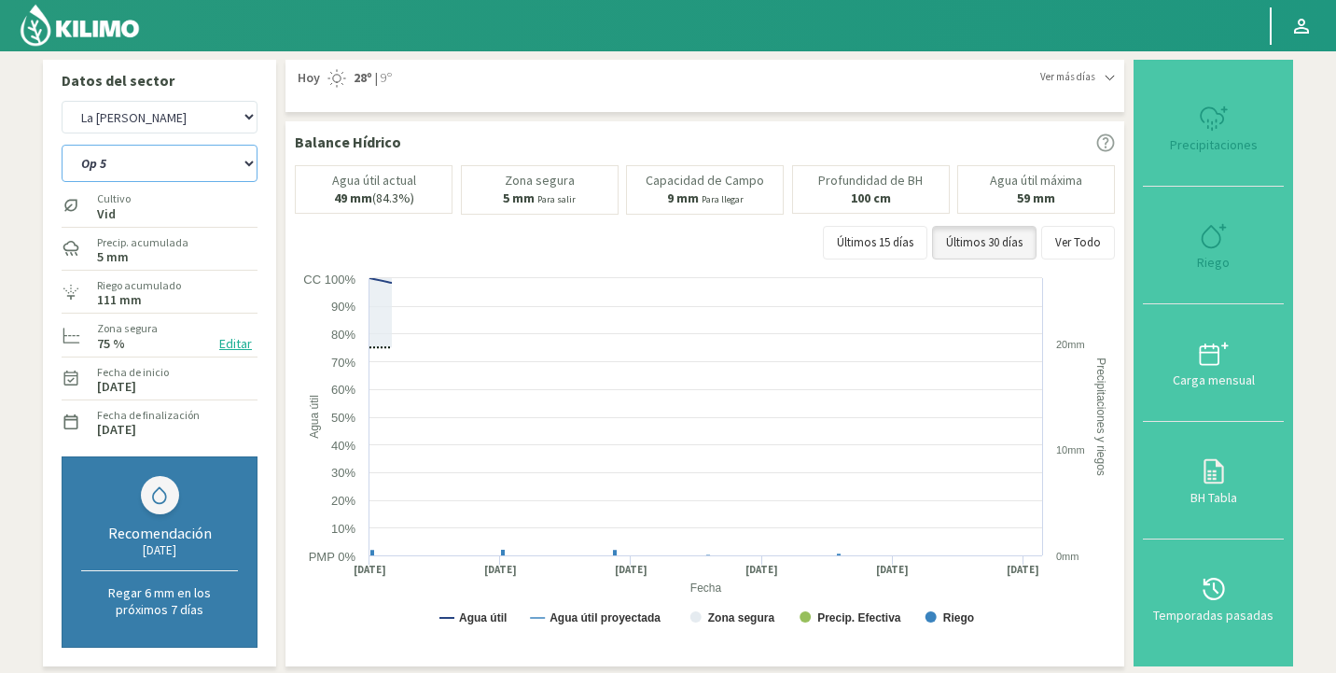
select select "18: Object"
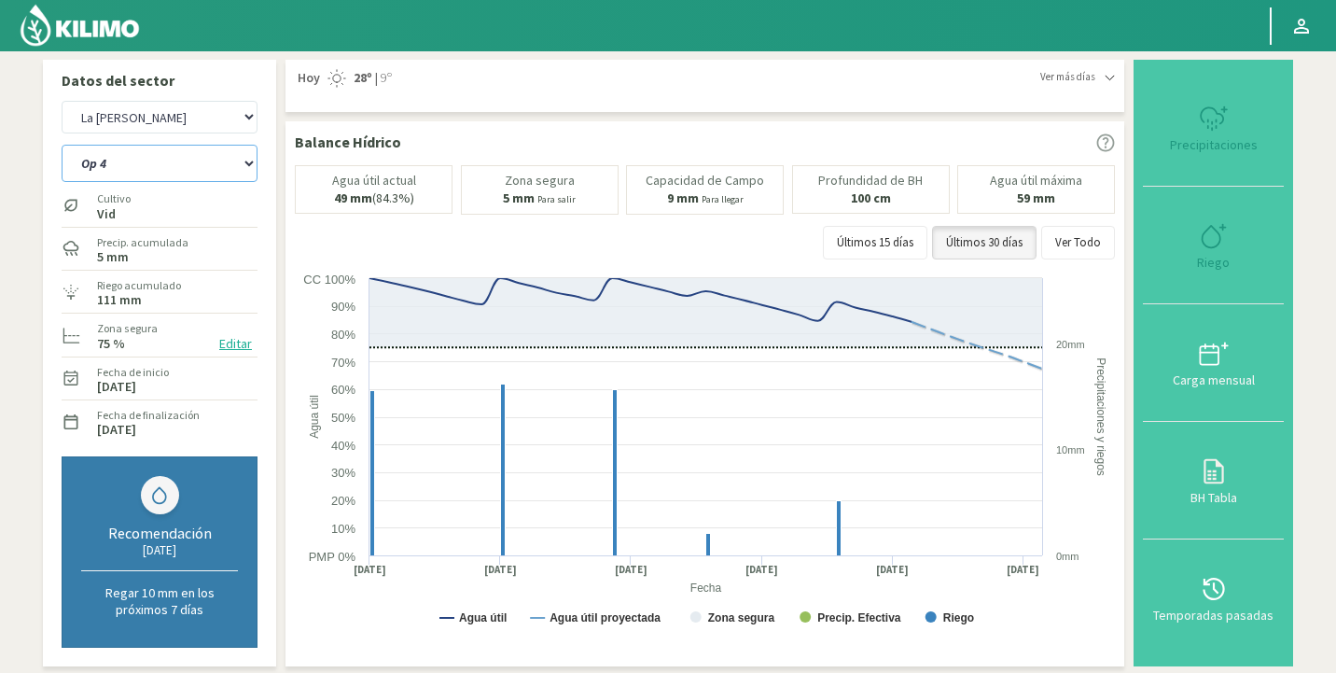
click at [184, 164] on select "Op 4 Op 5" at bounding box center [160, 163] width 196 height 37
click at [62, 145] on select "Op 4 Op 5" at bounding box center [160, 163] width 196 height 37
select select "3094: Object"
select select "21: Object"
click at [172, 108] on select "Agr. Huertos de Chocalan Agrícola Bakia Agrícola [GEOGRAPHIC_DATA] - IC Agrícol…" at bounding box center [160, 117] width 196 height 33
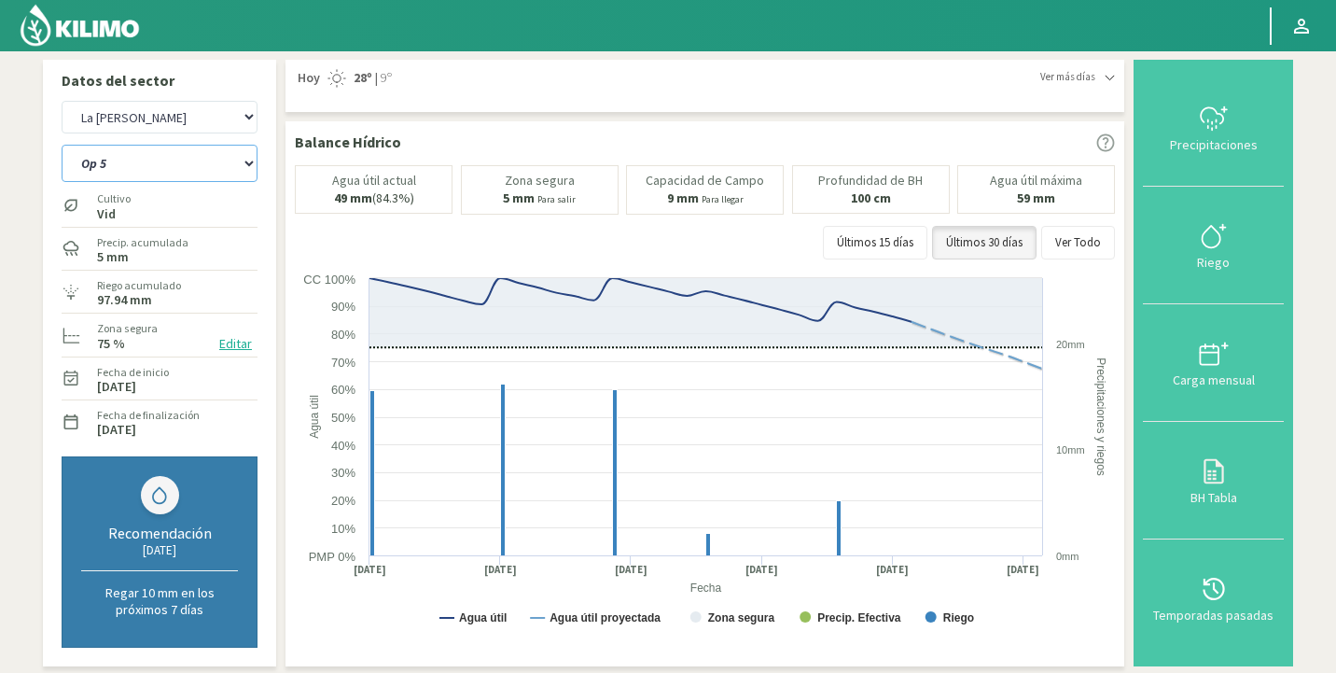
click at [102, 155] on select "Op 4 Op 5" at bounding box center [160, 163] width 196 height 37
click at [62, 145] on select "Op 4 Op 5" at bounding box center [160, 163] width 196 height 37
click at [142, 118] on select "Agr. Huertos de Chocalan Agrícola Bakia Agrícola [GEOGRAPHIC_DATA] - IC Agrícol…" at bounding box center [160, 117] width 196 height 33
click at [62, 101] on select "Agr. Huertos de Chocalan Agrícola Bakia Agrícola [GEOGRAPHIC_DATA] - IC Agrícol…" at bounding box center [160, 117] width 196 height 33
select select "3391: Object"
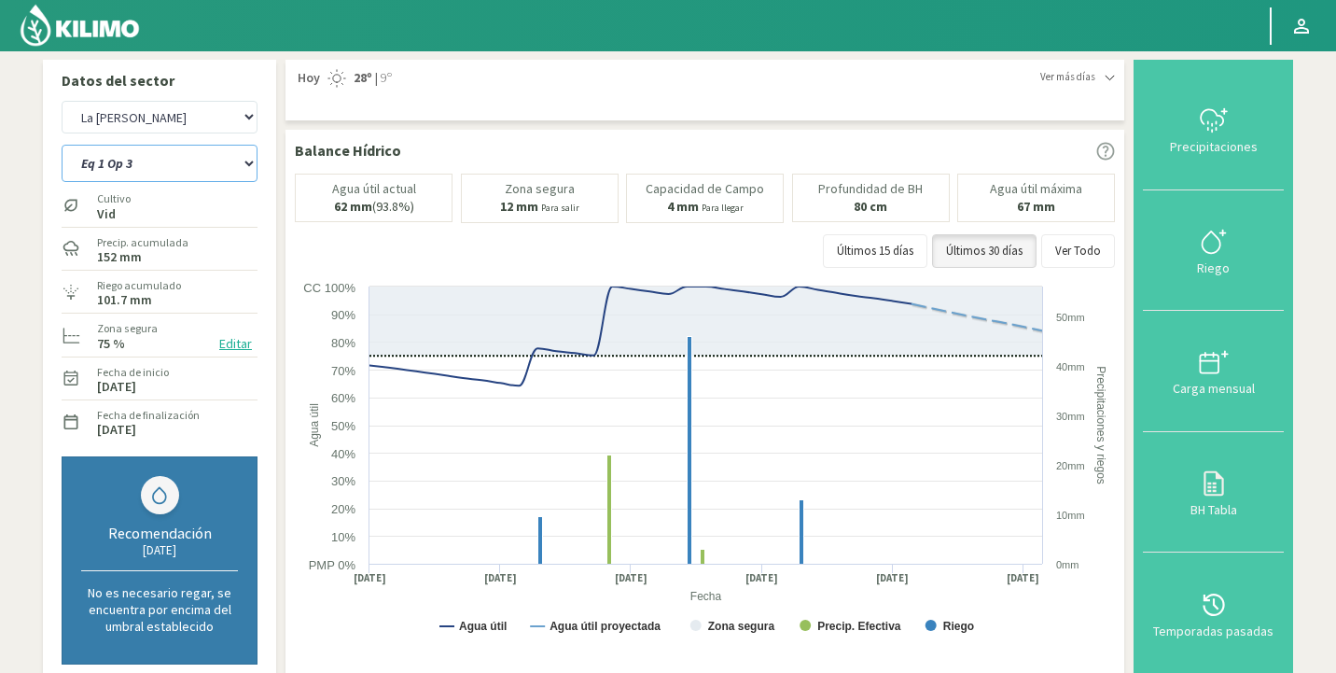
click at [168, 161] on select "Eq 1 Op 3 Eq 1 Op 4 Eq 2 Op 4 Eq3 Op1 Eq3 Op3 Eq 4 Op 1 Eq 4 Op 2 Eq 4 Op 3 Eq5…" at bounding box center [160, 163] width 196 height 37
click at [62, 145] on select "Eq 1 Op 3 Eq 1 Op 4 Eq 2 Op 4 Eq3 Op1 Eq3 Op3 Eq 4 Op 1 Eq 4 Op 2 Eq 4 Op 3 Eq5…" at bounding box center [160, 163] width 196 height 37
click at [168, 161] on select "Eq 1 Op 3 Eq 1 Op 4 Eq 2 Op 4 Eq3 Op1 Eq3 Op3 Eq 4 Op 1 Eq 4 Op 2 Eq 4 Op 3 Eq5…" at bounding box center [160, 163] width 196 height 37
click at [62, 145] on select "Eq 1 Op 3 Eq 1 Op 4 Eq 2 Op 4 Eq3 Op1 Eq3 Op3 Eq 4 Op 1 Eq 4 Op 2 Eq 4 Op 3 Eq5…" at bounding box center [160, 163] width 196 height 37
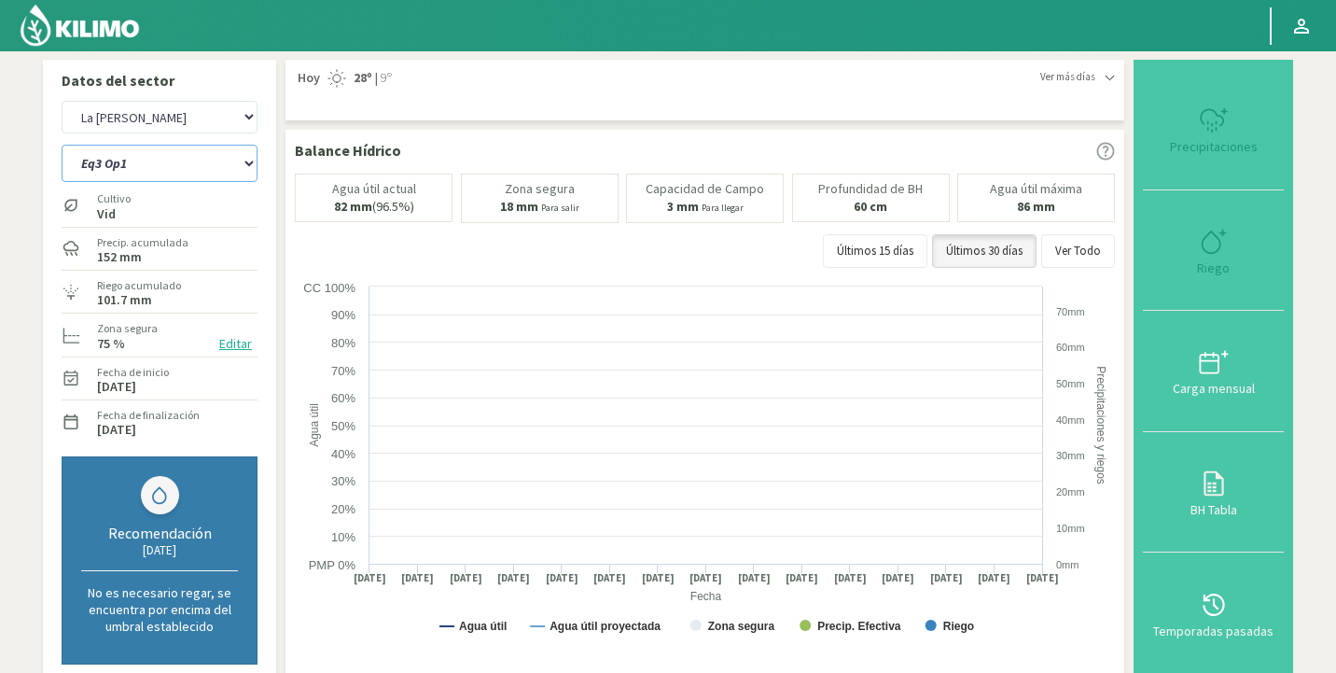
select select "22: Object"
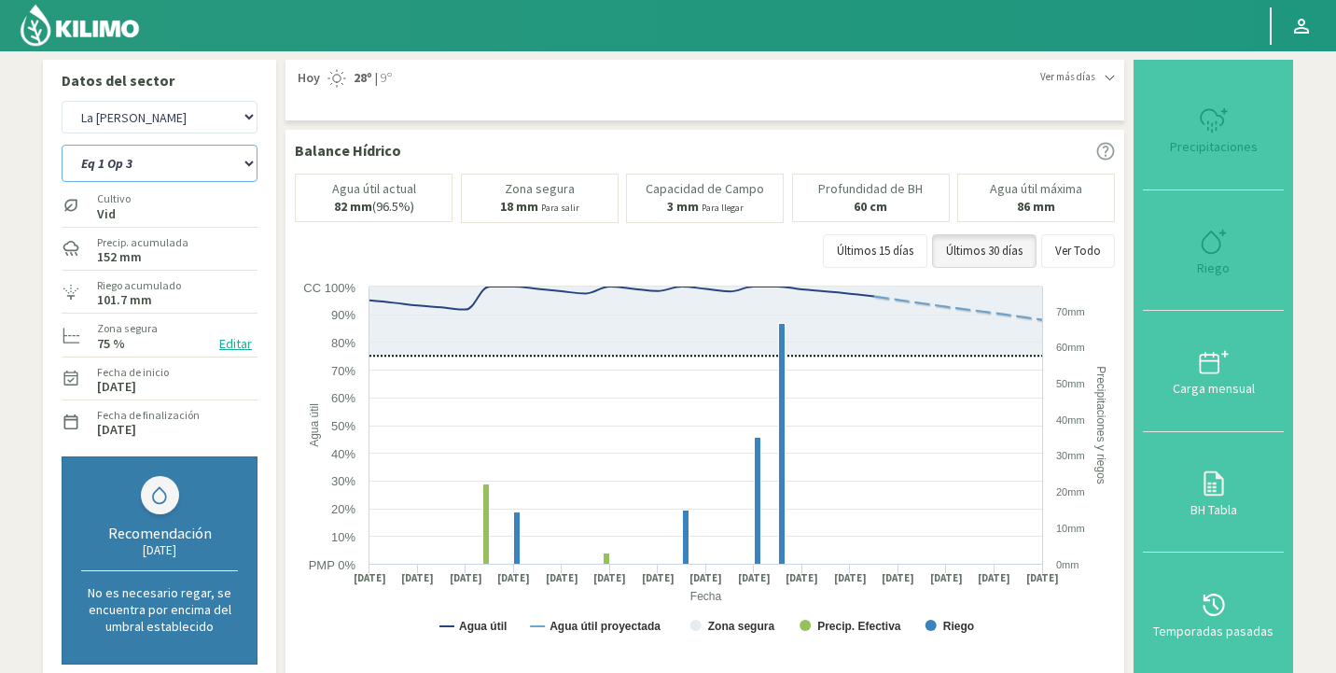
select select "3686: Object"
click at [176, 154] on select "Eq 1 Op 3 Eq 1 Op 4 Eq 2 Op 4 Eq3 Op1 Eq3 Op3 Eq 4 Op 1 Eq 4 Op 2 Eq 4 Op 3 Eq5…" at bounding box center [160, 163] width 196 height 37
click at [62, 145] on select "Eq 1 Op 3 Eq 1 Op 4 Eq 2 Op 4 Eq3 Op1 Eq3 Op3 Eq 4 Op 1 Eq 4 Op 2 Eq 4 Op 3 Eq5…" at bounding box center [160, 163] width 196 height 37
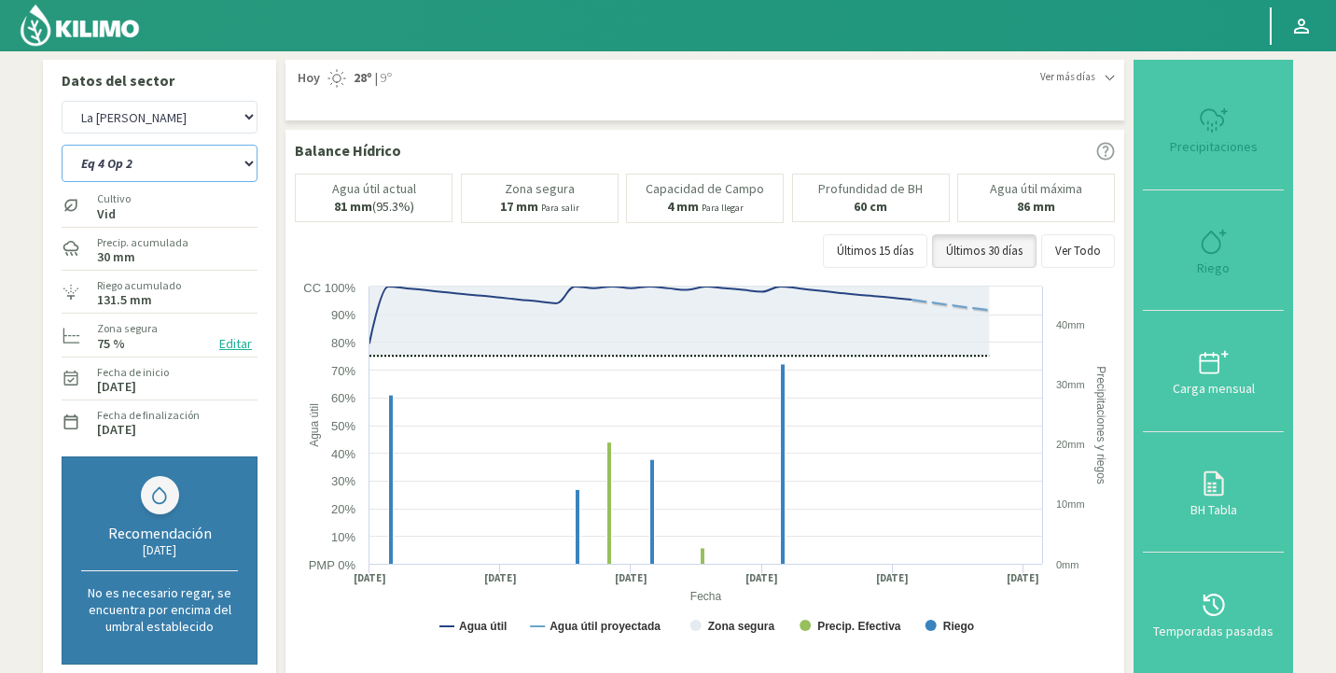
select select "34: Object"
select select "3981: Object"
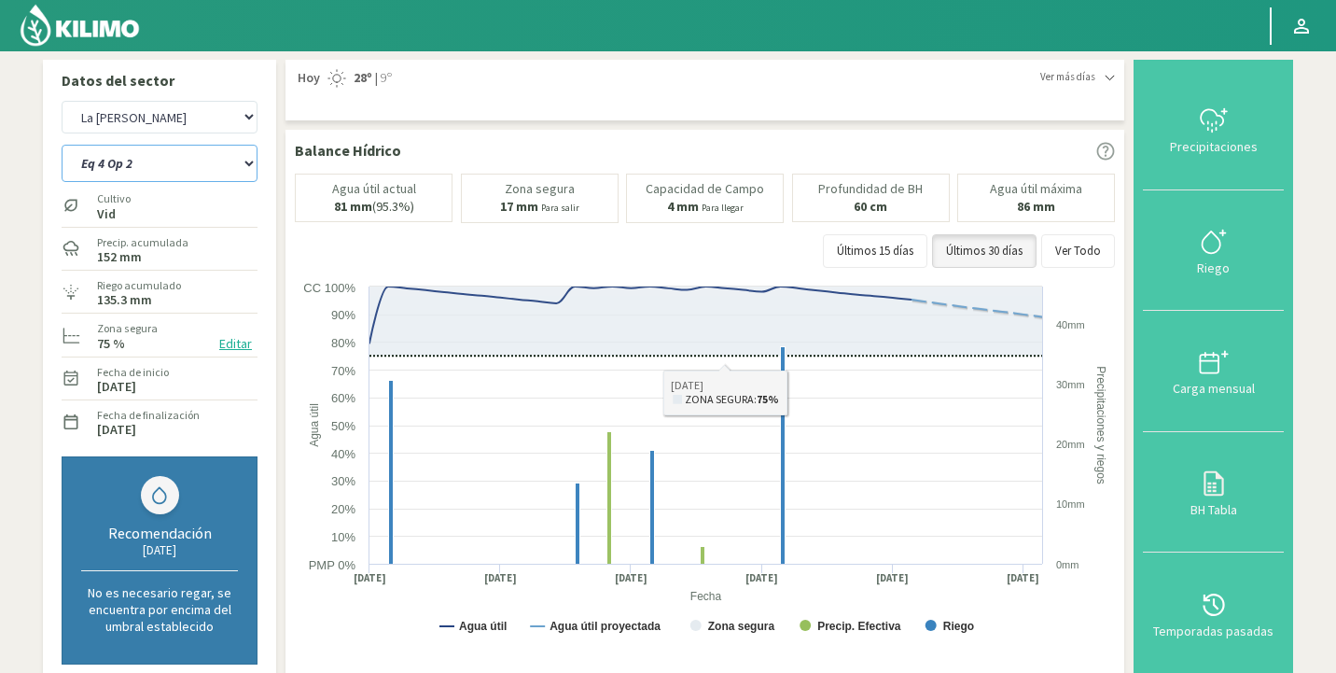
click at [80, 160] on select "Eq 1 Op 3 Eq 1 Op 4 Eq 2 Op 4 Eq3 Op1 Eq3 Op3 Eq 4 Op 1 Eq 4 Op 2 Eq 4 Op 3 Eq5…" at bounding box center [160, 163] width 196 height 37
select select "47: Object"
click at [62, 145] on select "Eq 1 Op 3 Eq 1 Op 4 Eq 2 Op 4 Eq3 Op1 Eq3 Op3 Eq 4 Op 1 Eq 4 Op 2 Eq 4 Op 3 Eq5…" at bounding box center [160, 163] width 196 height 37
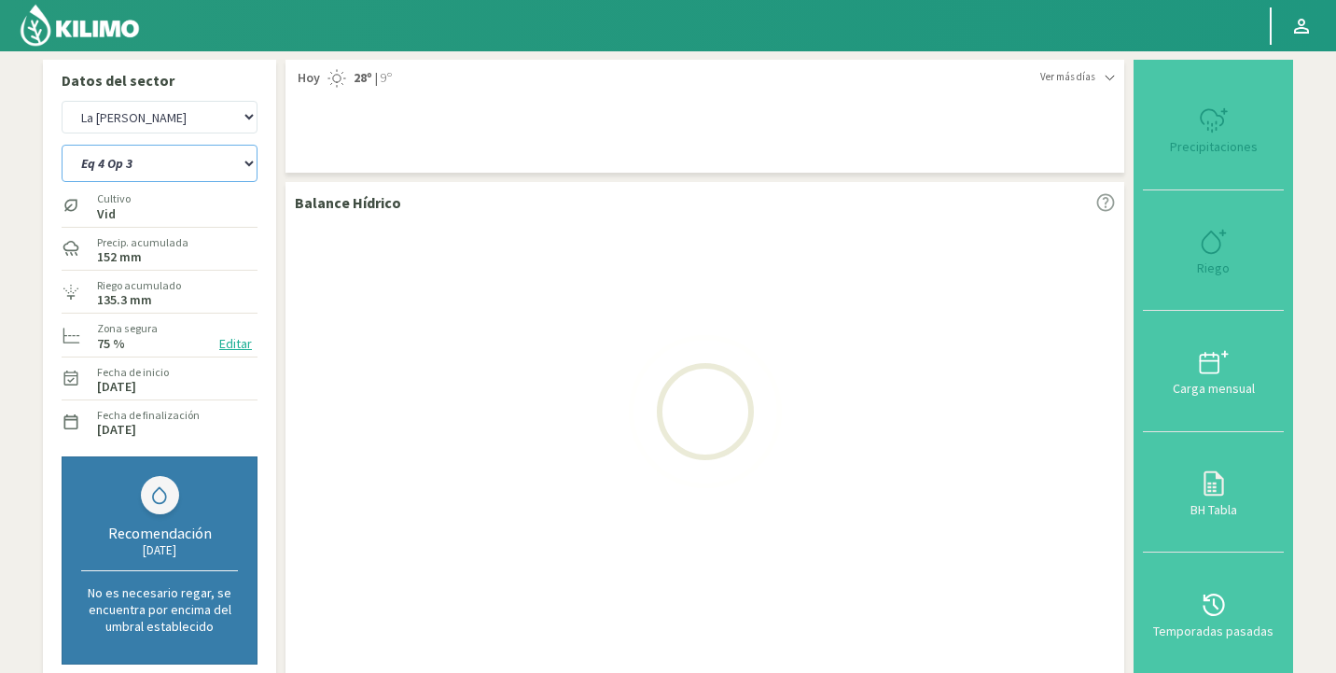
select select "4276: Object"
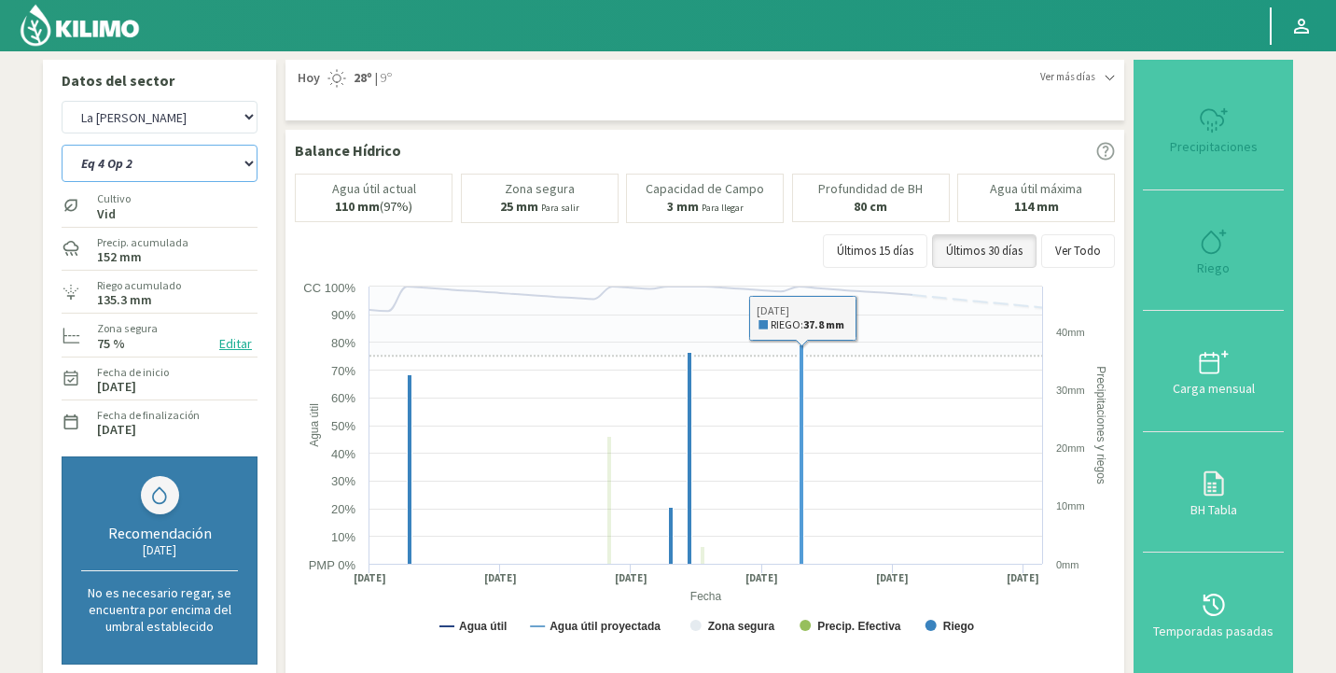
select select "56: Object"
